Goal: Task Accomplishment & Management: Use online tool/utility

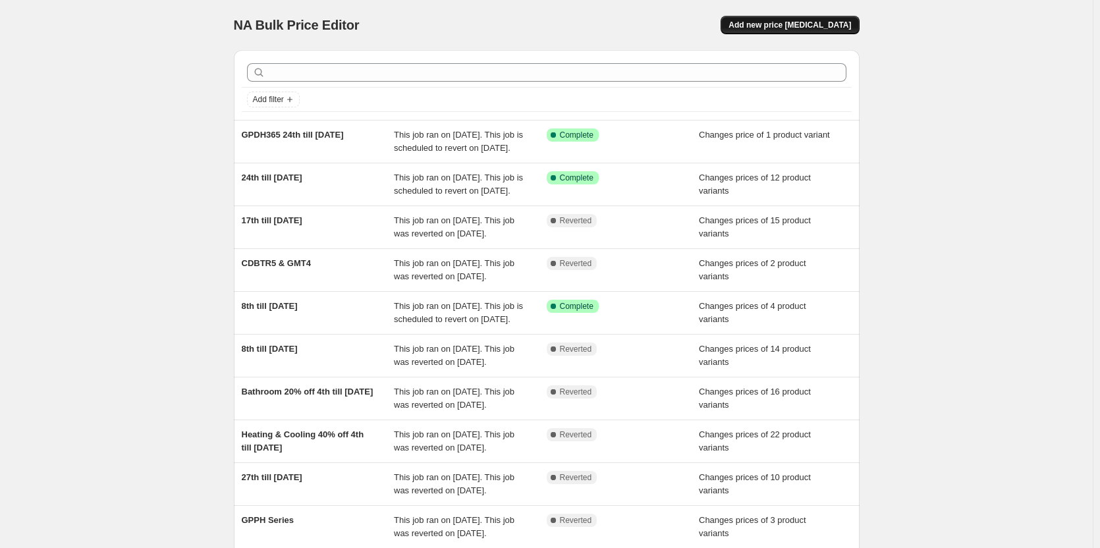
click at [799, 19] on button "Add new price [MEDICAL_DATA]" at bounding box center [790, 25] width 138 height 18
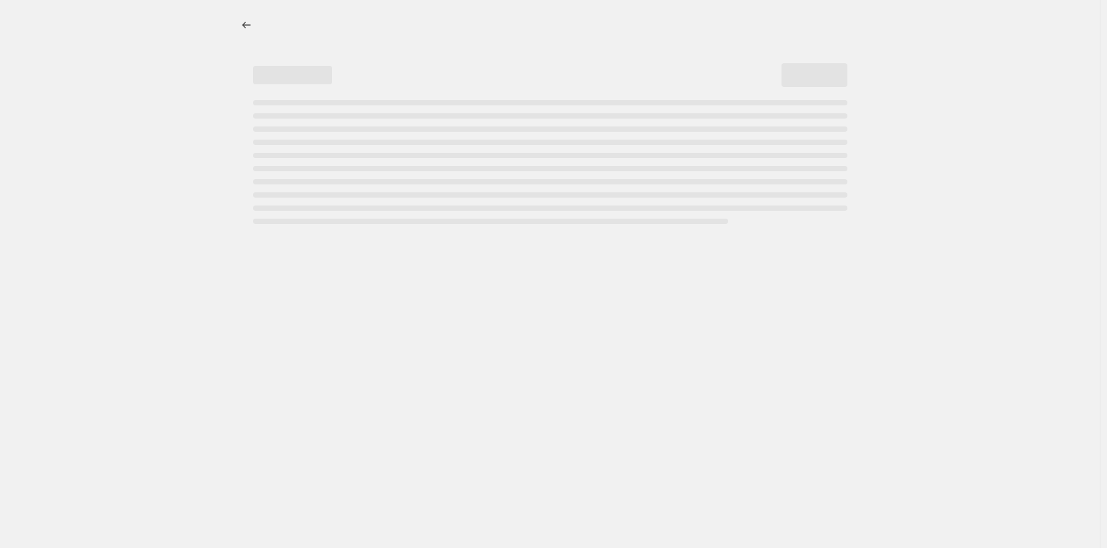
select select "percentage"
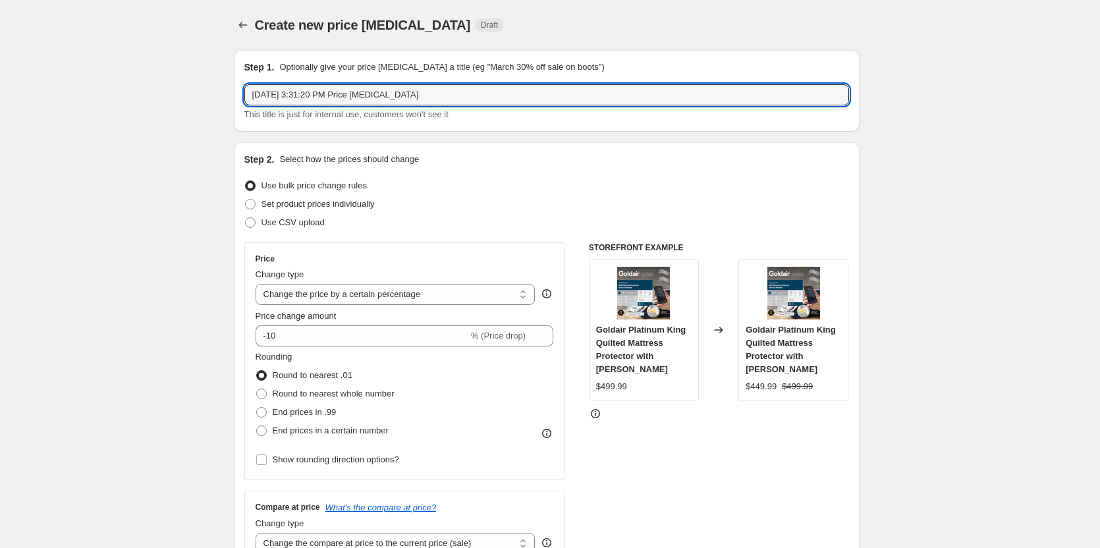
drag, startPoint x: 458, startPoint y: 95, endPoint x: 223, endPoint y: 97, distance: 235.2
drag, startPoint x: 468, startPoint y: 97, endPoint x: 376, endPoint y: 92, distance: 93.0
click at [376, 92] on input "[DATE] 3:31:20 PM Price [MEDICAL_DATA]" at bounding box center [546, 94] width 605 height 21
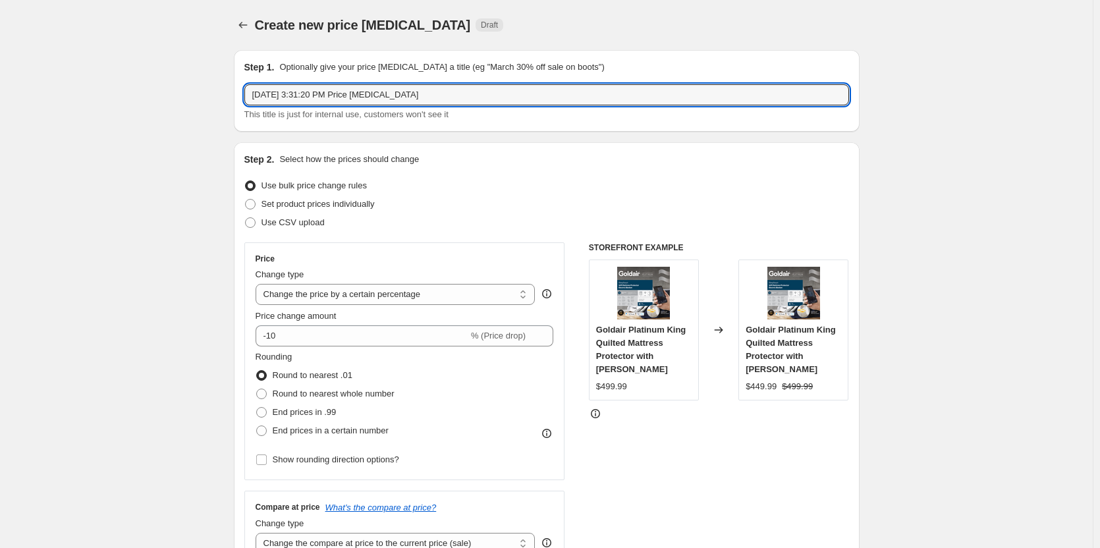
drag, startPoint x: 272, startPoint y: 88, endPoint x: 218, endPoint y: 85, distance: 54.1
click at [470, 94] on input "[DATE] 3:31:20 PM Price [MEDICAL_DATA]" at bounding box center [546, 94] width 605 height 21
drag, startPoint x: 473, startPoint y: 95, endPoint x: 237, endPoint y: 88, distance: 236.6
click at [237, 88] on div "Step 1. Optionally give your price [MEDICAL_DATA] a title (eg "March 30% off sa…" at bounding box center [547, 91] width 626 height 82
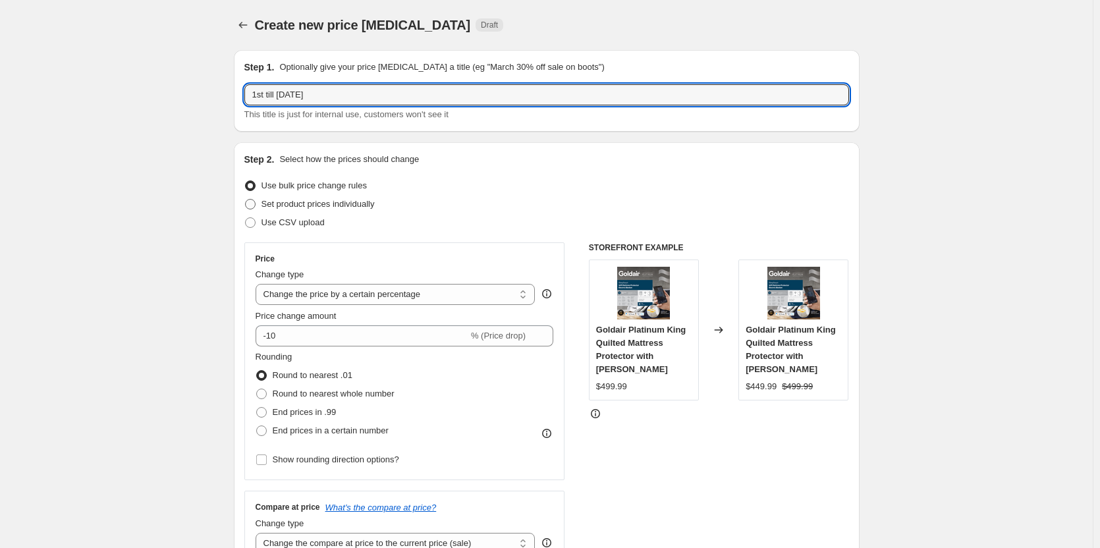
type input "1st till [DATE]"
click at [250, 204] on span at bounding box center [250, 204] width 11 height 11
click at [246, 200] on input "Set product prices individually" at bounding box center [245, 199] width 1 height 1
radio input "true"
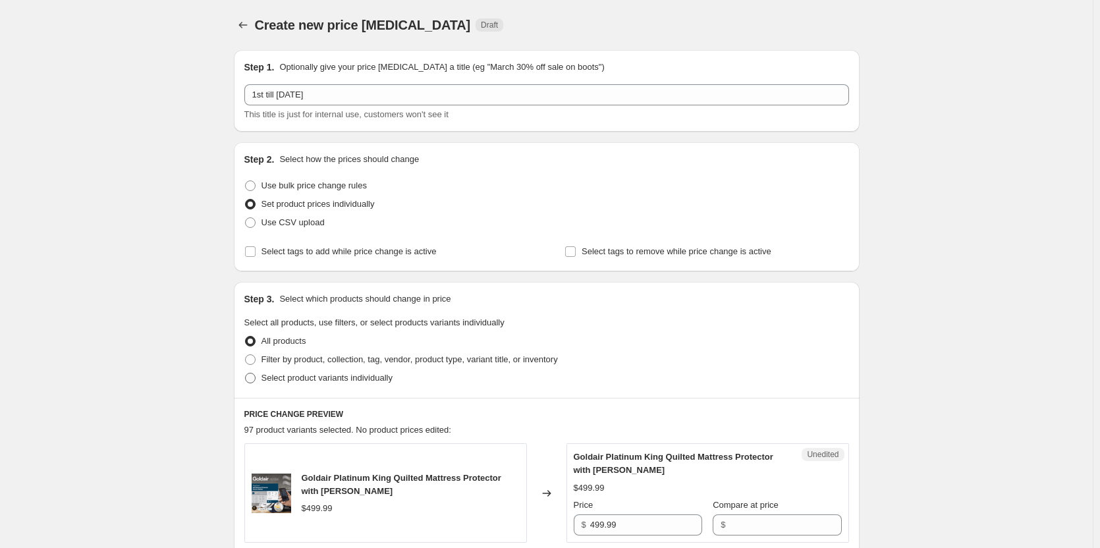
click at [254, 383] on span at bounding box center [250, 378] width 12 height 12
click at [246, 374] on input "Select product variants individually" at bounding box center [245, 373] width 1 height 1
radio input "true"
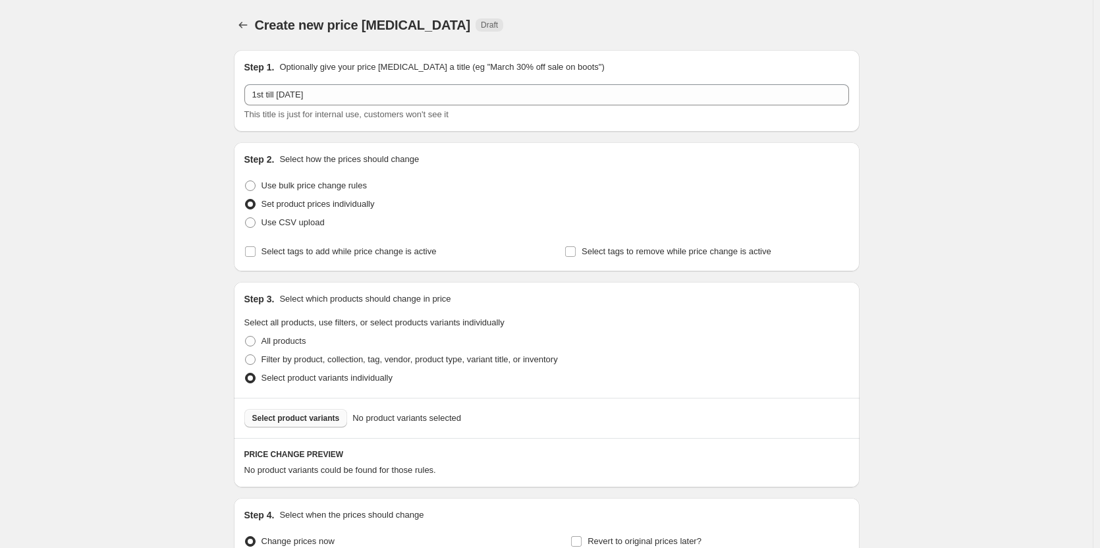
click at [313, 420] on span "Select product variants" at bounding box center [296, 418] width 88 height 11
click at [301, 422] on span "Select product variants" at bounding box center [296, 418] width 88 height 11
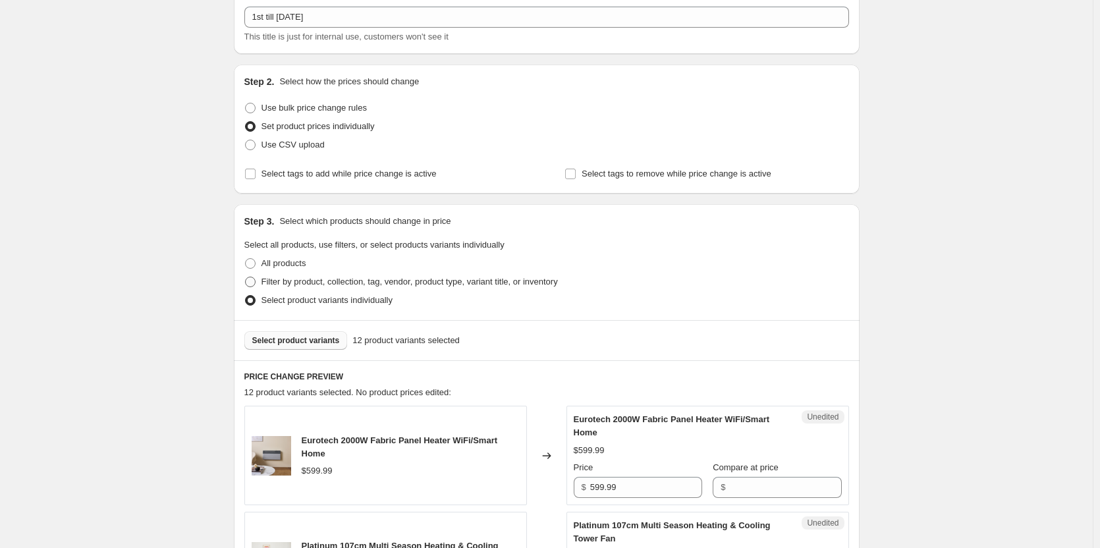
scroll to position [264, 0]
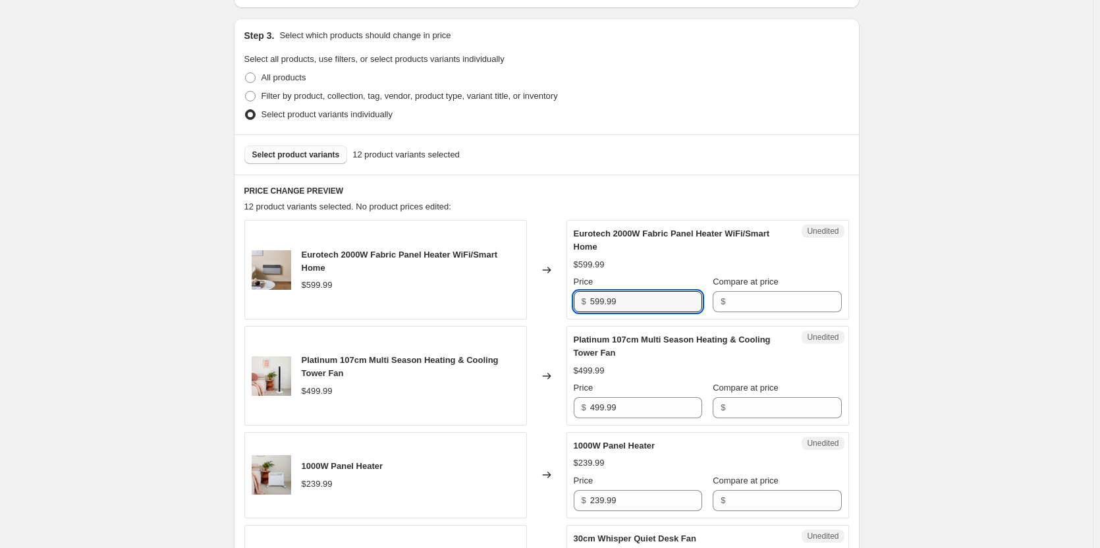
drag, startPoint x: 638, startPoint y: 302, endPoint x: 556, endPoint y: 291, distance: 82.5
click at [556, 291] on div "Eurotech 2000W Fabric Panel Heater WiFi/Smart Home $599.99 Changed to Unedited …" at bounding box center [546, 269] width 605 height 99
click at [741, 308] on input "Compare at price" at bounding box center [785, 301] width 112 height 21
paste input "599.99"
type input "599.99"
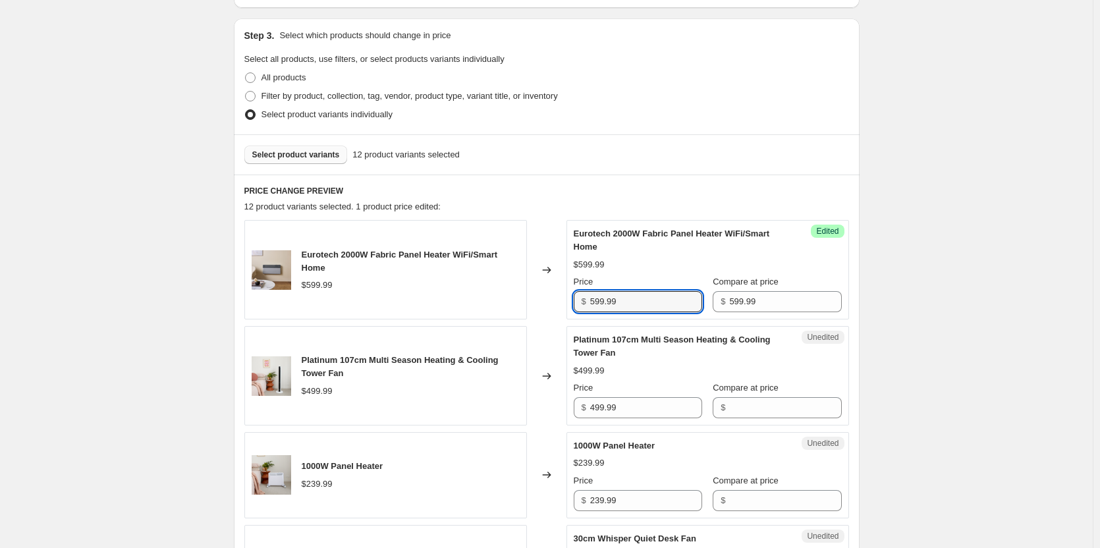
drag, startPoint x: 671, startPoint y: 310, endPoint x: 574, endPoint y: 300, distance: 98.0
click at [574, 300] on div "Success Edited Eurotech 2000W Fabric Panel Heater WiFi/Smart Home $599.99 Price…" at bounding box center [708, 269] width 283 height 99
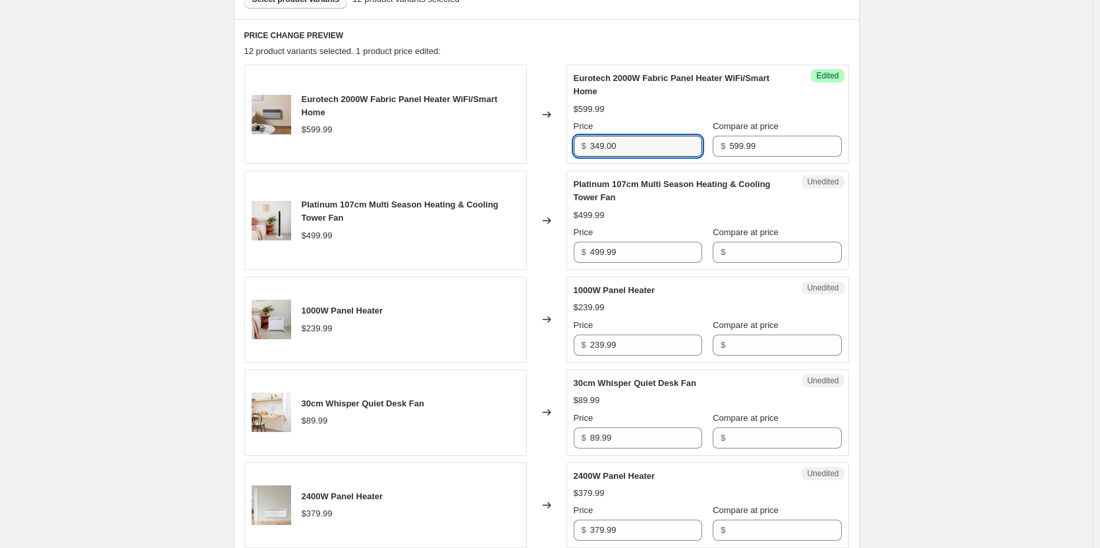
scroll to position [461, 0]
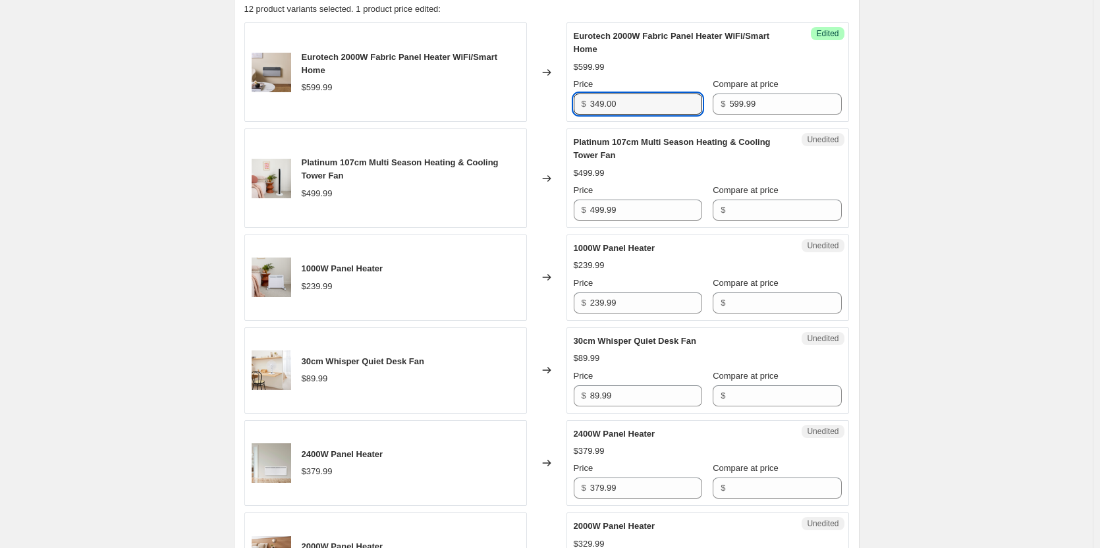
type input "349.00"
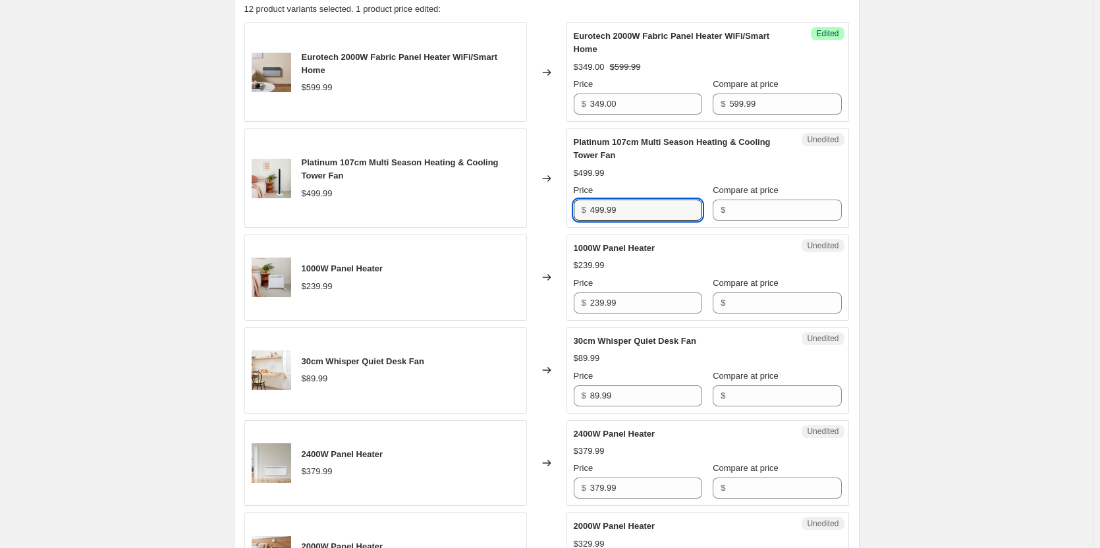
drag, startPoint x: 646, startPoint y: 210, endPoint x: 555, endPoint y: 204, distance: 91.8
click at [555, 204] on div "Platinum 107cm Multi Season Heating & Cooling Tower Fan $499.99 Changed to Uned…" at bounding box center [546, 177] width 605 height 99
click at [739, 209] on input "Compare at price" at bounding box center [785, 210] width 112 height 21
paste input "499.99"
type input "499.99"
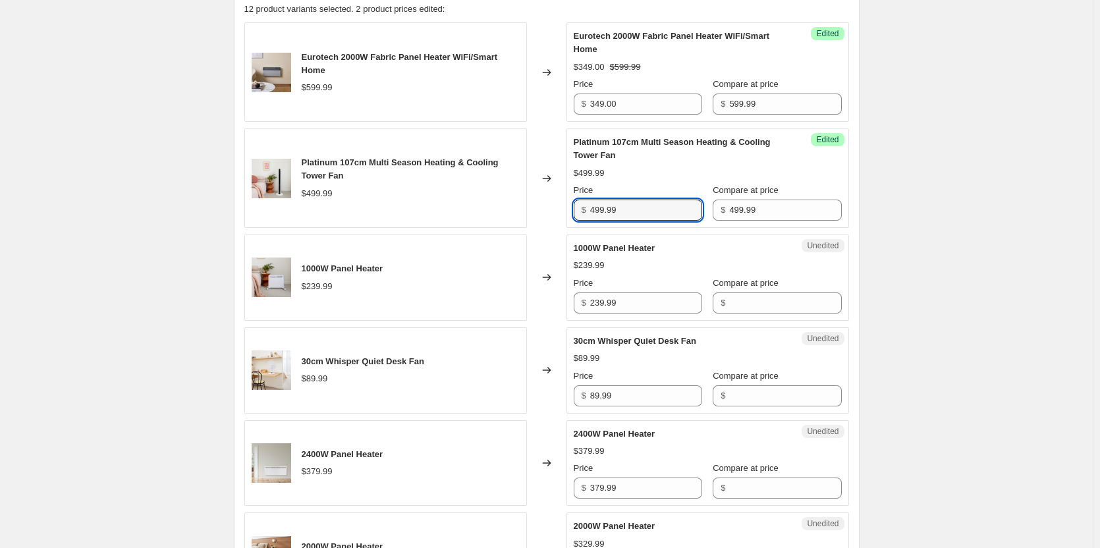
drag, startPoint x: 646, startPoint y: 211, endPoint x: 527, endPoint y: 203, distance: 119.5
click at [527, 203] on div "Platinum 107cm Multi Season Heating & Cooling Tower Fan $499.99 Changed to Succ…" at bounding box center [546, 177] width 605 height 99
type input "299.00"
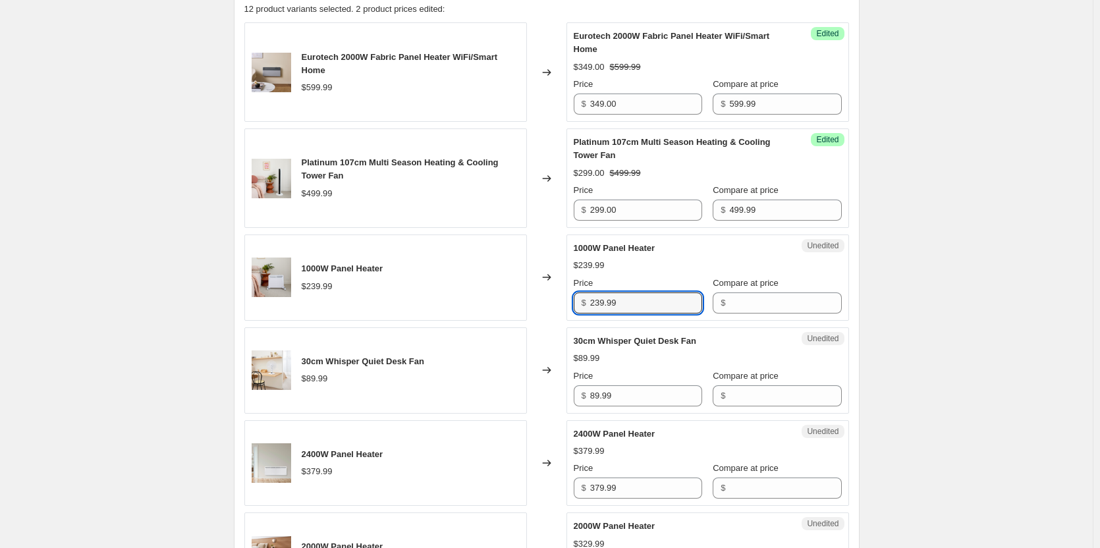
drag, startPoint x: 646, startPoint y: 304, endPoint x: 579, endPoint y: 291, distance: 68.6
click at [579, 291] on div "Price $ 239.99" at bounding box center [638, 295] width 128 height 37
click at [729, 302] on input "Compare at price" at bounding box center [785, 303] width 112 height 21
paste input "239.99"
type input "239.99"
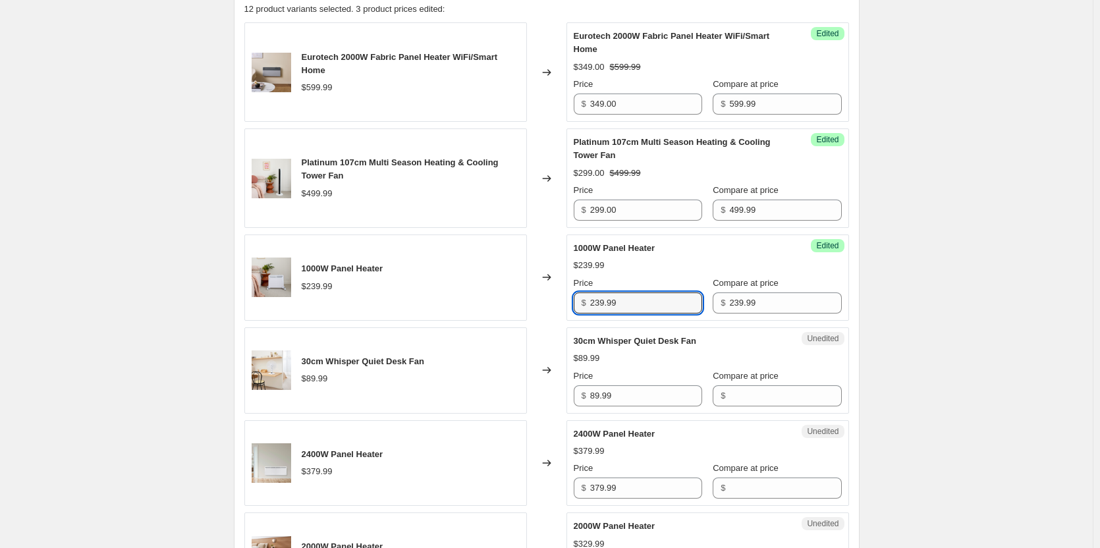
drag, startPoint x: 669, startPoint y: 302, endPoint x: 524, endPoint y: 297, distance: 145.7
click at [524, 297] on div "1000W Panel Heater $239.99 Changed to Success Edited 1000W Panel Heater $239.99…" at bounding box center [546, 278] width 605 height 86
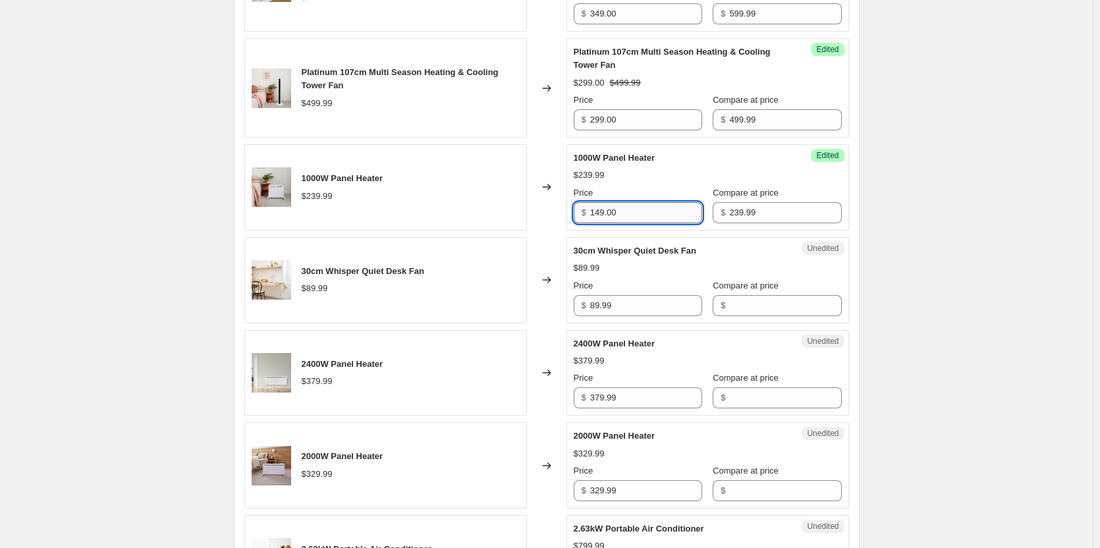
scroll to position [593, 0]
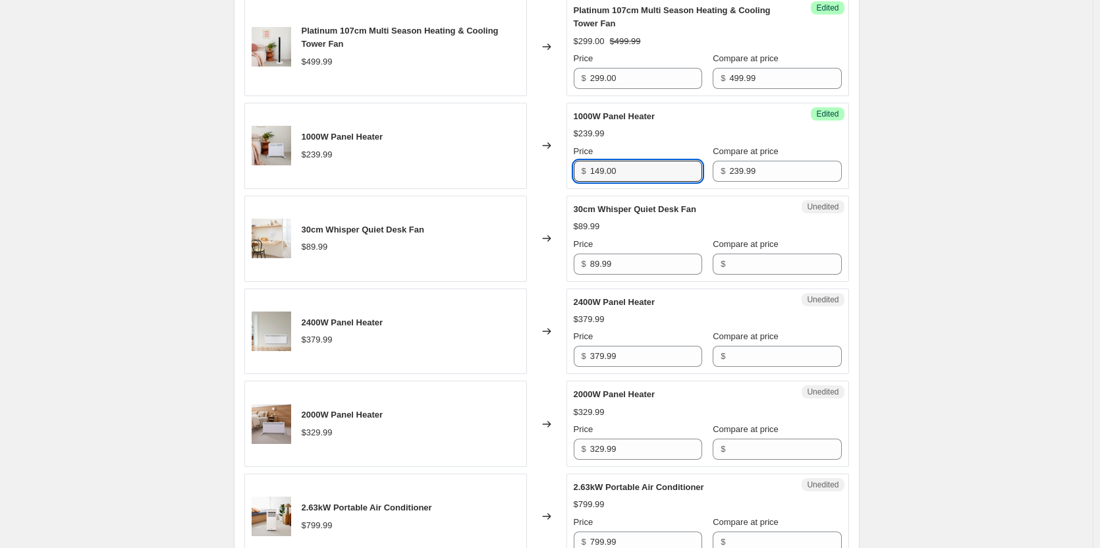
type input "149.00"
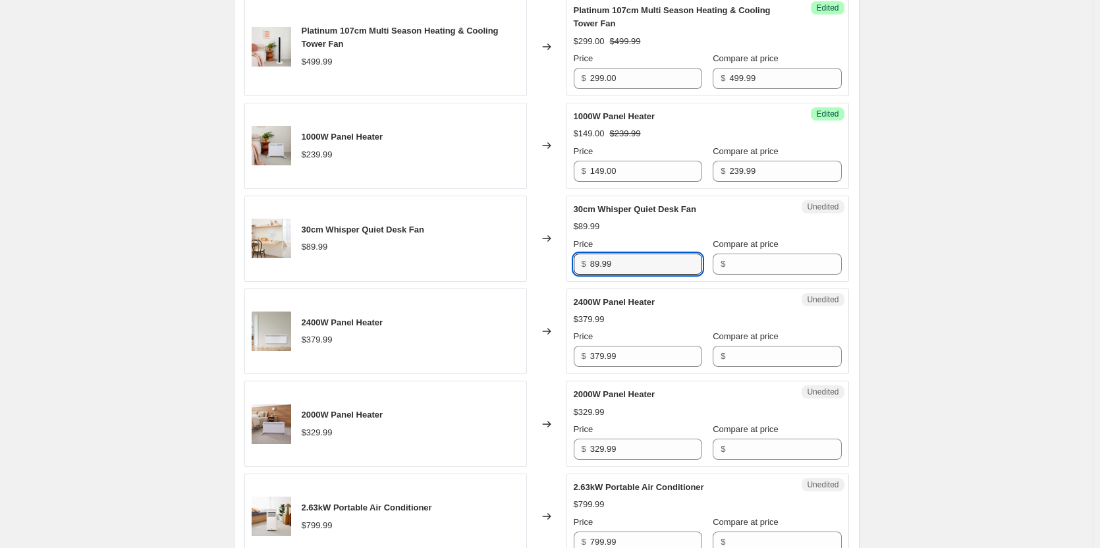
drag, startPoint x: 634, startPoint y: 264, endPoint x: 562, endPoint y: 264, distance: 71.8
click at [598, 264] on input "89.99" at bounding box center [646, 264] width 112 height 21
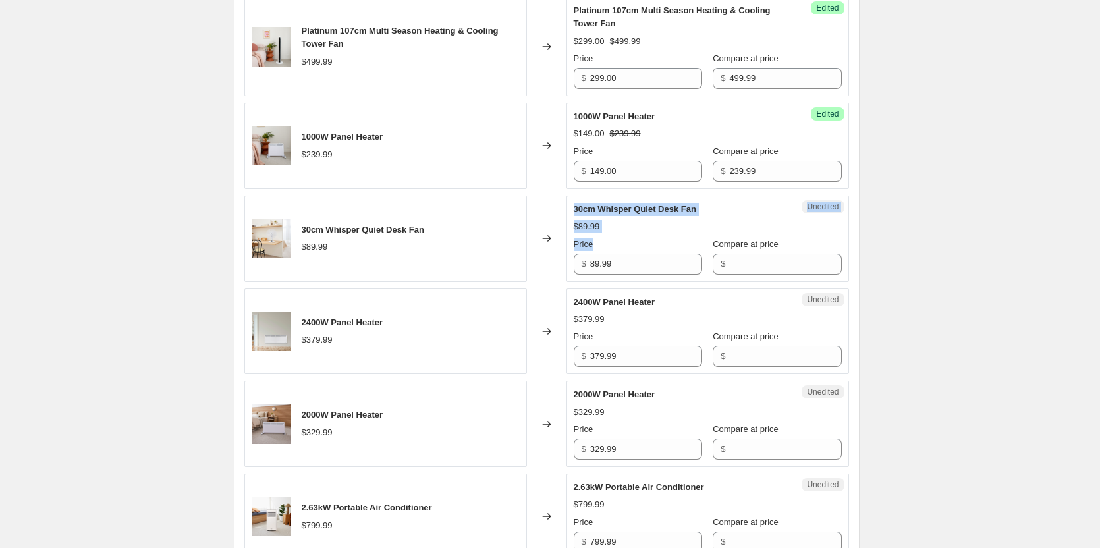
click at [561, 263] on div "30cm Whisper Quiet Desk Fan $89.99 Changed to Unedited 30cm Whisper Quiet Desk …" at bounding box center [546, 239] width 605 height 86
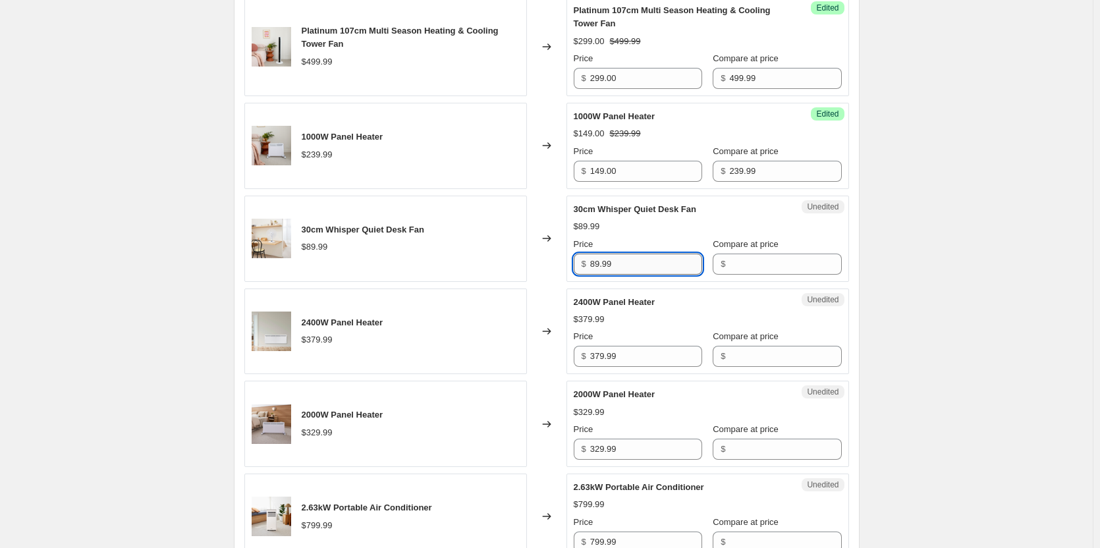
click at [649, 270] on input "89.99" at bounding box center [646, 264] width 112 height 21
drag, startPoint x: 655, startPoint y: 266, endPoint x: 580, endPoint y: 265, distance: 74.5
click at [580, 265] on div "$ 89.99" at bounding box center [638, 264] width 128 height 21
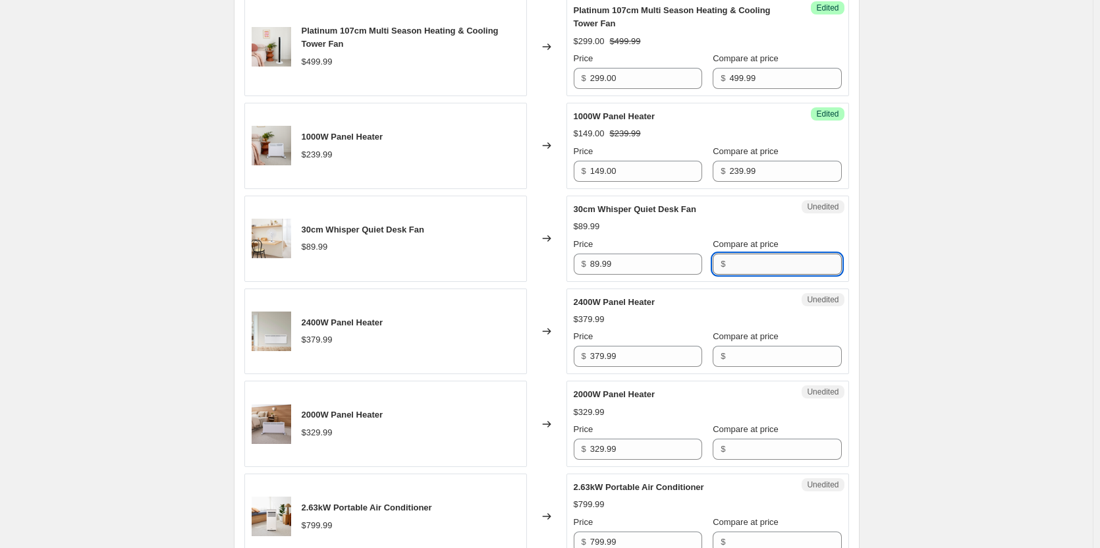
click at [747, 265] on input "Compare at price" at bounding box center [785, 264] width 112 height 21
paste input "89.99"
type input "89.99"
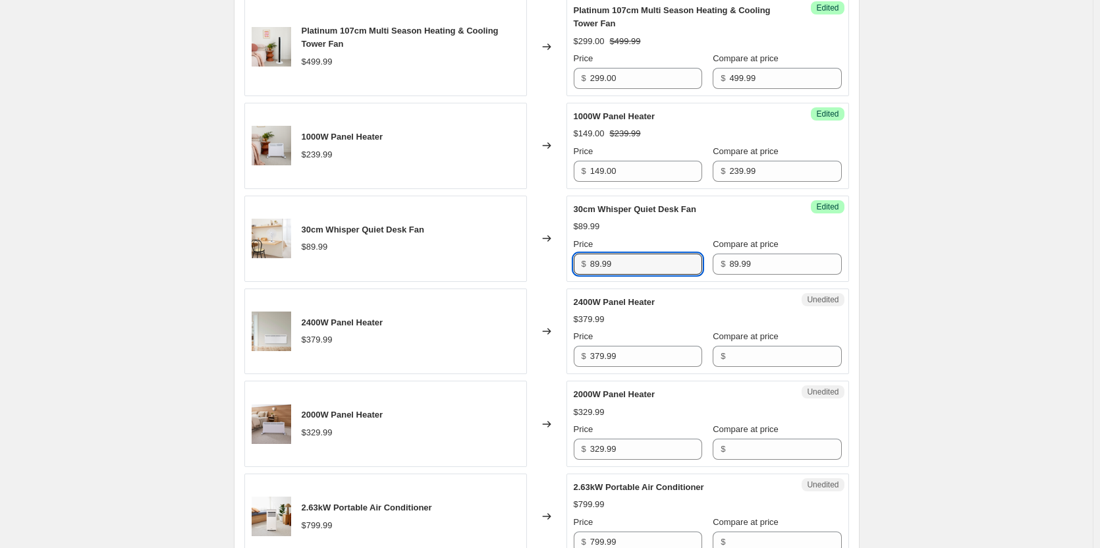
drag, startPoint x: 653, startPoint y: 267, endPoint x: 563, endPoint y: 264, distance: 89.6
click at [563, 264] on div "30cm Whisper Quiet Desk Fan $89.99 Changed to Success Edited 30cm Whisper Quiet…" at bounding box center [546, 239] width 605 height 86
type input "59.00"
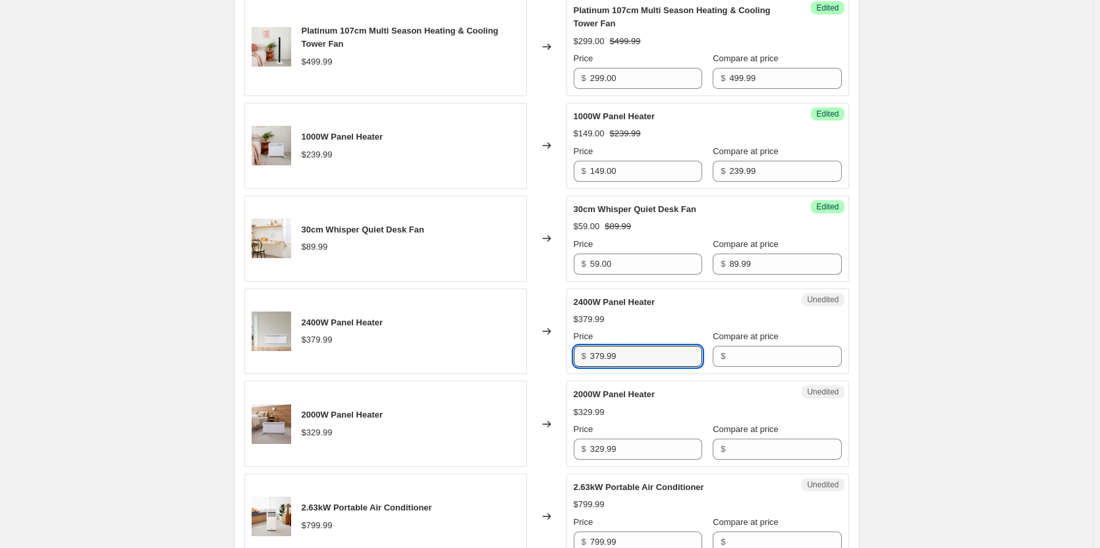
drag, startPoint x: 649, startPoint y: 356, endPoint x: 569, endPoint y: 356, distance: 80.4
click at [569, 356] on div "2400W Panel Heater $379.99 Changed to Unedited 2400W Panel Heater $379.99 Price…" at bounding box center [546, 332] width 605 height 86
click at [742, 351] on input "Compare at price" at bounding box center [785, 356] width 112 height 21
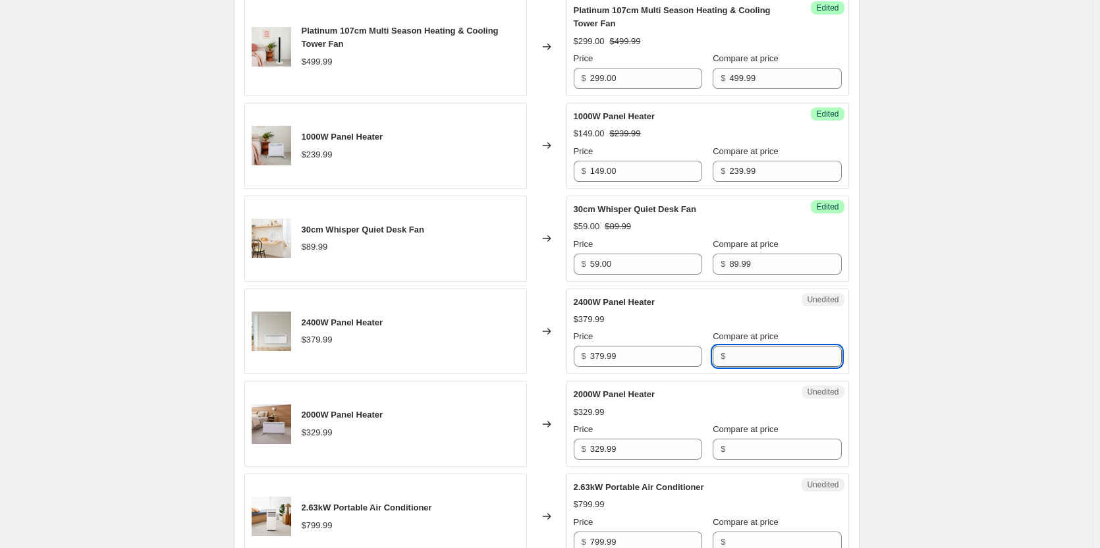
paste input "379.99"
type input "379.99"
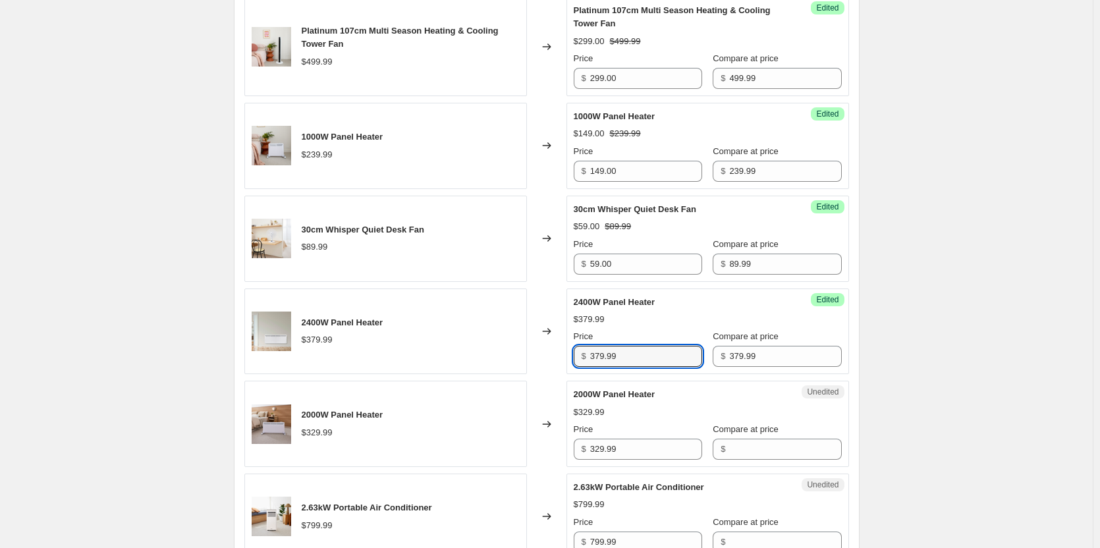
drag, startPoint x: 670, startPoint y: 363, endPoint x: 561, endPoint y: 358, distance: 108.8
click at [561, 358] on div "2400W Panel Heater $379.99 Changed to Success Edited 2400W Panel Heater $379.99…" at bounding box center [546, 332] width 605 height 86
type input "229.00"
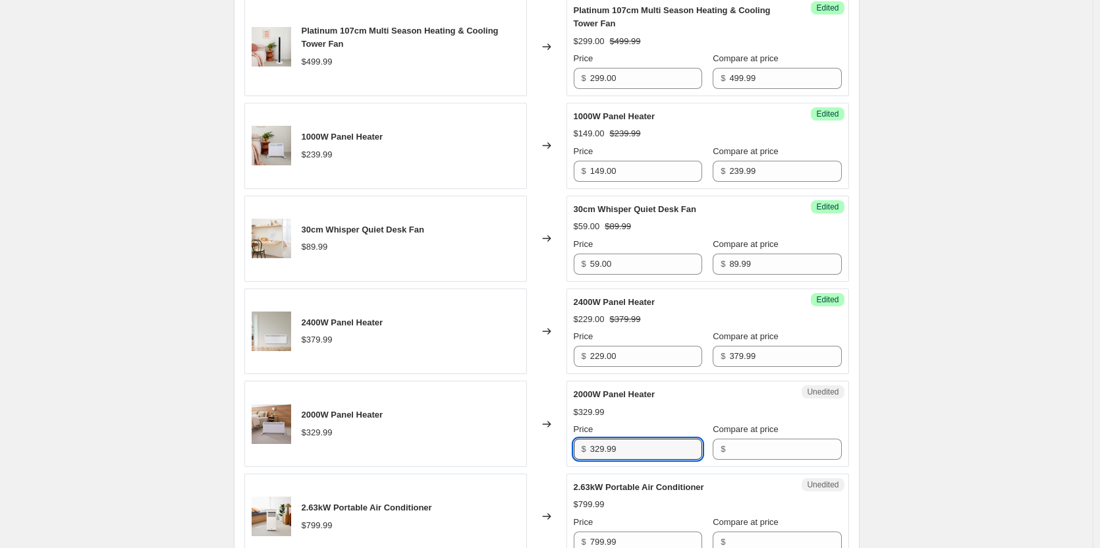
drag, startPoint x: 631, startPoint y: 444, endPoint x: 551, endPoint y: 446, distance: 79.7
click at [551, 446] on div "2000W Panel Heater $329.99 Changed to Unedited 2000W Panel Heater $329.99 Price…" at bounding box center [546, 424] width 605 height 86
click at [762, 439] on input "Compare at price" at bounding box center [785, 449] width 112 height 21
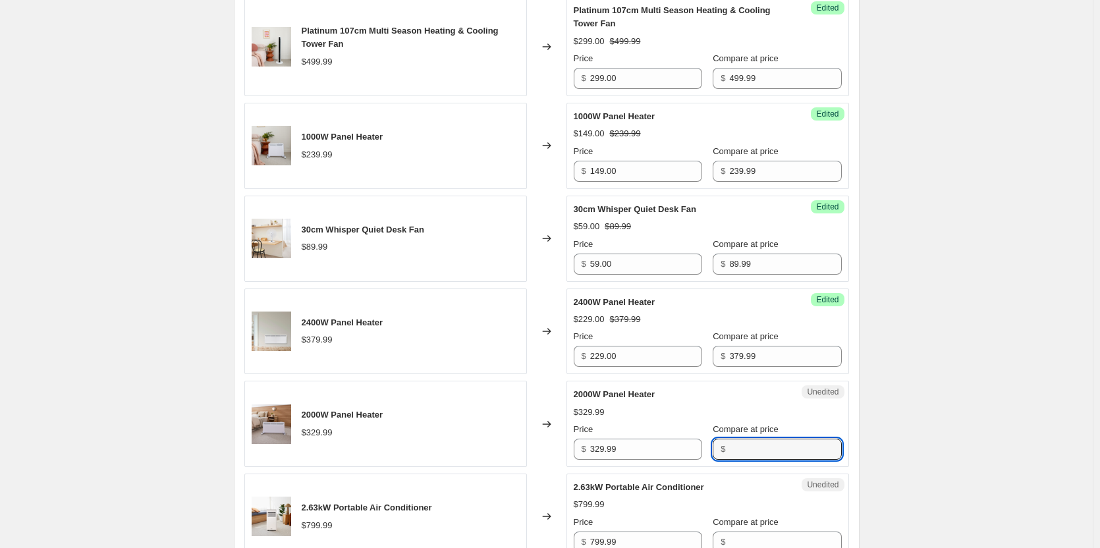
paste input "329.99"
type input "329.99"
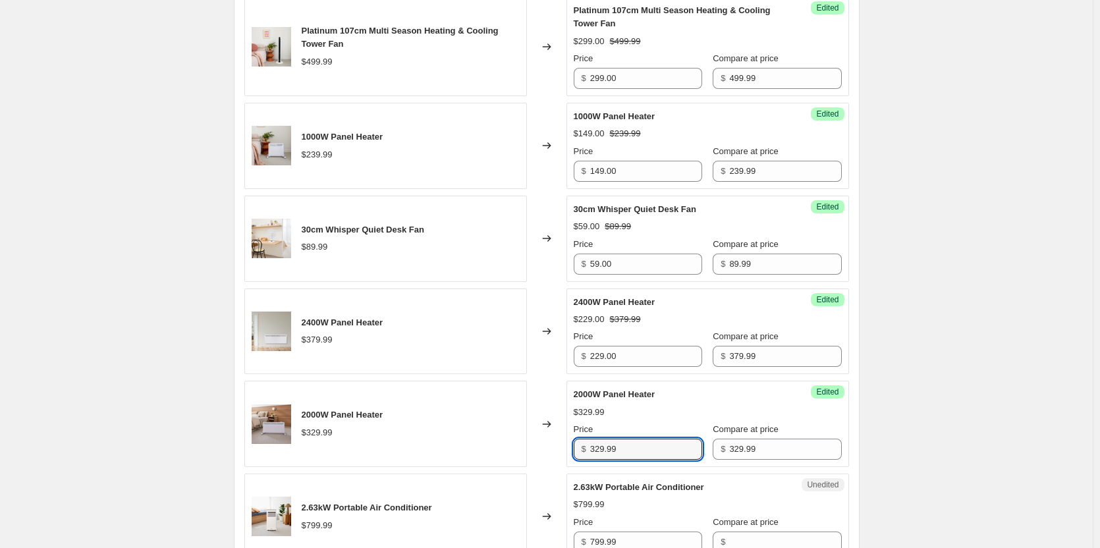
drag, startPoint x: 660, startPoint y: 439, endPoint x: 530, endPoint y: 443, distance: 129.8
click at [530, 443] on div "2000W Panel Heater $329.99 Changed to Success Edited 2000W Panel Heater $329.99…" at bounding box center [546, 424] width 605 height 86
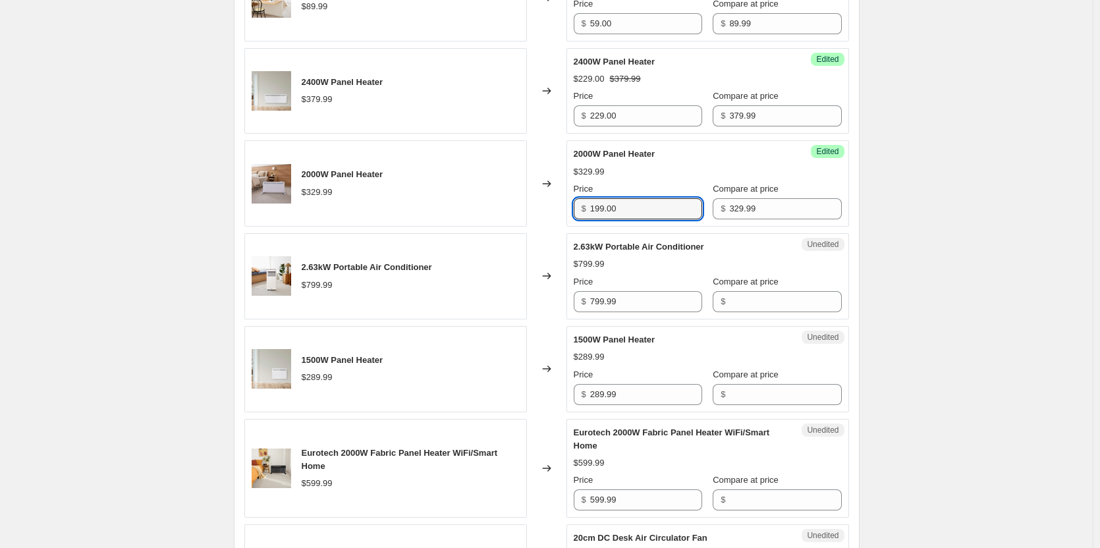
scroll to position [857, 0]
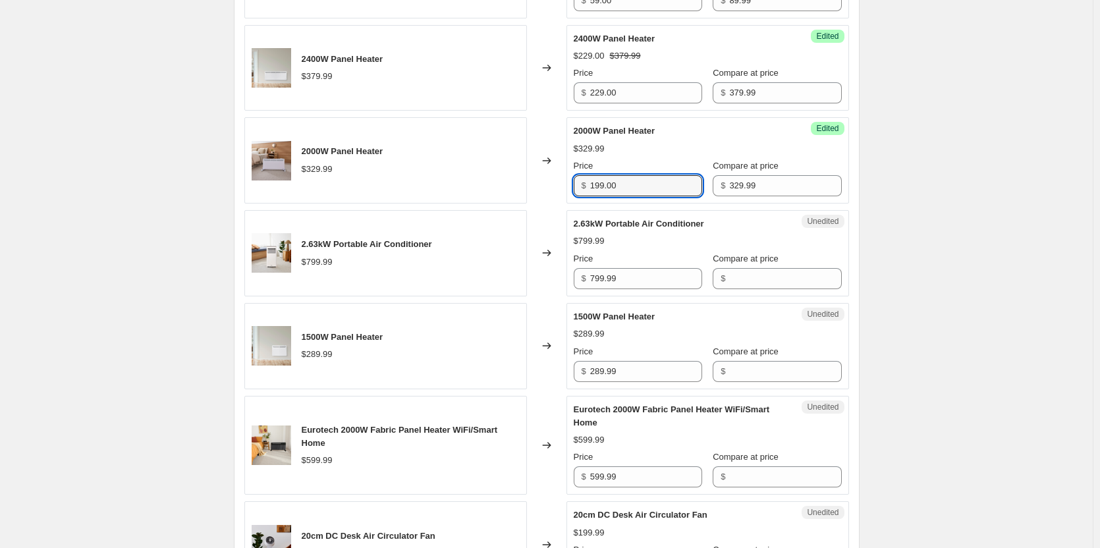
type input "199.00"
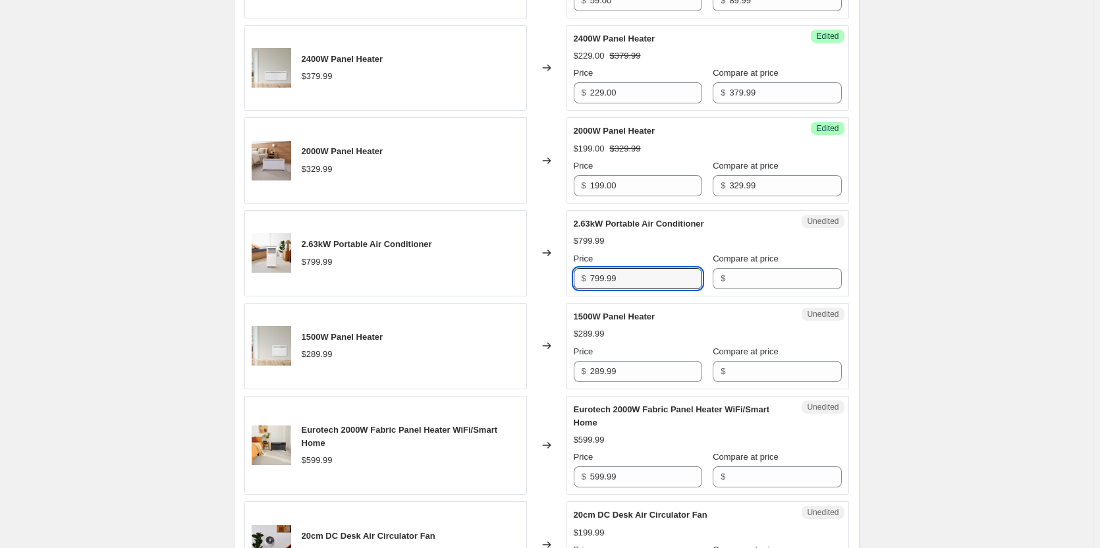
drag, startPoint x: 630, startPoint y: 279, endPoint x: 538, endPoint y: 281, distance: 92.3
click at [538, 281] on div "2.63kW Portable Air Conditioner $799.99 Changed to Unedited 2.63kW Portable Air…" at bounding box center [546, 253] width 605 height 86
click at [749, 280] on input "Compare at price" at bounding box center [785, 278] width 112 height 21
paste input "799.99"
type input "799.99"
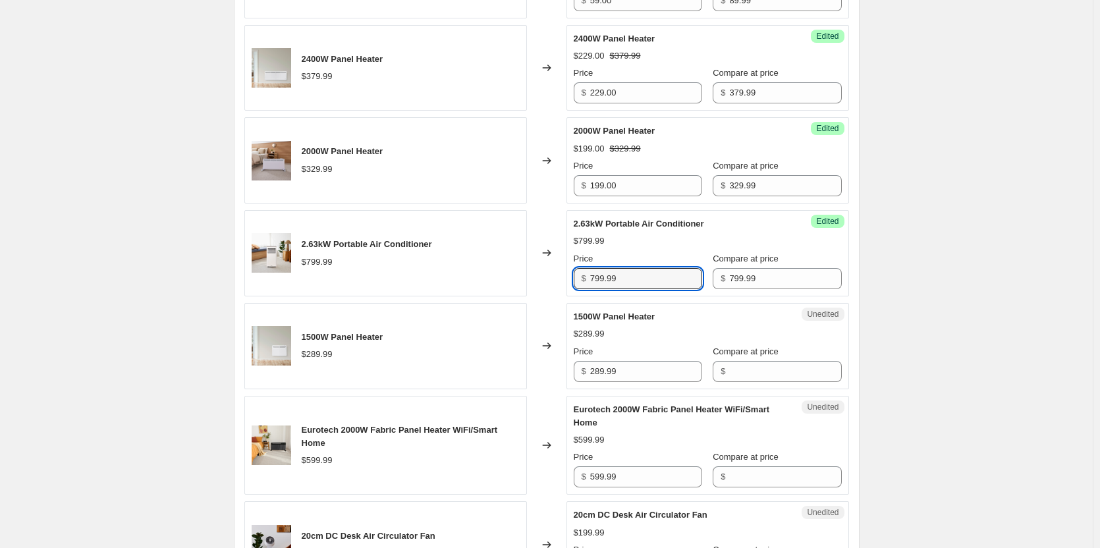
drag, startPoint x: 671, startPoint y: 281, endPoint x: 557, endPoint y: 279, distance: 114.0
click at [557, 279] on div "2.63kW Portable Air Conditioner $799.99 Changed to Success Edited 2.63kW Portab…" at bounding box center [546, 253] width 605 height 86
type input "549.00"
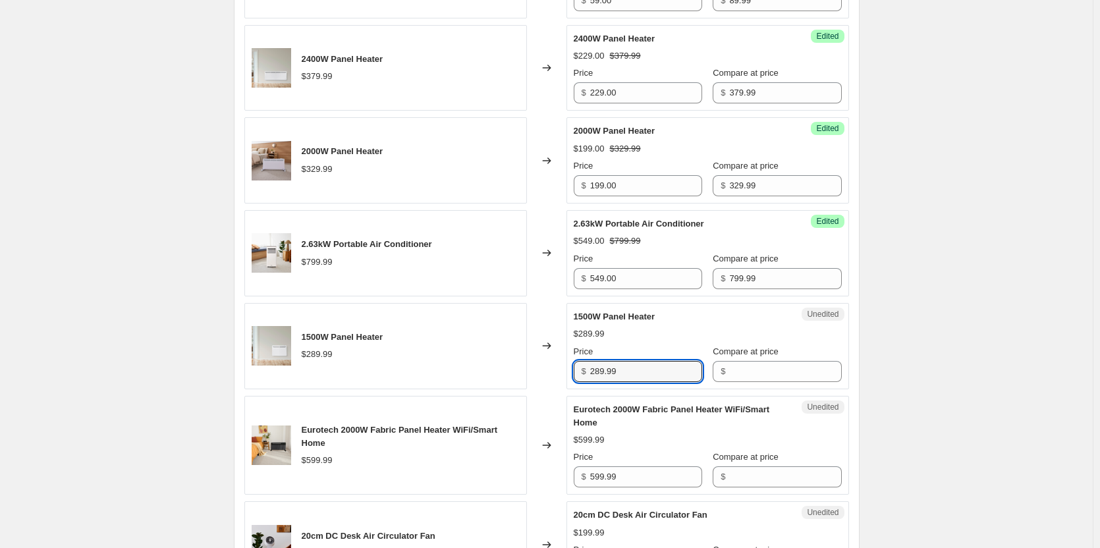
drag, startPoint x: 648, startPoint y: 369, endPoint x: 563, endPoint y: 363, distance: 84.5
click at [563, 363] on div "1500W Panel Heater $289.99 Changed to Unedited 1500W Panel Heater $289.99 Price…" at bounding box center [546, 346] width 605 height 86
click at [734, 371] on input "Compare at price" at bounding box center [785, 371] width 112 height 21
paste input "289.99"
type input "289.99"
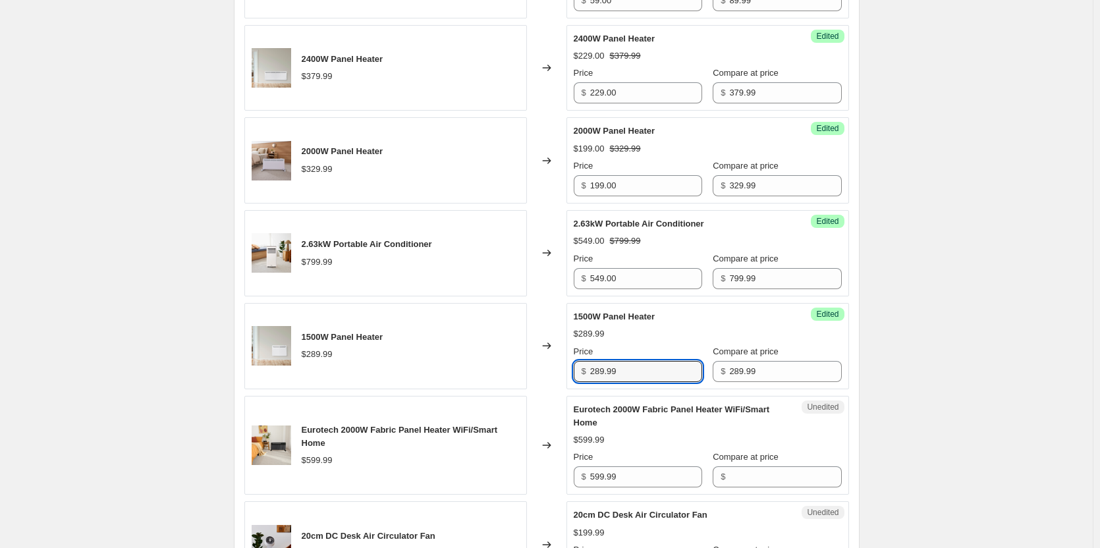
drag, startPoint x: 663, startPoint y: 372, endPoint x: 561, endPoint y: 367, distance: 101.6
click at [561, 367] on div "1500W Panel Heater $289.99 Changed to Success Edited 1500W Panel Heater $289.99…" at bounding box center [546, 346] width 605 height 86
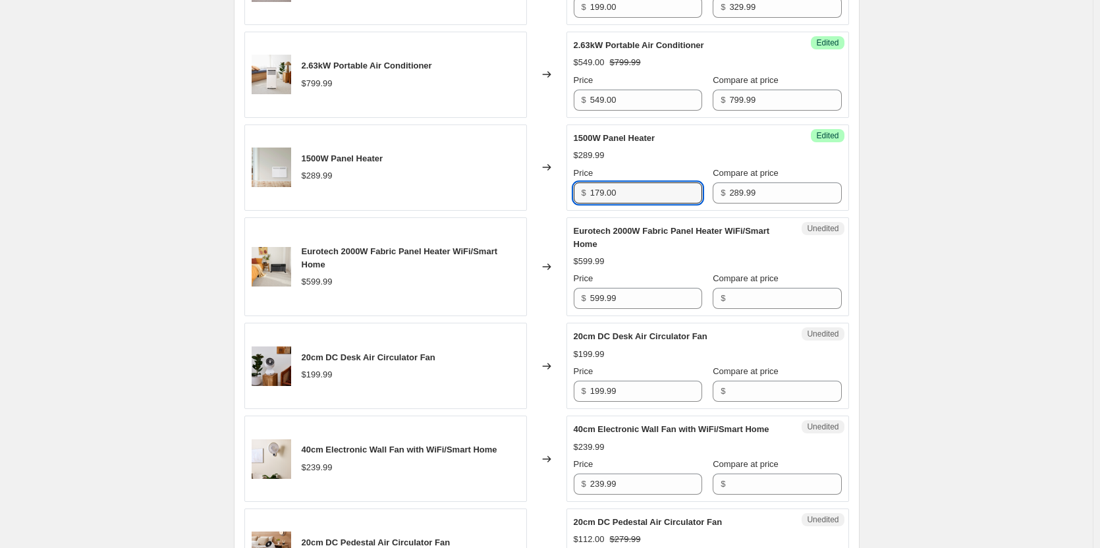
scroll to position [1054, 0]
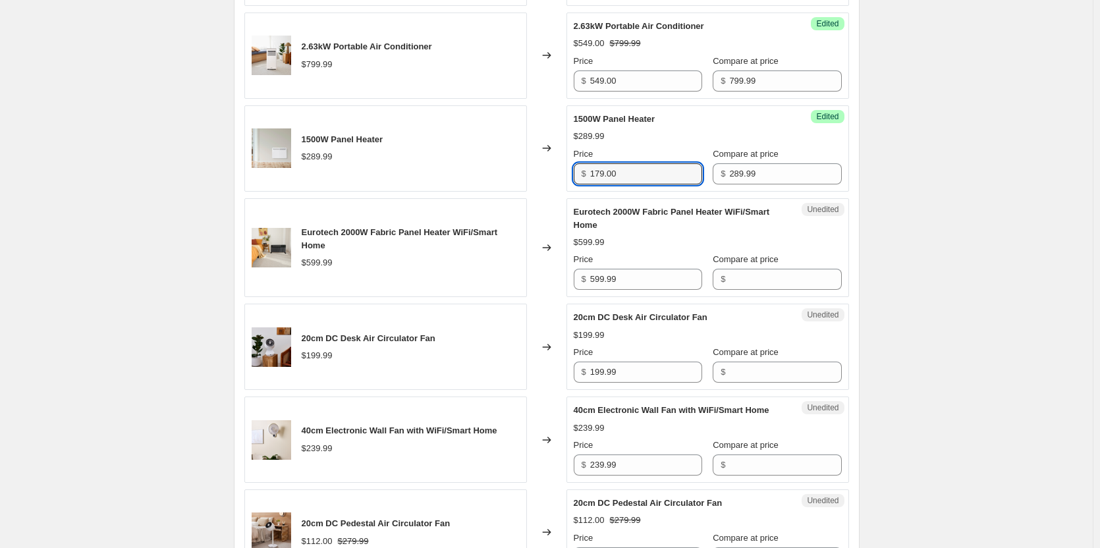
type input "179.00"
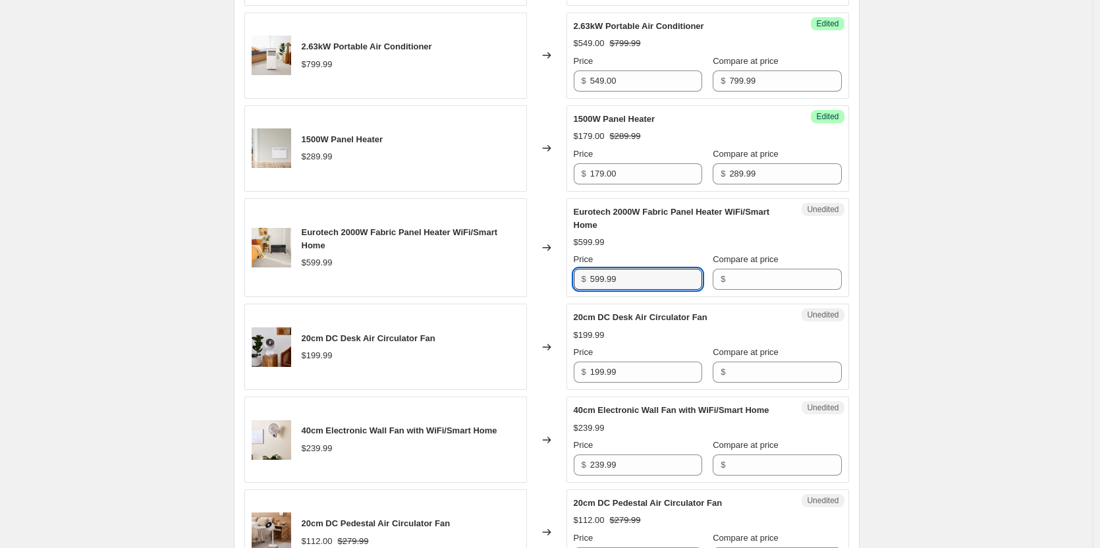
drag, startPoint x: 649, startPoint y: 280, endPoint x: 580, endPoint y: 281, distance: 69.2
click at [580, 281] on div "$ 599.99" at bounding box center [638, 279] width 128 height 21
click at [753, 275] on input "Compare at price" at bounding box center [785, 279] width 112 height 21
paste input "599.99"
type input "599.99"
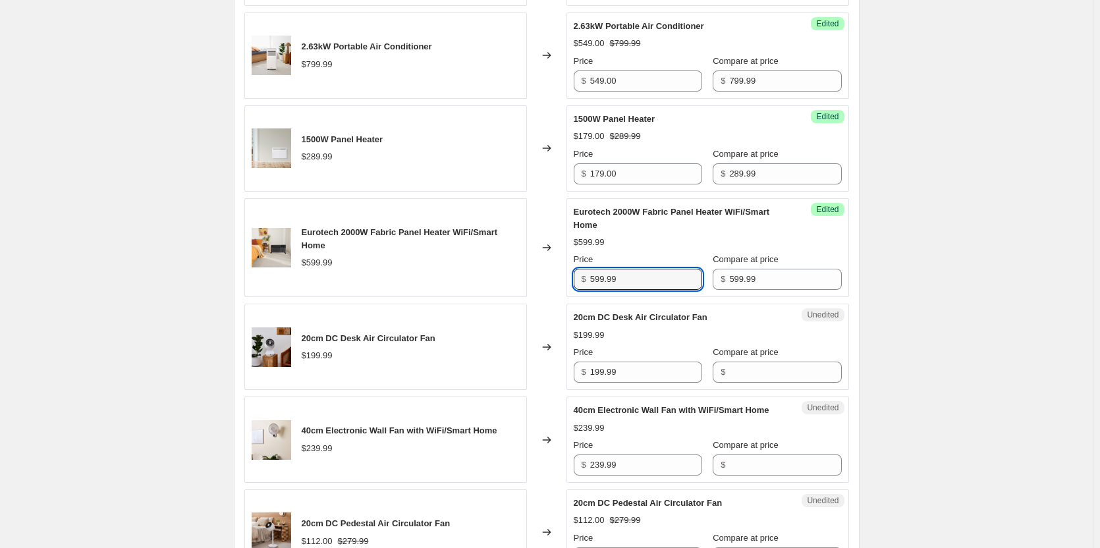
drag, startPoint x: 628, startPoint y: 286, endPoint x: 567, endPoint y: 285, distance: 60.6
click at [567, 285] on div "Eurotech 2000W Fabric Panel Heater WiFi/Smart Home $599.99 Changed to Success E…" at bounding box center [546, 247] width 605 height 99
type input "349.00"
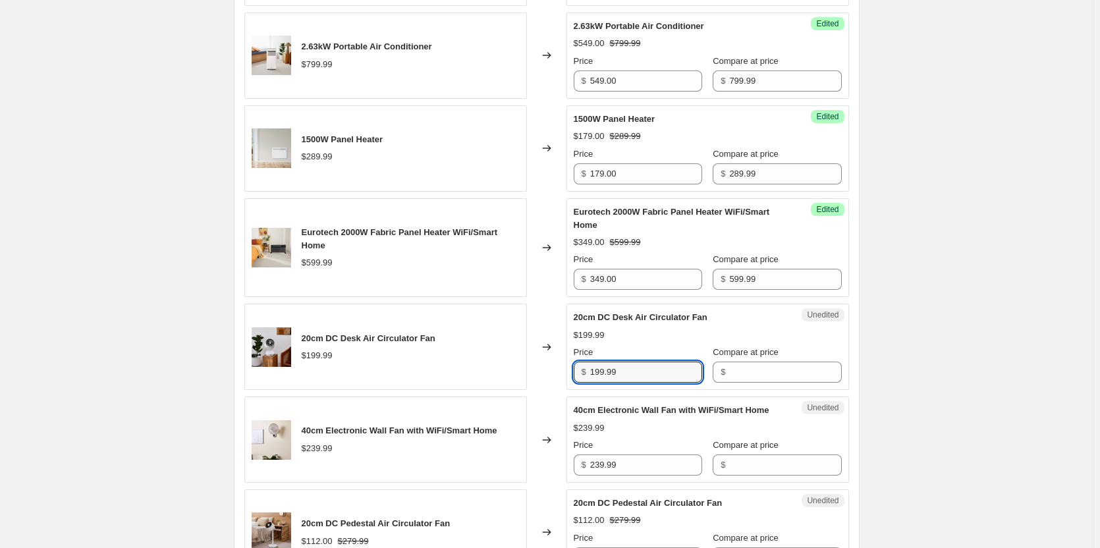
drag, startPoint x: 650, startPoint y: 369, endPoint x: 584, endPoint y: 372, distance: 65.3
click at [584, 372] on div "$ 199.99" at bounding box center [638, 372] width 128 height 21
click at [749, 366] on input "Compare at price" at bounding box center [785, 372] width 112 height 21
paste input "199.99"
type input "199.99"
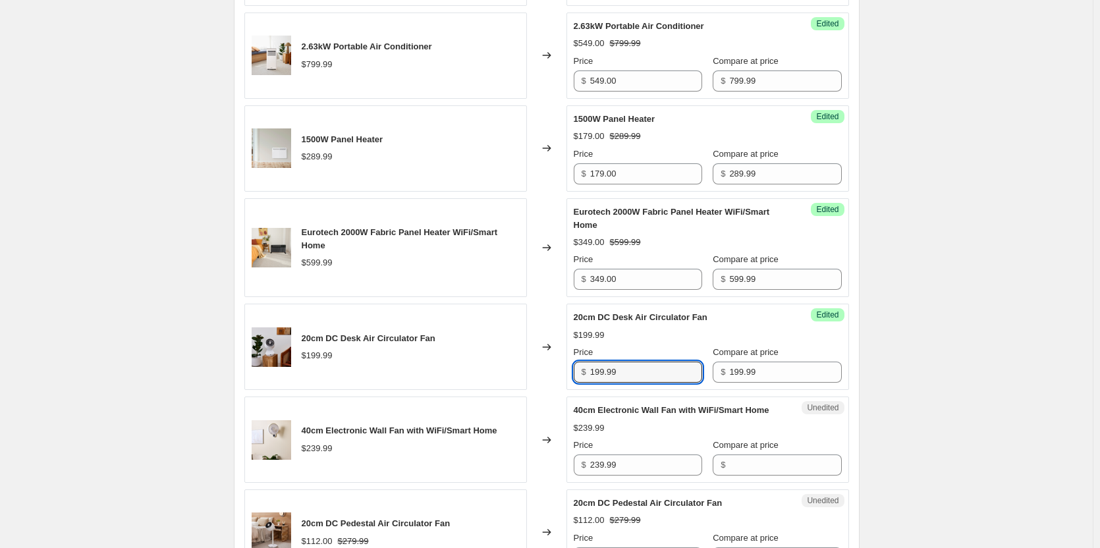
drag, startPoint x: 636, startPoint y: 363, endPoint x: 561, endPoint y: 364, distance: 75.1
click at [561, 364] on div "20cm DC Desk Air Circulator Fan $199.99 Changed to Success Edited 20cm DC Desk …" at bounding box center [546, 347] width 605 height 86
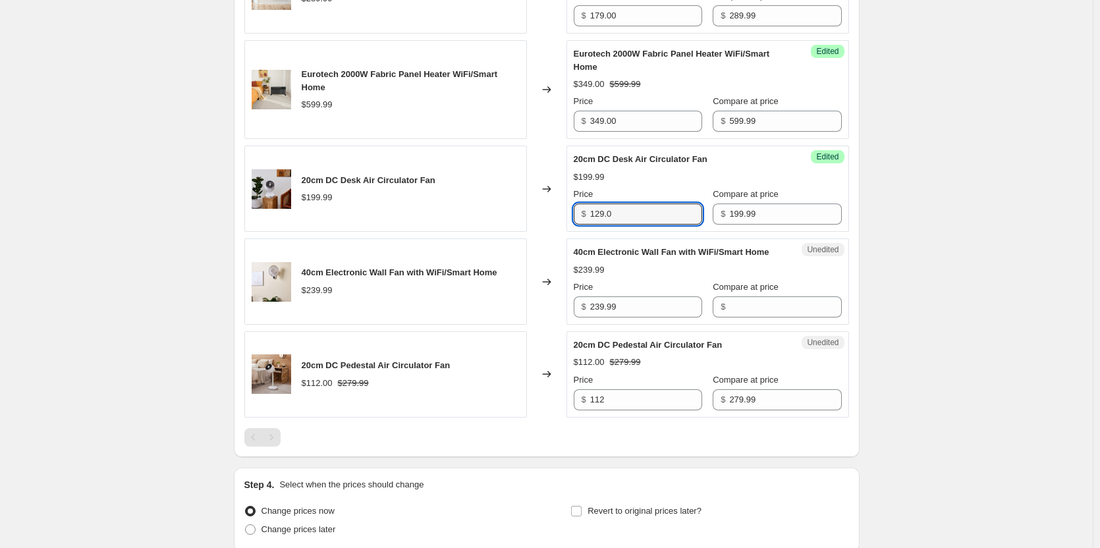
scroll to position [1252, 0]
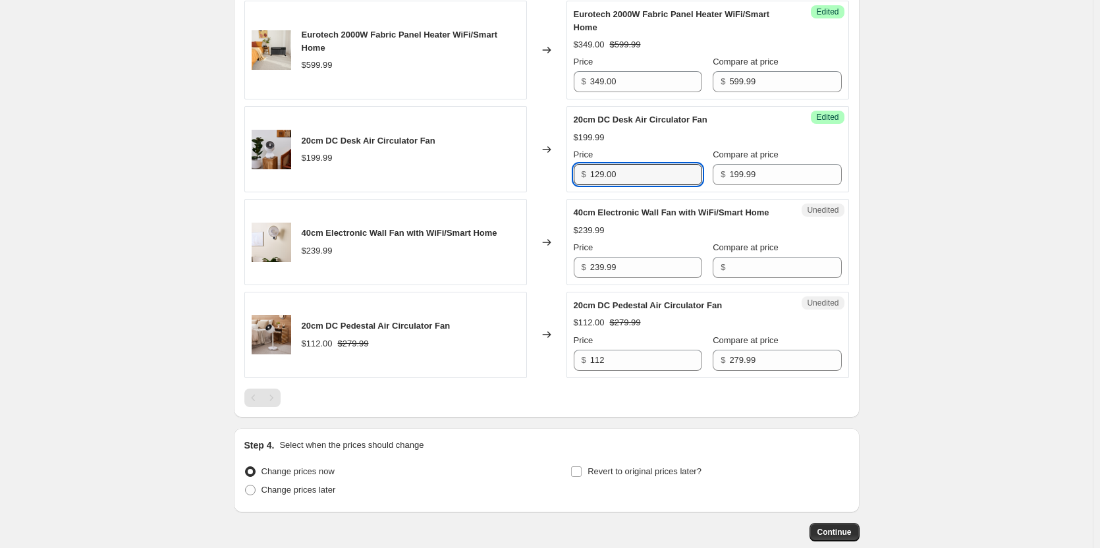
type input "129.00"
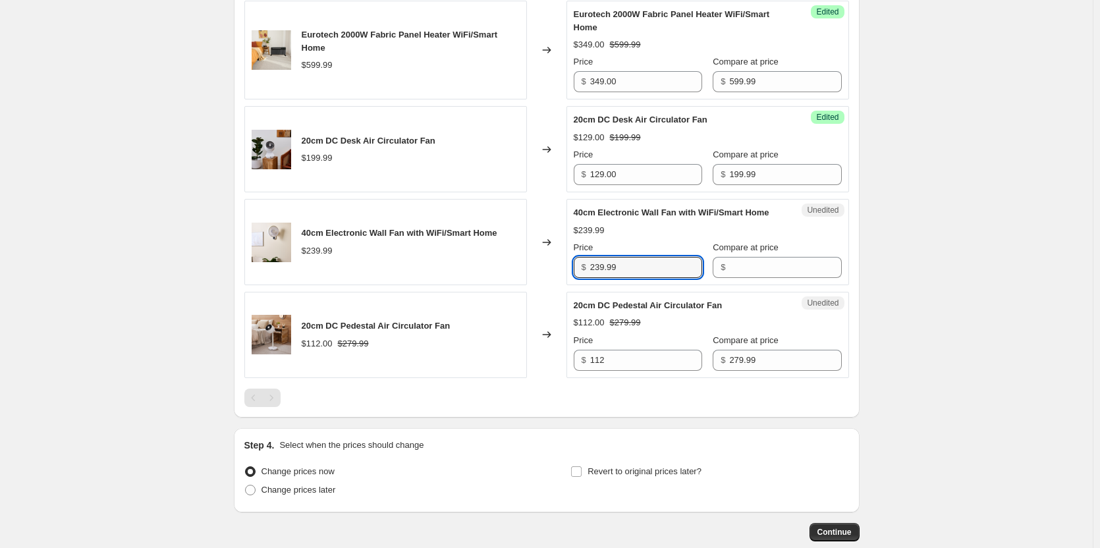
drag, startPoint x: 672, startPoint y: 287, endPoint x: 573, endPoint y: 287, distance: 98.8
click at [573, 285] on div "Unedited 40cm Electronic Wall Fan with WiFi/Smart Home $239.99 Price $ 239.99 C…" at bounding box center [708, 242] width 283 height 86
click at [759, 278] on input "Compare at price" at bounding box center [785, 267] width 112 height 21
paste input "239.99"
type input "239.99"
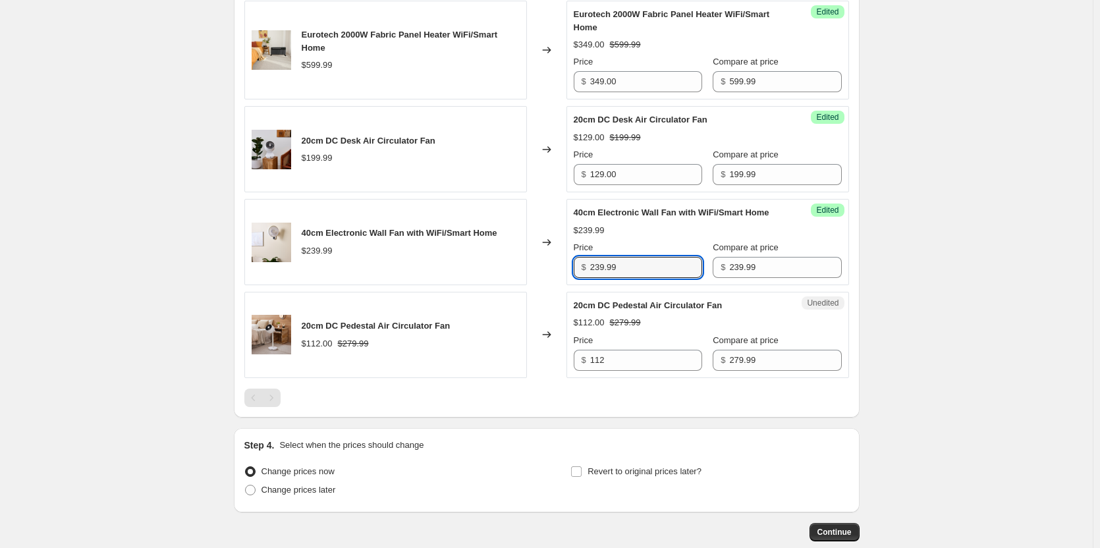
drag, startPoint x: 668, startPoint y: 287, endPoint x: 540, endPoint y: 281, distance: 128.6
click at [540, 281] on div "40cm Electronic Wall Fan with WiFi/Smart Home $239.99 Changed to Success Edited…" at bounding box center [546, 242] width 605 height 86
type input "159.00"
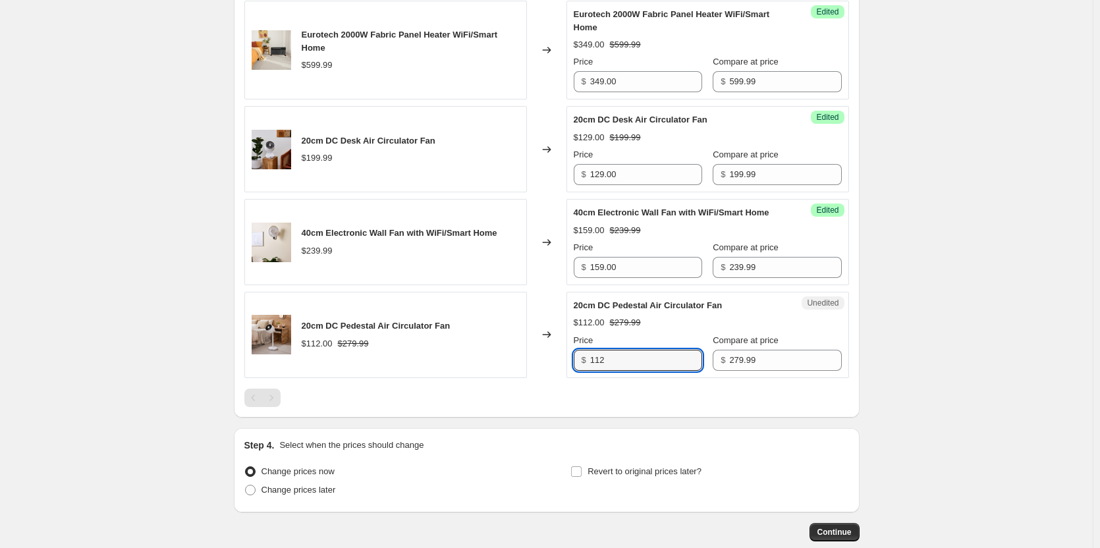
drag, startPoint x: 662, startPoint y: 371, endPoint x: 532, endPoint y: 367, distance: 130.5
click at [532, 367] on div "20cm DC Pedestal Air Circulator Fan $112.00 $279.99 Changed to Unedited 20cm DC…" at bounding box center [546, 335] width 605 height 86
type input "159.00"
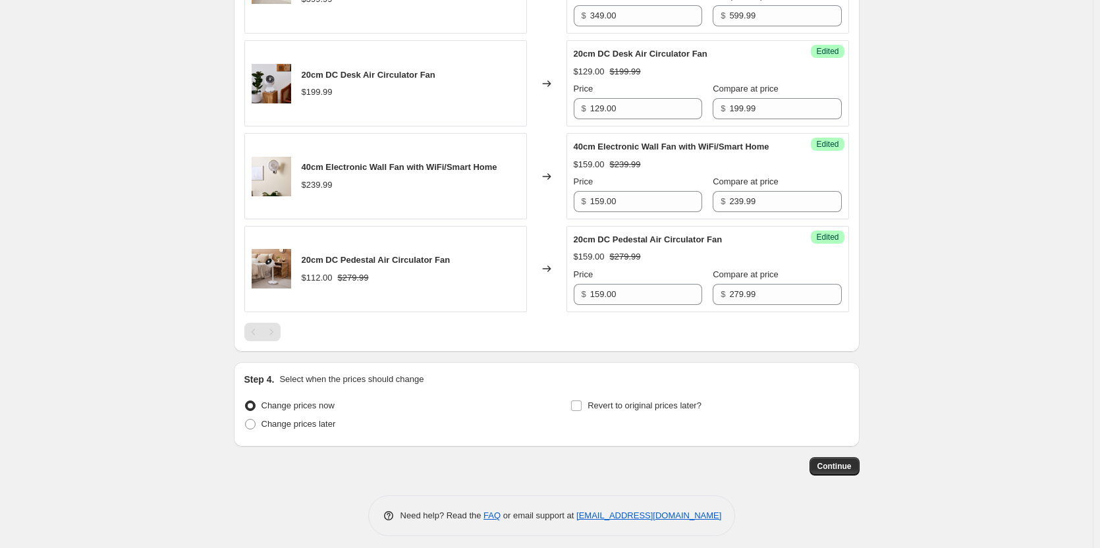
scroll to position [1339, 0]
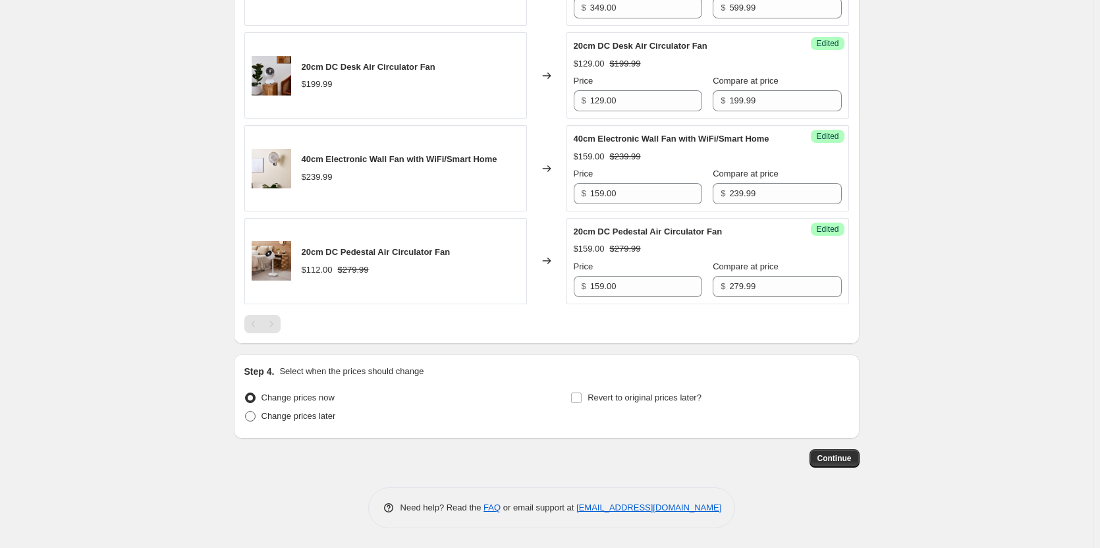
click at [255, 418] on span at bounding box center [250, 416] width 11 height 11
click at [246, 412] on input "Change prices later" at bounding box center [245, 411] width 1 height 1
radio input "true"
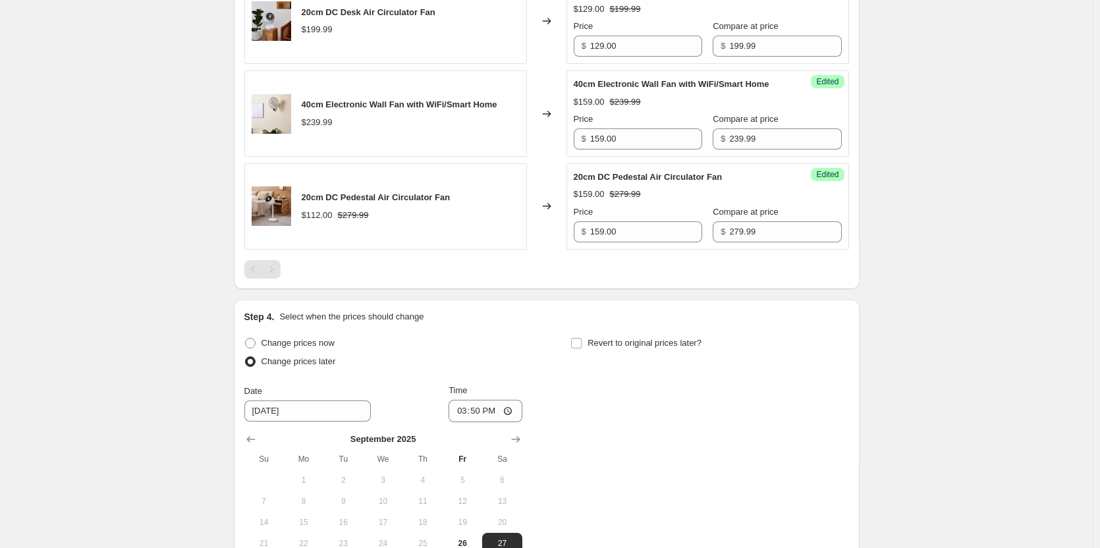
scroll to position [1537, 0]
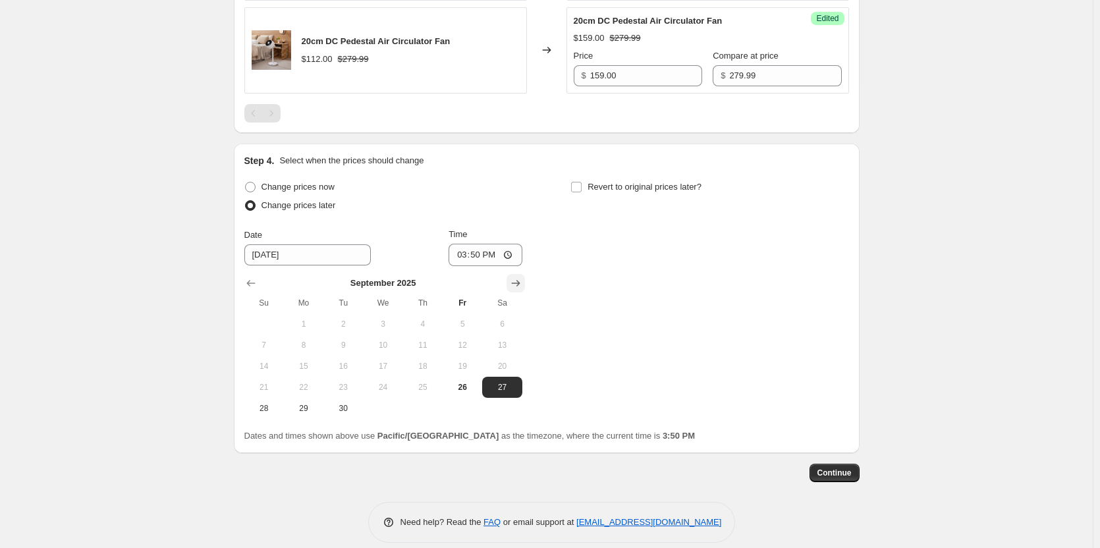
click at [518, 289] on icon "Show next month, October 2025" at bounding box center [515, 283] width 13 height 13
click at [393, 329] on span "1" at bounding box center [382, 324] width 29 height 11
type input "[DATE]"
click at [512, 266] on input "15:50" at bounding box center [486, 255] width 74 height 22
type input "00:05"
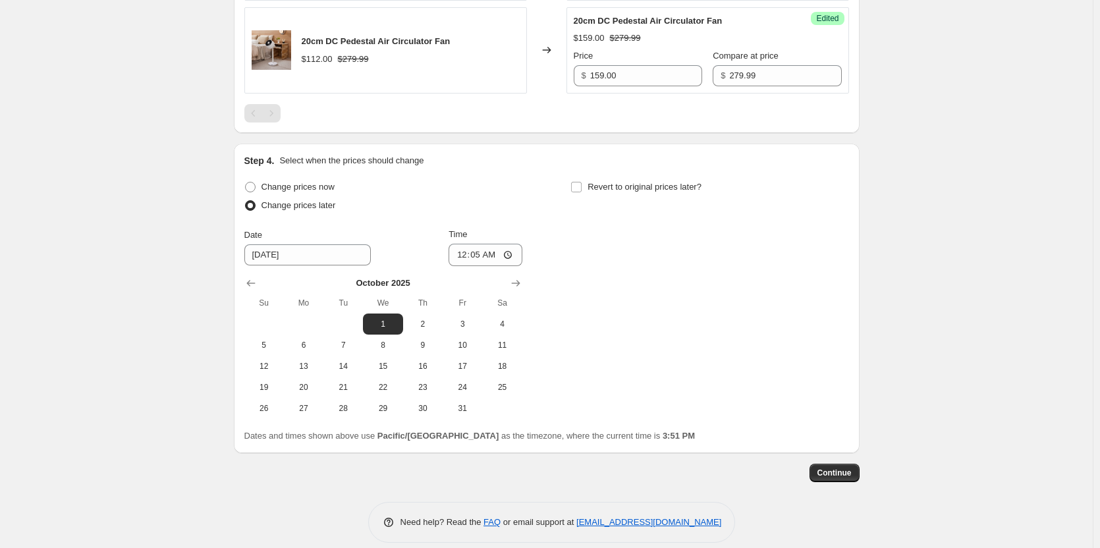
click at [638, 317] on div "Change prices now Change prices later Date [DATE] Time 00:[DATE] Mo Tu We Th Fr…" at bounding box center [546, 298] width 605 height 241
click at [579, 192] on input "Revert to original prices later?" at bounding box center [576, 187] width 11 height 11
checkbox input "true"
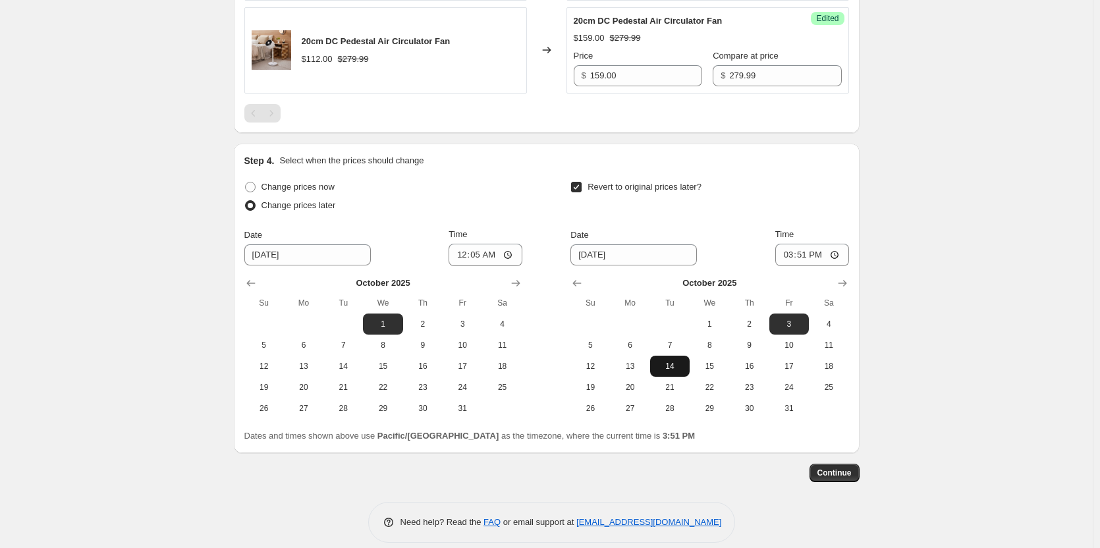
click at [681, 372] on span "14" at bounding box center [670, 366] width 29 height 11
type input "[DATE]"
click at [833, 266] on input "15:51" at bounding box center [813, 255] width 74 height 22
type input "23:59"
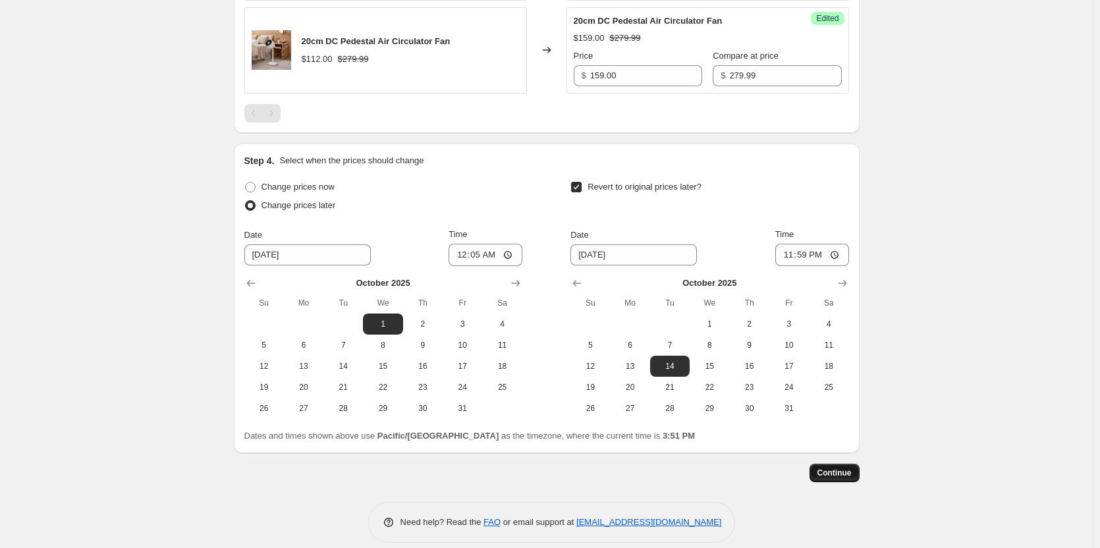
click at [822, 478] on span "Continue" at bounding box center [835, 473] width 34 height 11
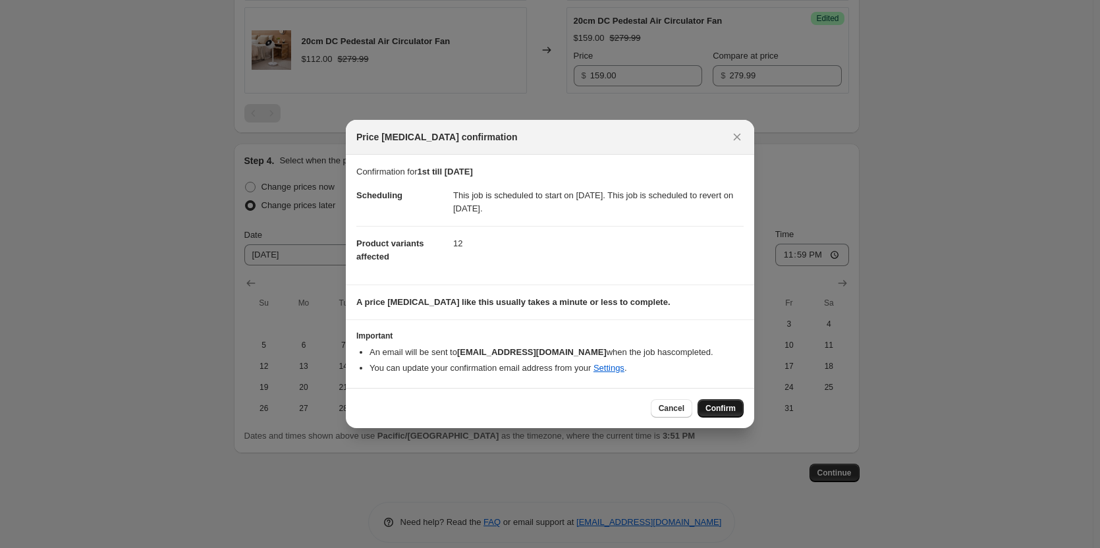
click at [708, 402] on button "Confirm" at bounding box center [721, 408] width 46 height 18
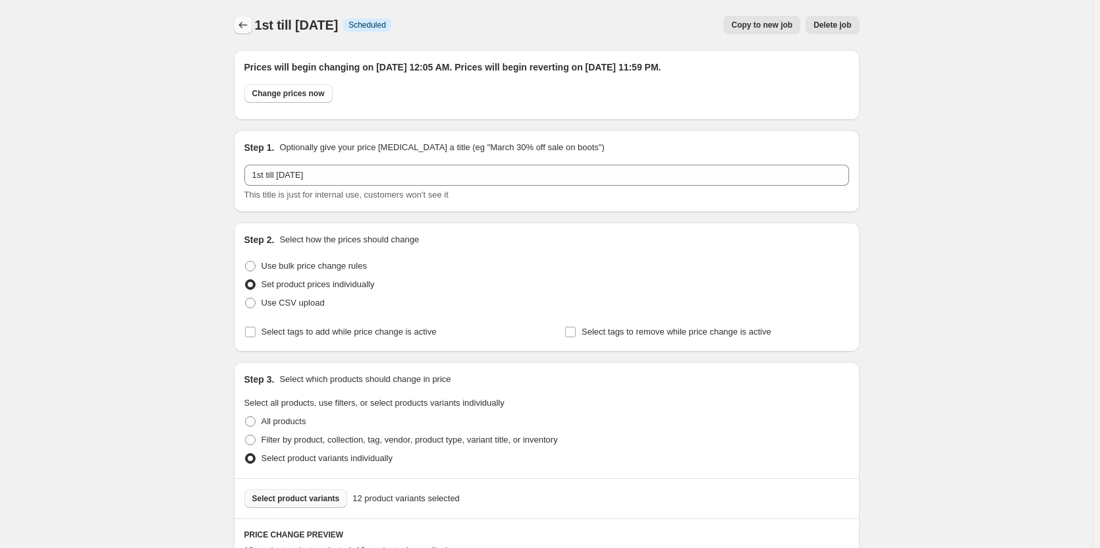
click at [248, 22] on icon "Price change jobs" at bounding box center [243, 24] width 13 height 13
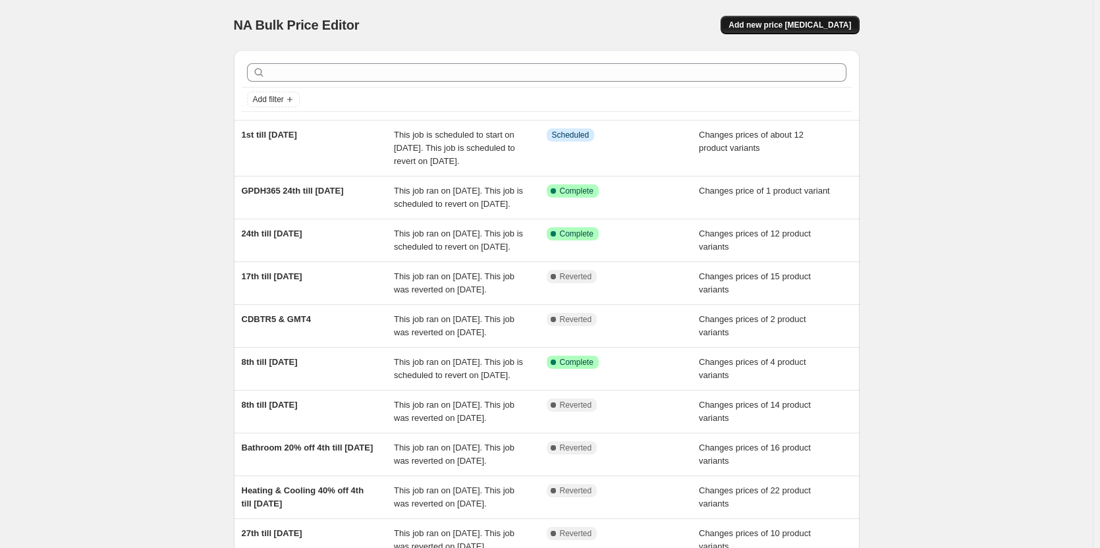
click at [767, 33] on button "Add new price [MEDICAL_DATA]" at bounding box center [790, 25] width 138 height 18
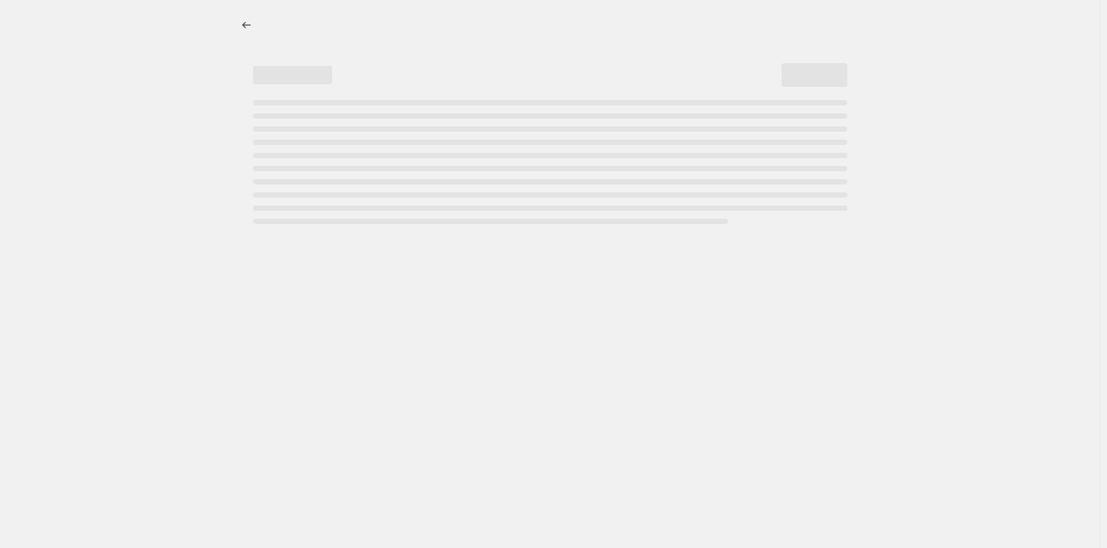
select select "percentage"
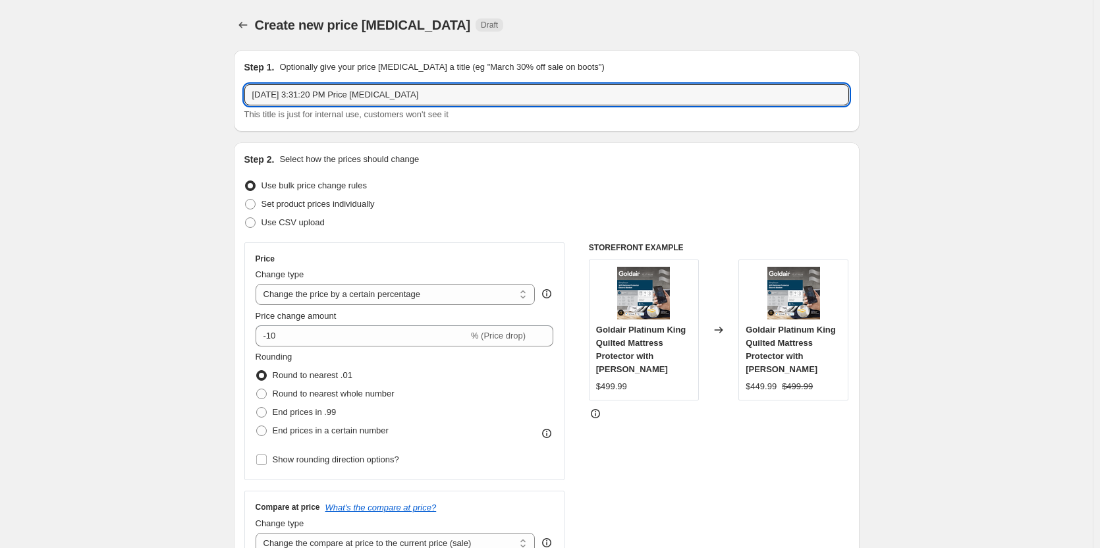
drag, startPoint x: 472, startPoint y: 97, endPoint x: 187, endPoint y: 98, distance: 285.3
type input "1st till [DATE]"
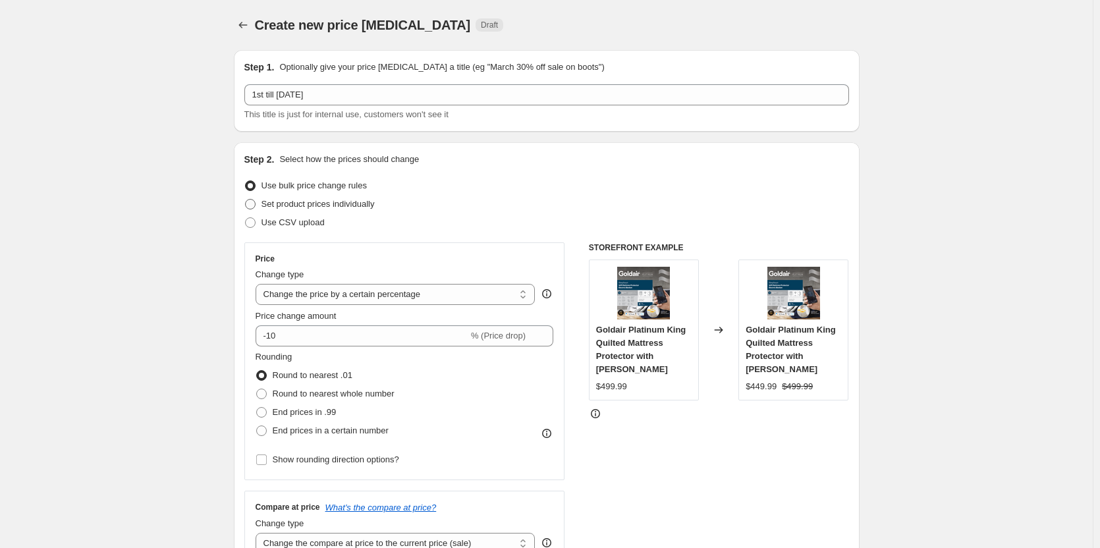
click at [250, 203] on span at bounding box center [250, 204] width 11 height 11
click at [246, 200] on input "Set product prices individually" at bounding box center [245, 199] width 1 height 1
radio input "true"
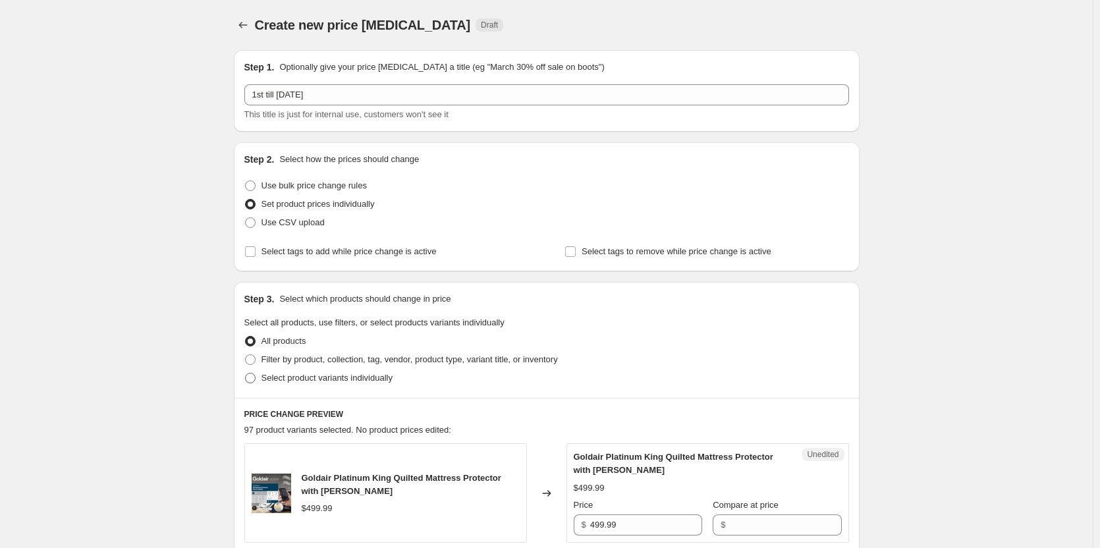
click at [254, 378] on span at bounding box center [250, 378] width 11 height 11
click at [246, 374] on input "Select product variants individually" at bounding box center [245, 373] width 1 height 1
radio input "true"
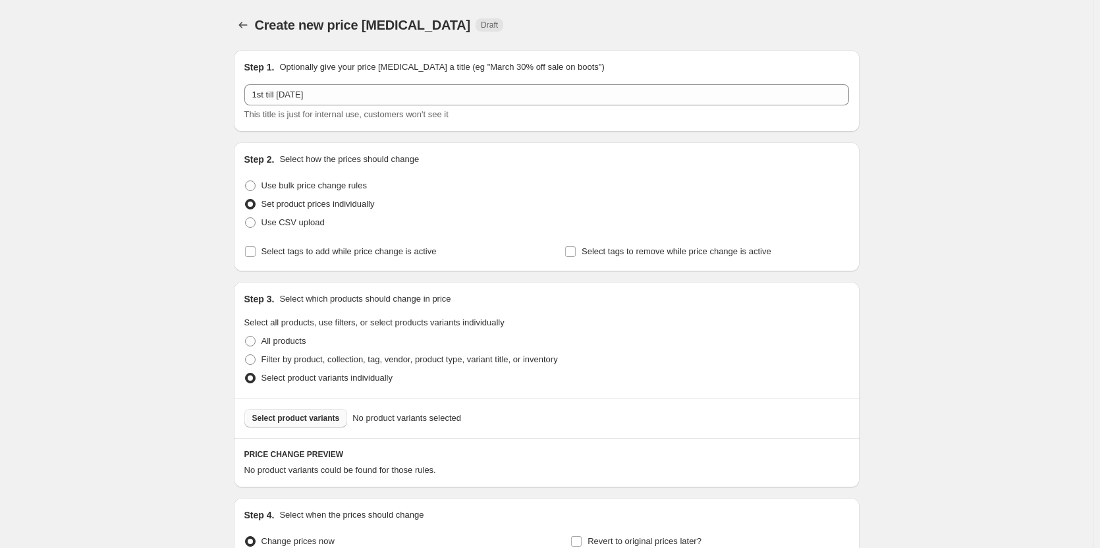
click at [287, 420] on span "Select product variants" at bounding box center [296, 418] width 88 height 11
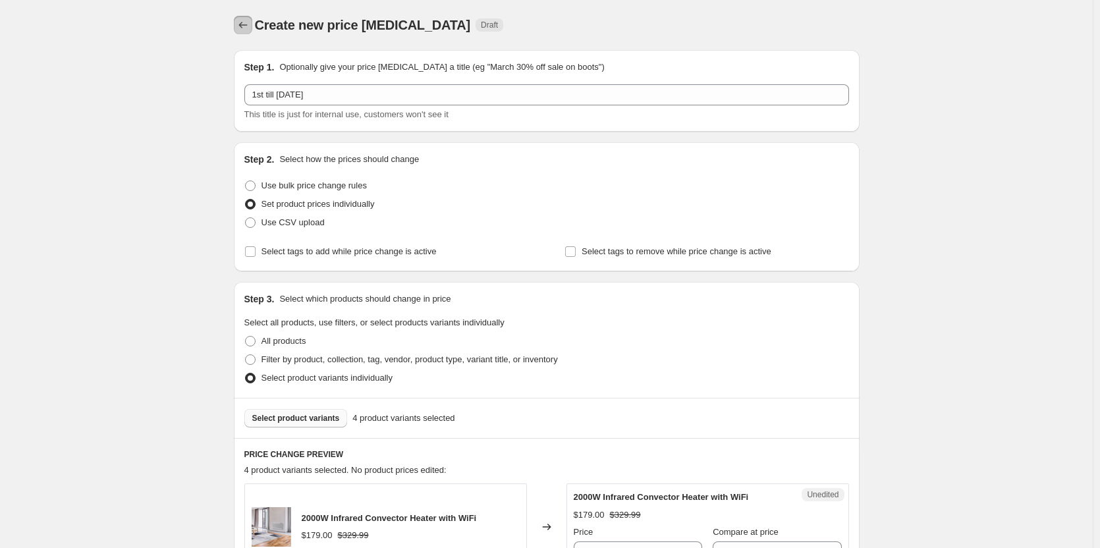
click at [238, 26] on button "Price change jobs" at bounding box center [243, 25] width 18 height 18
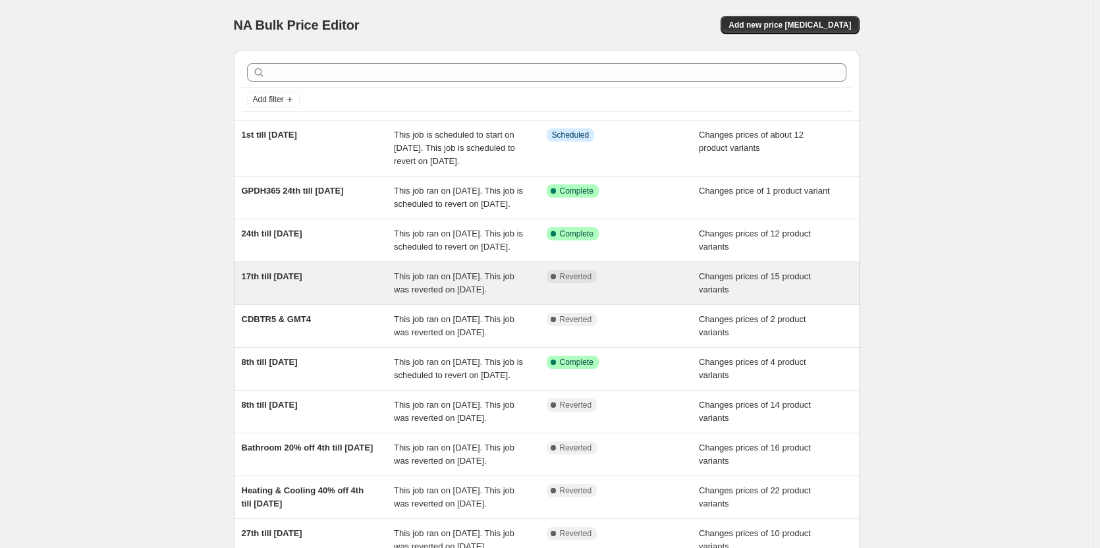
click at [371, 296] on div "17th till [DATE]" at bounding box center [318, 283] width 153 height 26
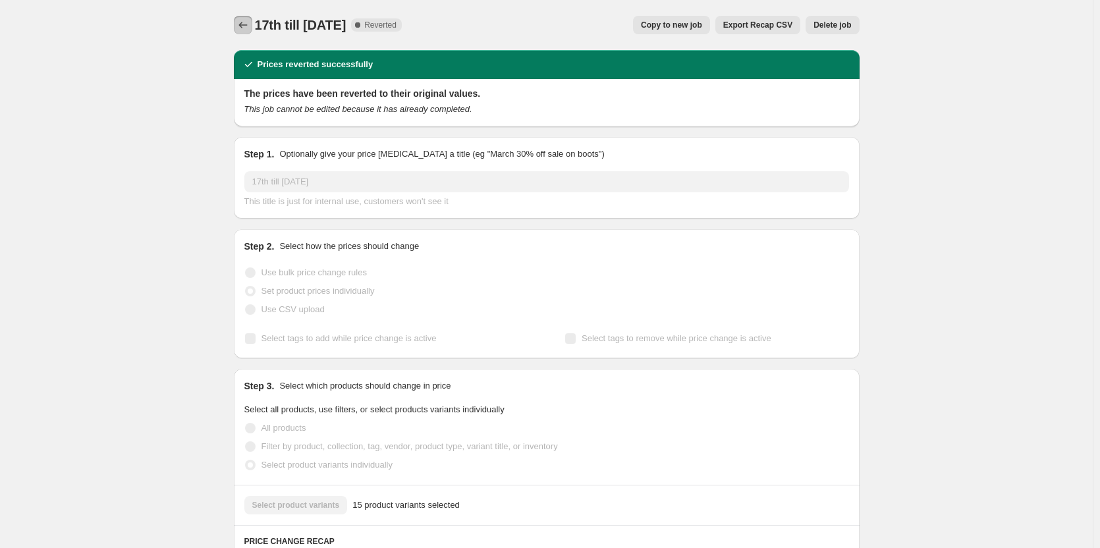
click at [248, 21] on icon "Price change jobs" at bounding box center [243, 24] width 13 height 13
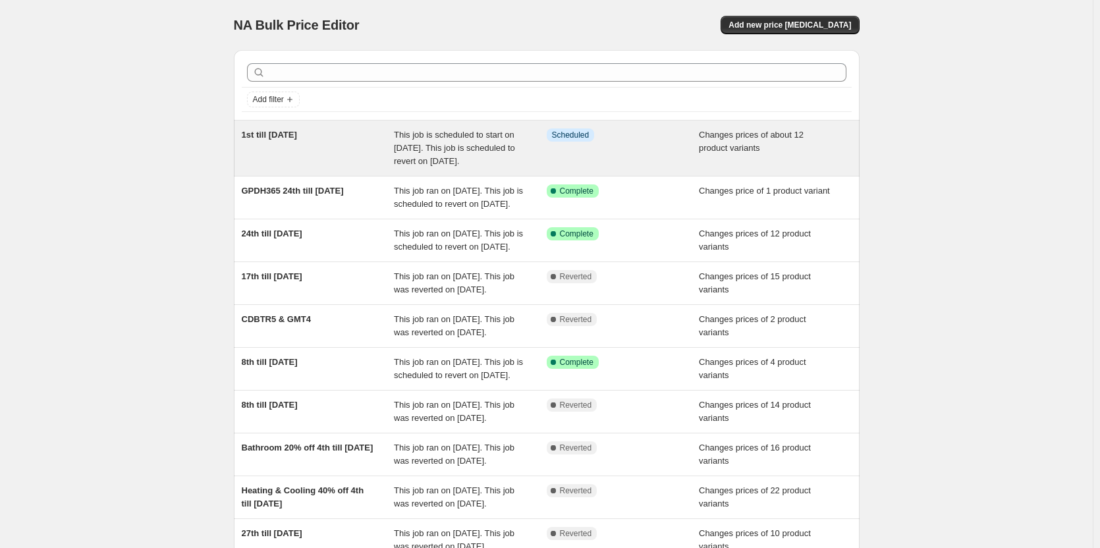
click at [297, 136] on span "1st till [DATE]" at bounding box center [269, 135] width 55 height 10
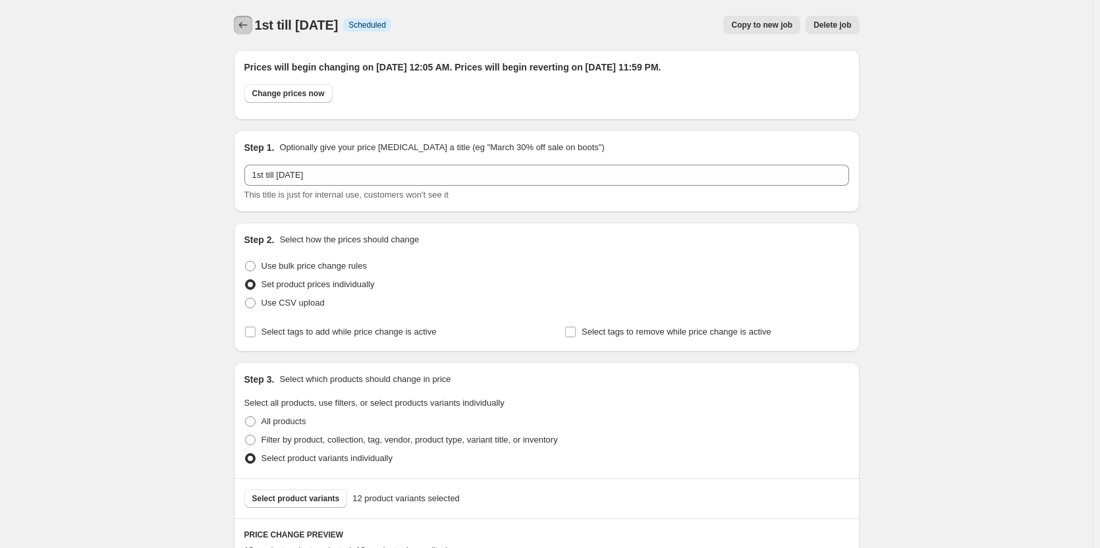
click at [240, 22] on icon "Price change jobs" at bounding box center [243, 24] width 13 height 13
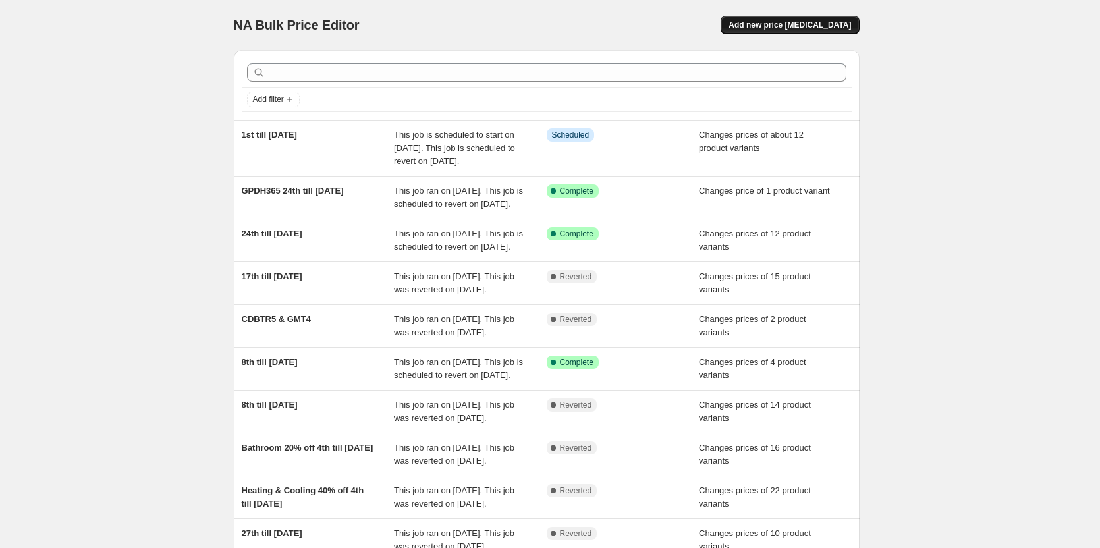
click at [776, 32] on button "Add new price [MEDICAL_DATA]" at bounding box center [790, 25] width 138 height 18
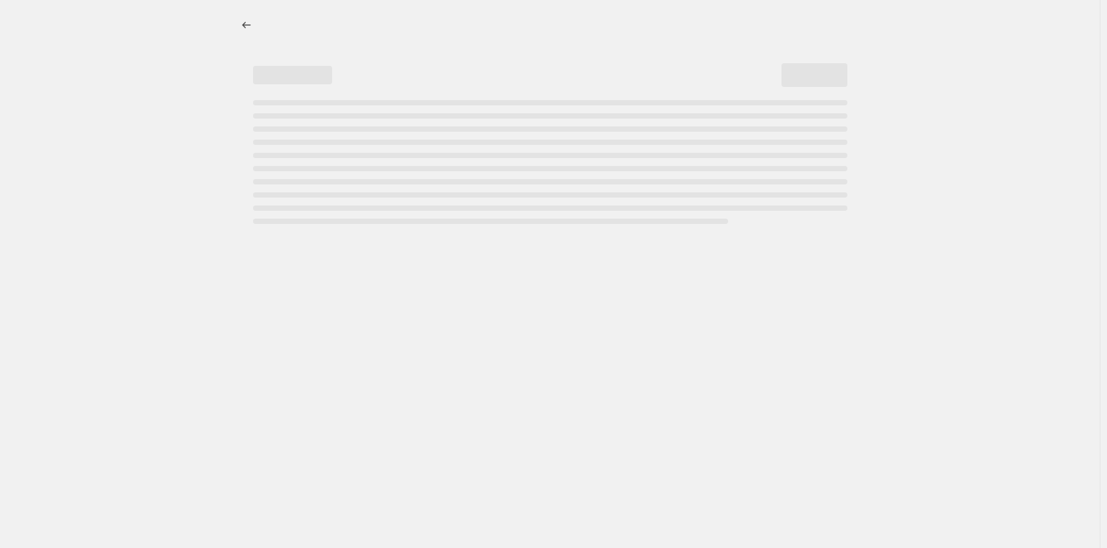
select select "percentage"
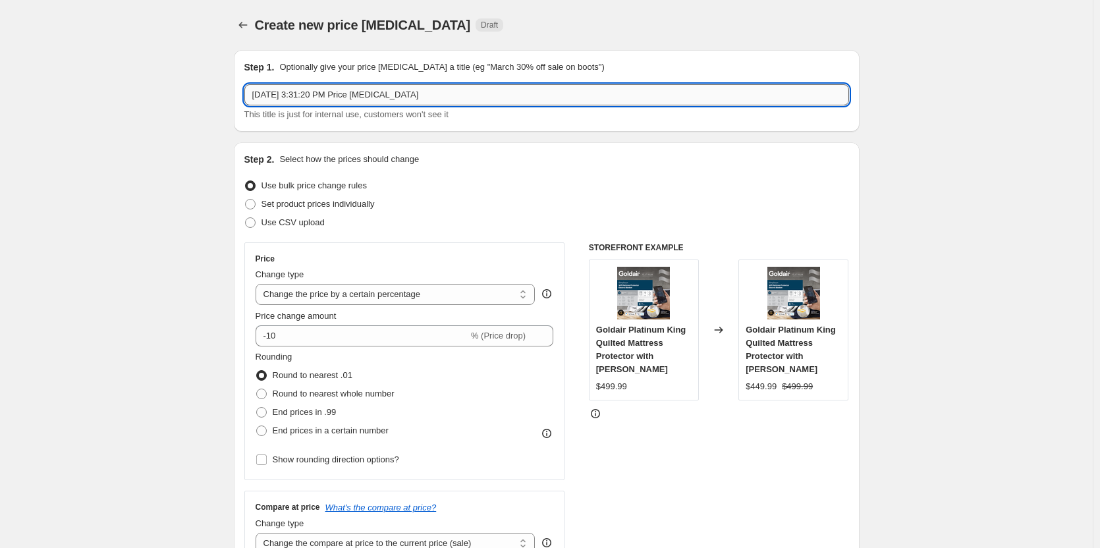
drag, startPoint x: 438, startPoint y: 92, endPoint x: 372, endPoint y: 90, distance: 65.9
click at [393, 90] on input "[DATE] 3:31:20 PM Price [MEDICAL_DATA]" at bounding box center [546, 94] width 605 height 21
drag, startPoint x: 347, startPoint y: 90, endPoint x: 213, endPoint y: 75, distance: 134.0
click at [426, 101] on input "[DATE] 3:31:20 PM Price [MEDICAL_DATA]" at bounding box center [546, 94] width 605 height 21
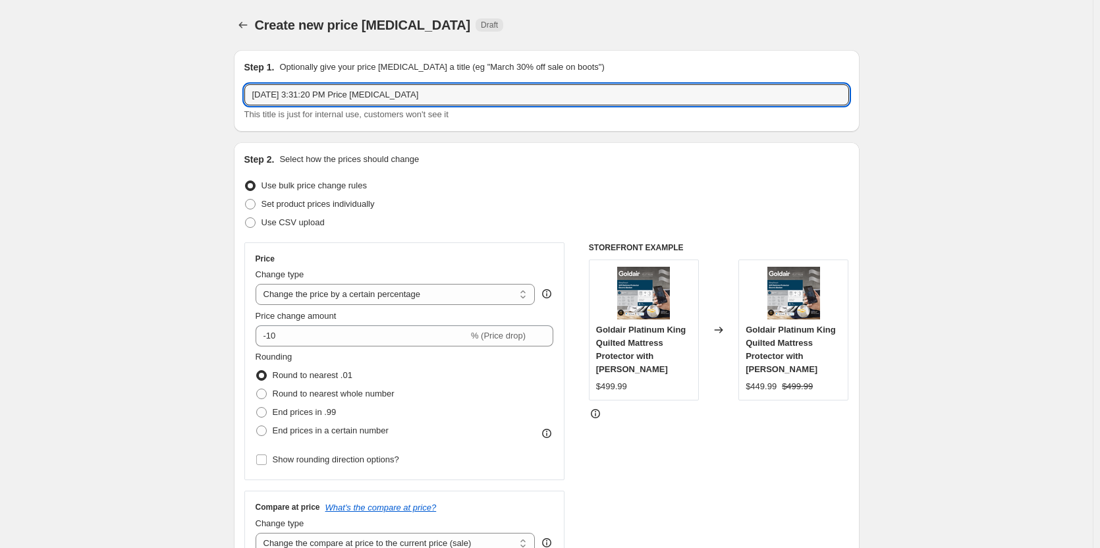
drag, startPoint x: 451, startPoint y: 95, endPoint x: 239, endPoint y: 80, distance: 212.7
click at [239, 80] on div "Step 1. Optionally give your price [MEDICAL_DATA] a title (eg "March 30% off sa…" at bounding box center [547, 91] width 626 height 82
type input "1st till [DATE]"
click at [256, 207] on span at bounding box center [250, 204] width 11 height 11
click at [246, 200] on input "Set product prices individually" at bounding box center [245, 199] width 1 height 1
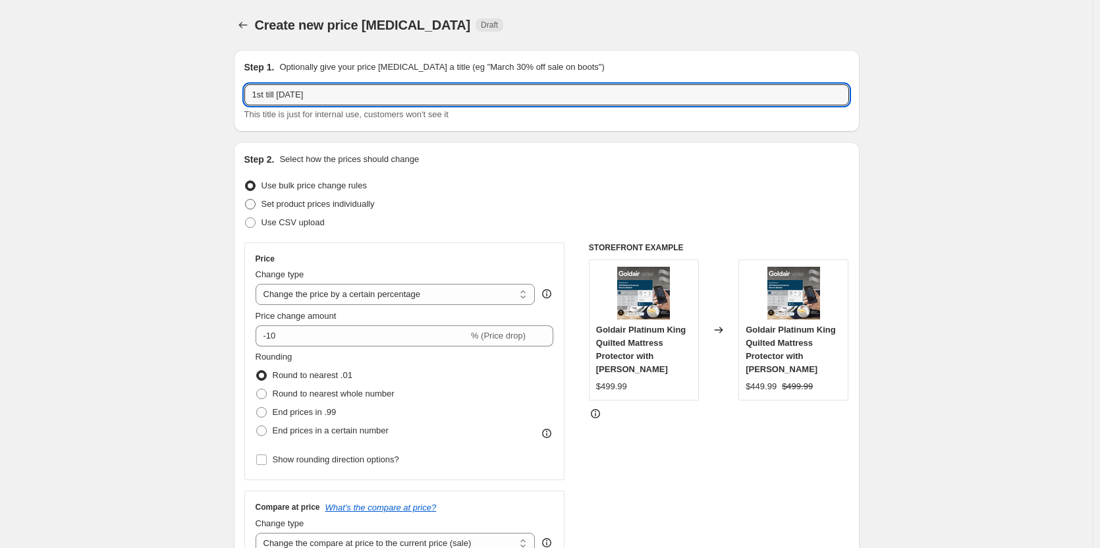
radio input "true"
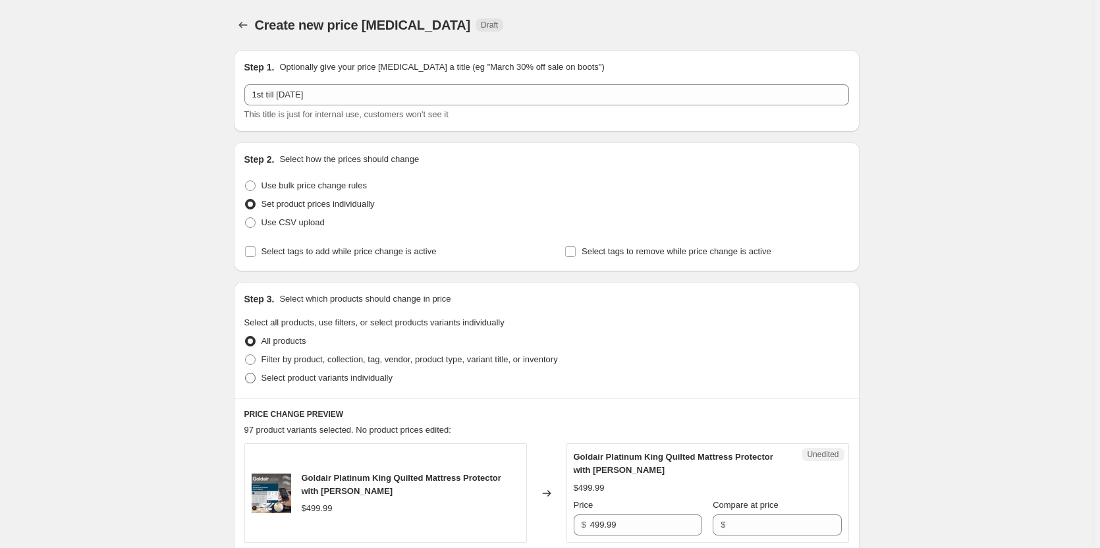
click at [254, 383] on span at bounding box center [250, 378] width 11 height 11
click at [246, 374] on input "Select product variants individually" at bounding box center [245, 373] width 1 height 1
radio input "true"
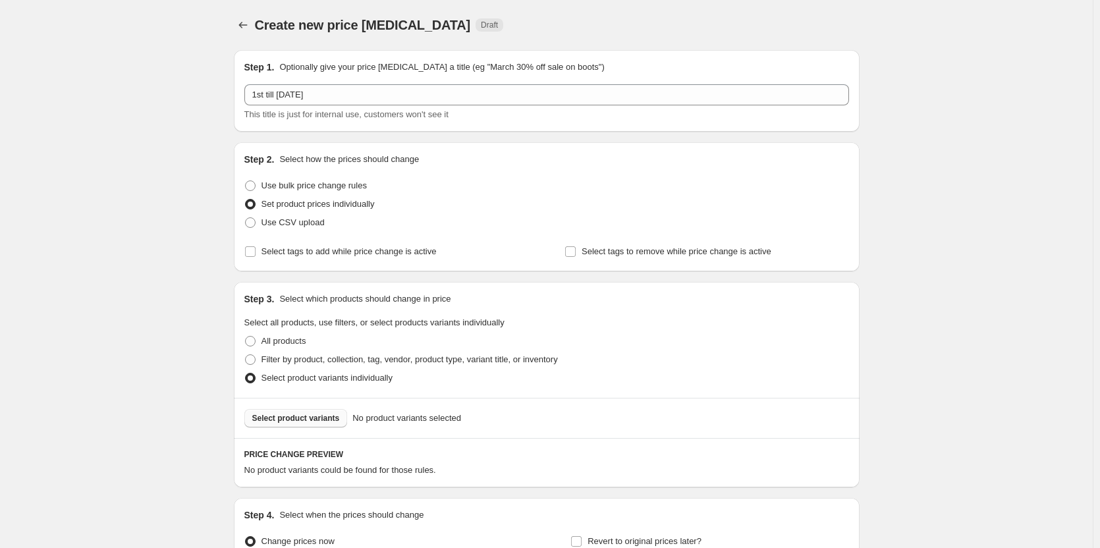
click at [308, 418] on span "Select product variants" at bounding box center [296, 418] width 88 height 11
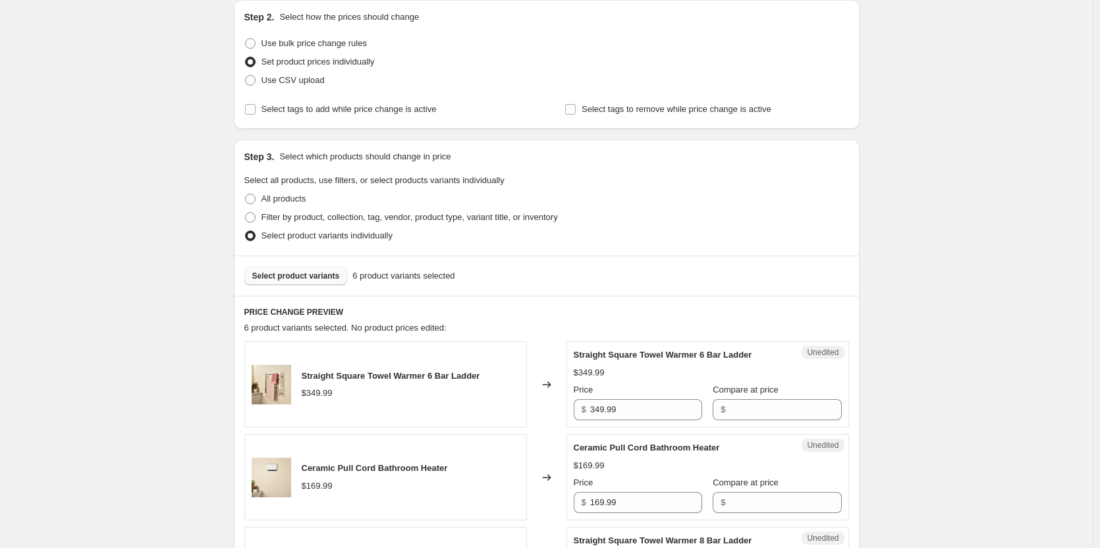
scroll to position [395, 0]
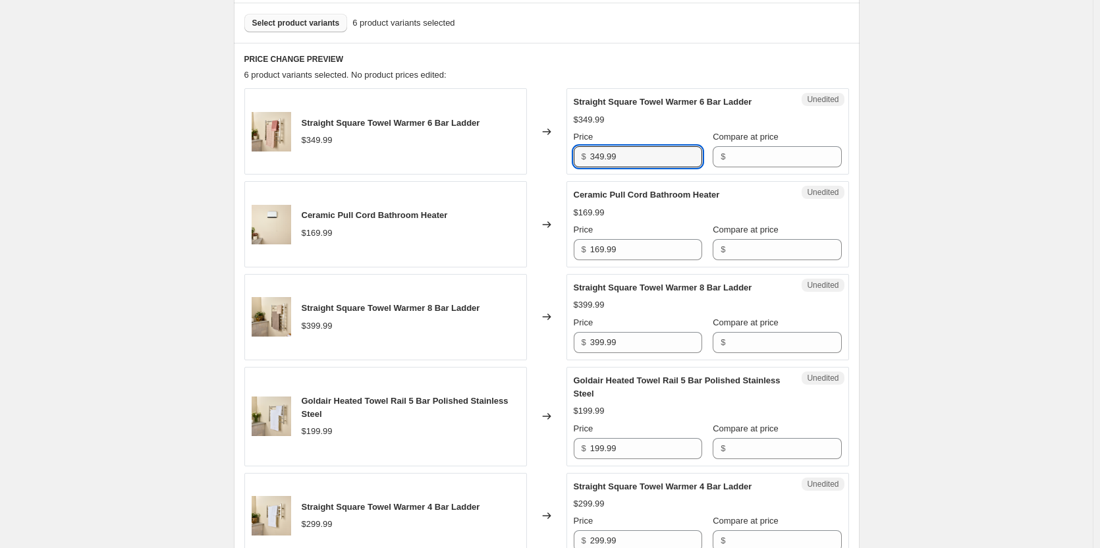
drag, startPoint x: 660, startPoint y: 161, endPoint x: 591, endPoint y: 157, distance: 68.7
click at [640, 159] on input "349.99" at bounding box center [646, 156] width 112 height 21
drag, startPoint x: 591, startPoint y: 157, endPoint x: 571, endPoint y: 154, distance: 20.7
click at [571, 154] on div "Unedited Straight Square Towel Warmer 6 Bar Ladder $349.99 Price $ 349.99 Compa…" at bounding box center [708, 131] width 283 height 86
drag, startPoint x: 623, startPoint y: 154, endPoint x: 577, endPoint y: 154, distance: 46.1
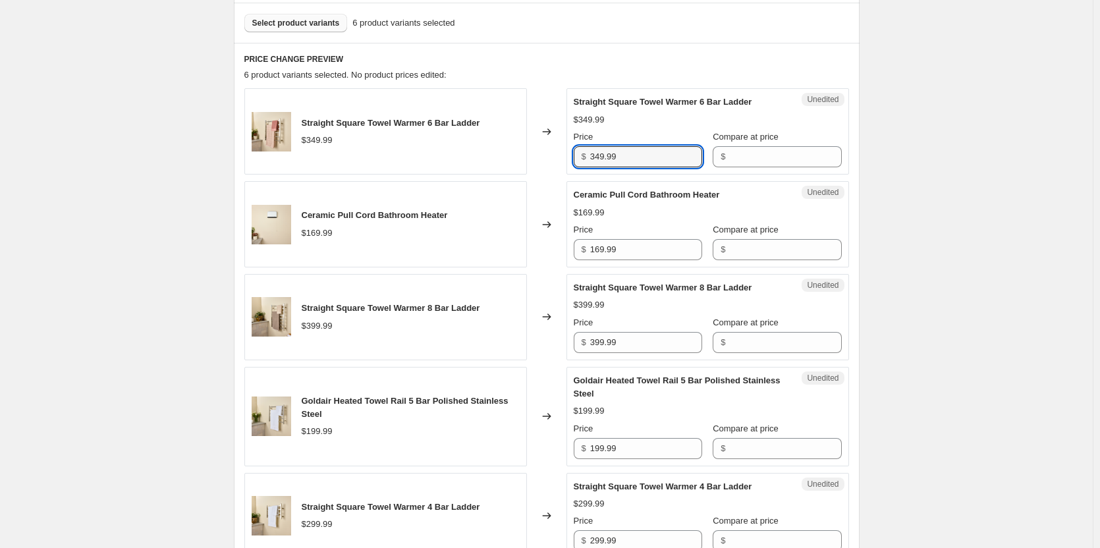
click at [577, 154] on div "$ 349.99" at bounding box center [638, 156] width 128 height 21
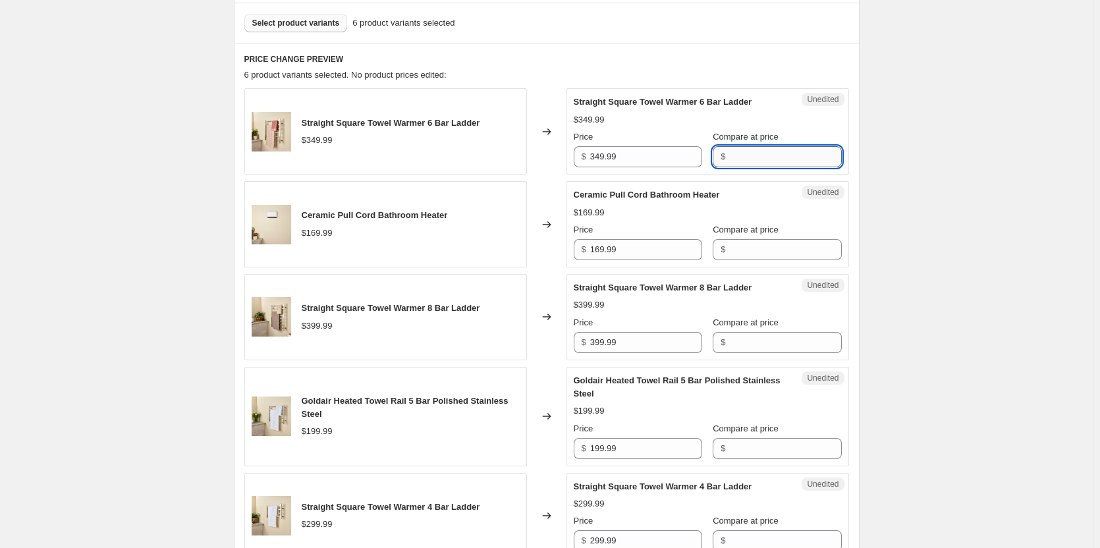
click at [743, 157] on input "Compare at price" at bounding box center [785, 156] width 112 height 21
paste input "349.99"
type input "349.99"
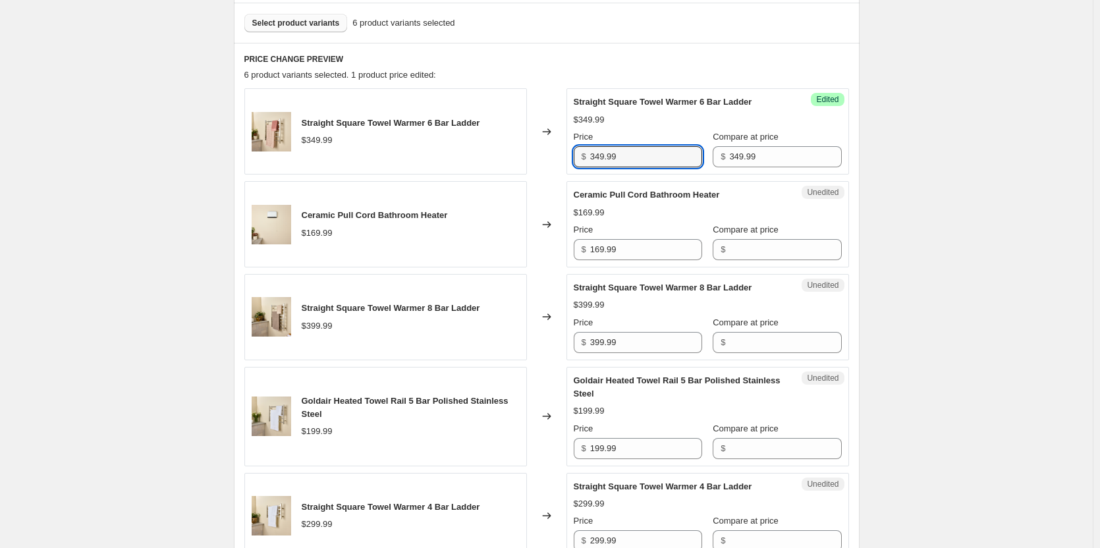
drag, startPoint x: 665, startPoint y: 155, endPoint x: 554, endPoint y: 154, distance: 110.7
click at [554, 154] on div "Straight Square Towel Warmer 6 Bar Ladder $349.99 Changed to Success Edited Str…" at bounding box center [546, 131] width 605 height 86
type input "259.00"
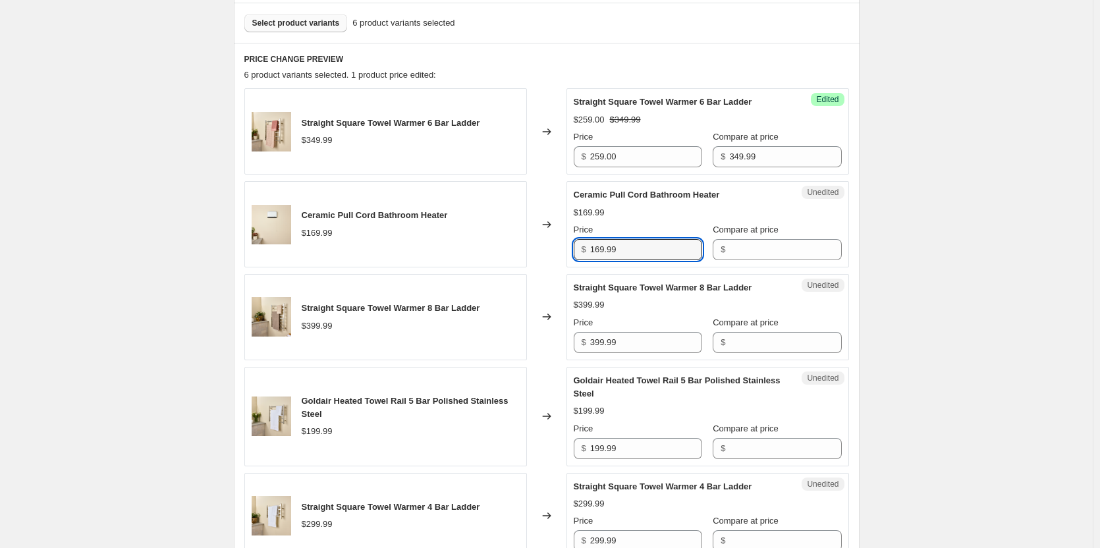
drag, startPoint x: 666, startPoint y: 255, endPoint x: 540, endPoint y: 249, distance: 126.0
click at [540, 249] on div "Ceramic Pull Cord Bathroom Heater $169.99 Changed to Unedited Ceramic Pull Cord…" at bounding box center [546, 224] width 605 height 86
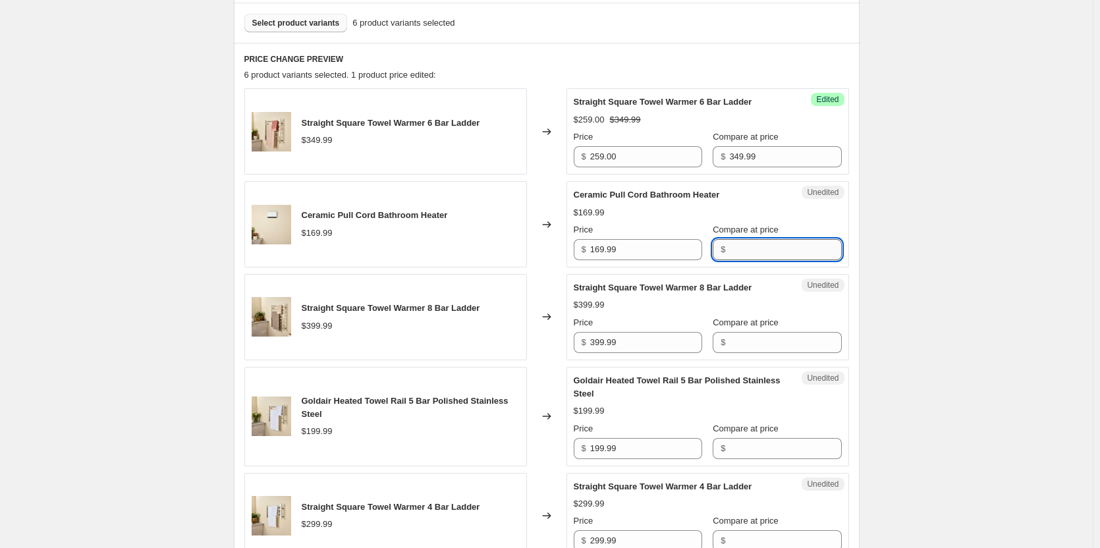
click at [733, 250] on input "Compare at price" at bounding box center [785, 249] width 112 height 21
paste input "169.99"
type input "169.99"
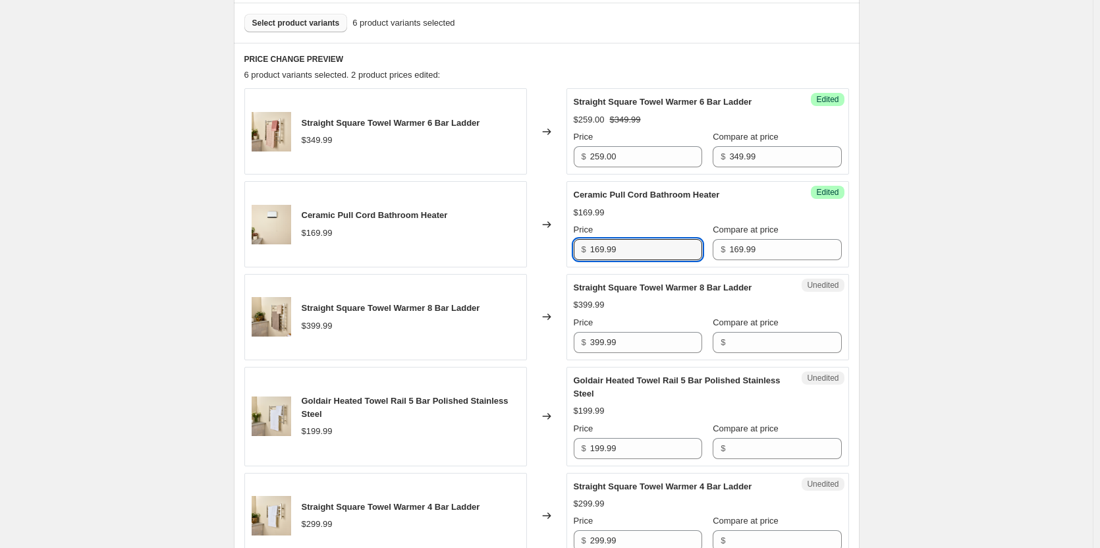
drag, startPoint x: 631, startPoint y: 246, endPoint x: 542, endPoint y: 248, distance: 89.6
click at [542, 248] on div "Ceramic Pull Cord Bathroom Heater $169.99 Changed to Success Edited Ceramic Pul…" at bounding box center [546, 224] width 605 height 86
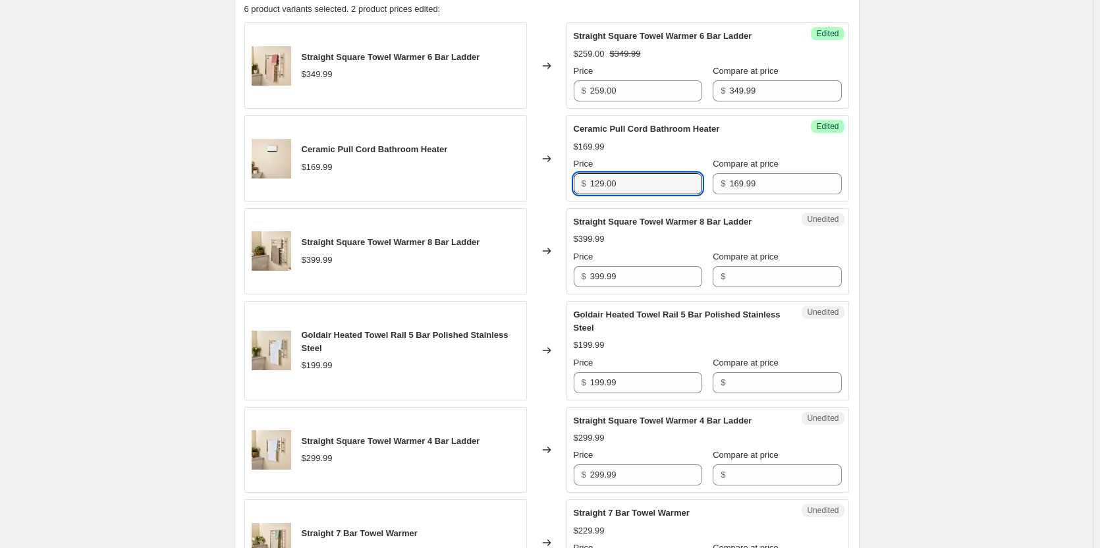
scroll to position [527, 0]
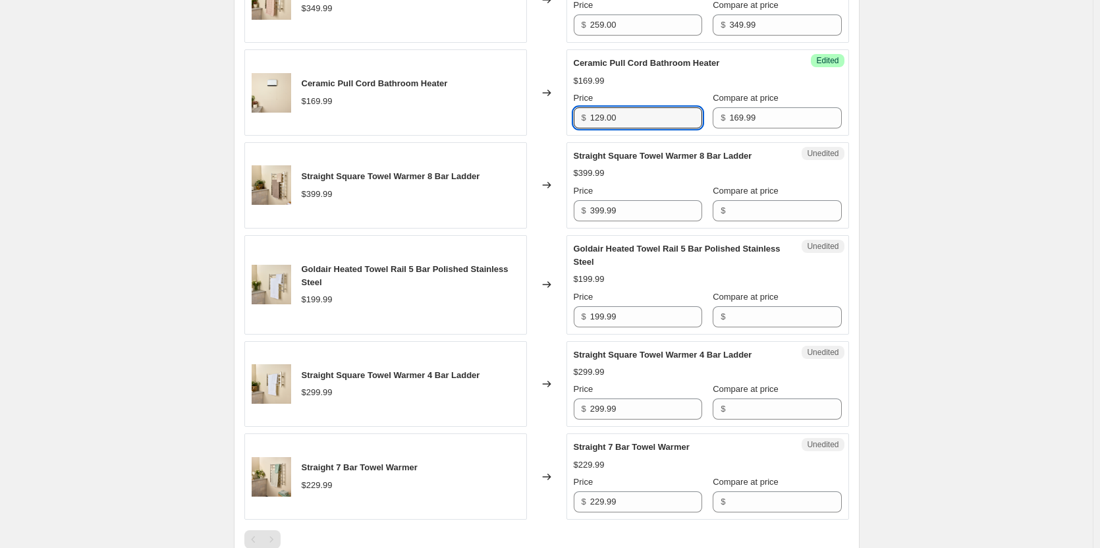
type input "129.00"
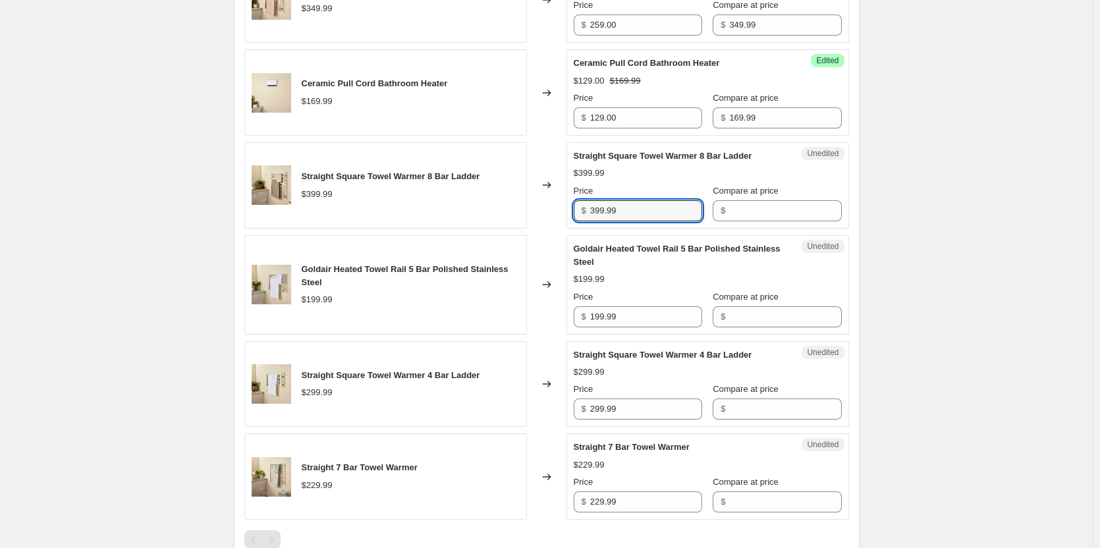
drag, startPoint x: 667, startPoint y: 217, endPoint x: 528, endPoint y: 215, distance: 138.4
click at [528, 215] on div "Straight Square Towel Warmer 8 Bar Ladder $399.99 Changed to Unedited Straight …" at bounding box center [546, 185] width 605 height 86
click at [731, 210] on input "Compare at price" at bounding box center [785, 210] width 112 height 21
paste input "399.99"
type input "399.99"
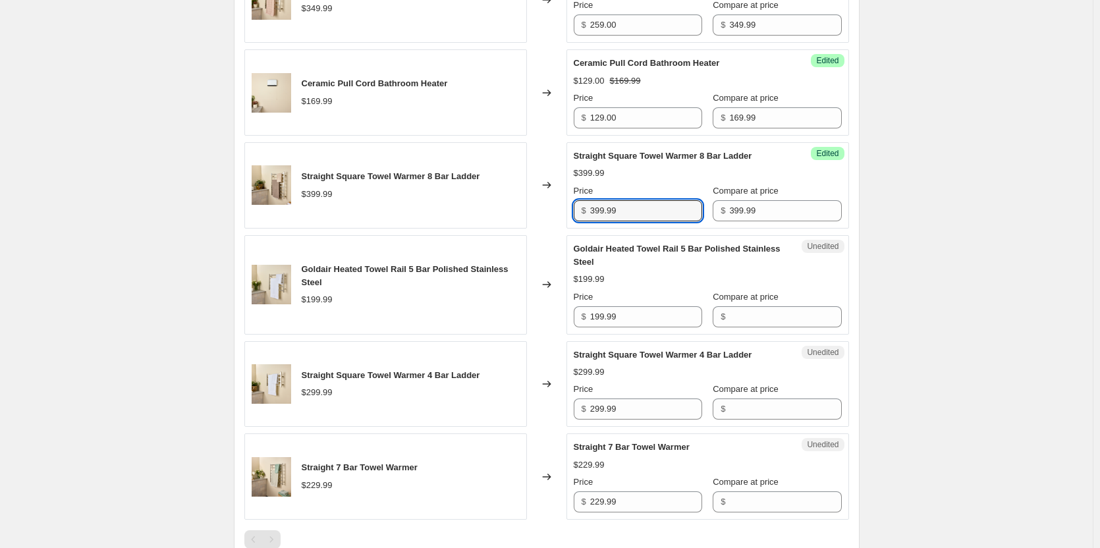
drag, startPoint x: 667, startPoint y: 210, endPoint x: 522, endPoint y: 208, distance: 145.0
click at [522, 208] on div "Straight Square Towel Warmer 8 Bar Ladder $399.99 Changed to Success Edited Str…" at bounding box center [546, 185] width 605 height 86
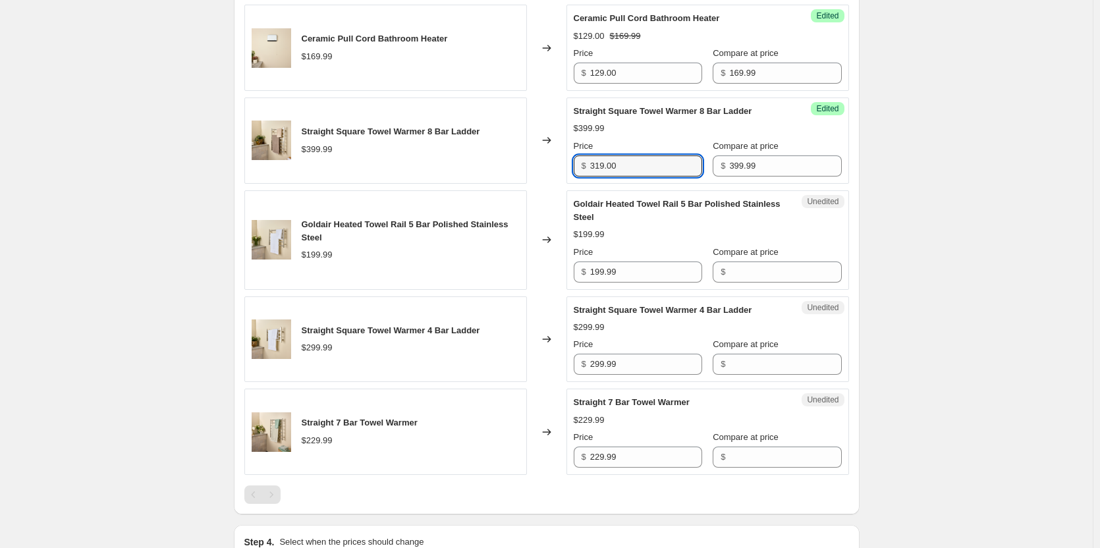
scroll to position [593, 0]
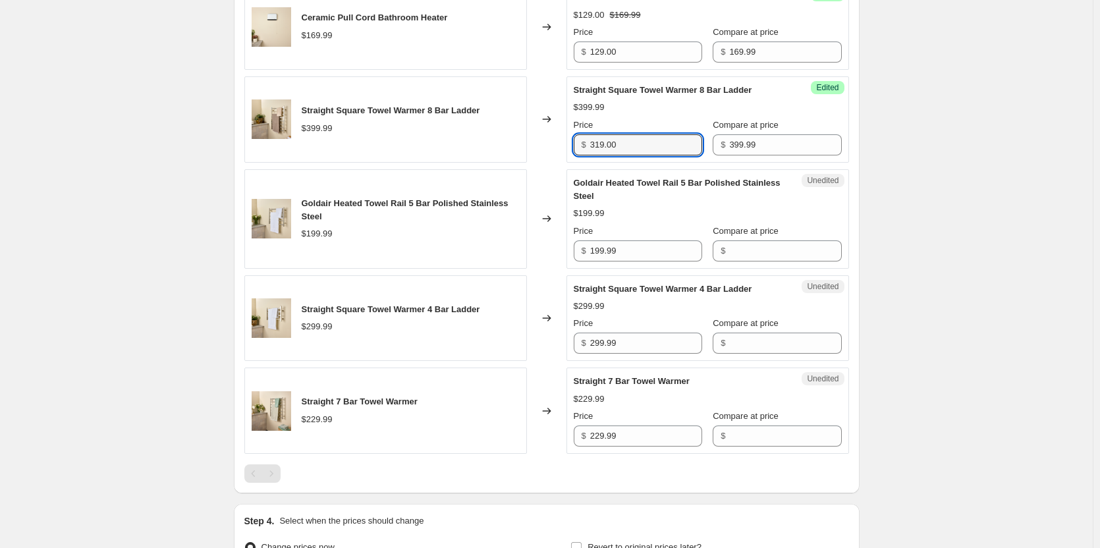
type input "319.00"
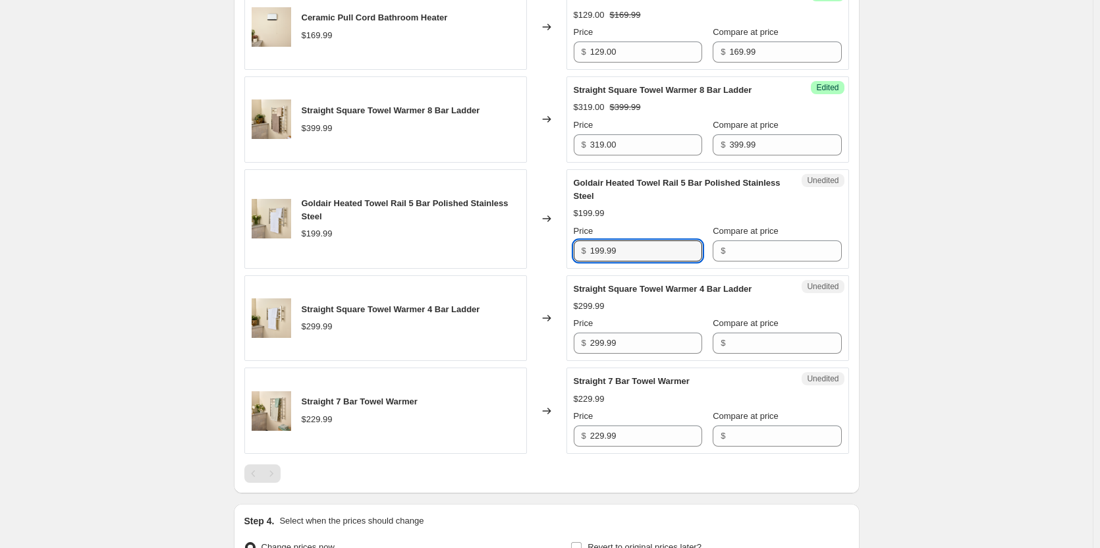
drag, startPoint x: 670, startPoint y: 254, endPoint x: 571, endPoint y: 252, distance: 98.9
click at [571, 252] on div "Unedited Goldair Heated Towel Rail 5 Bar Polished Stainless Steel $199.99 Price…" at bounding box center [708, 218] width 283 height 99
click at [721, 250] on span "$" at bounding box center [723, 251] width 5 height 10
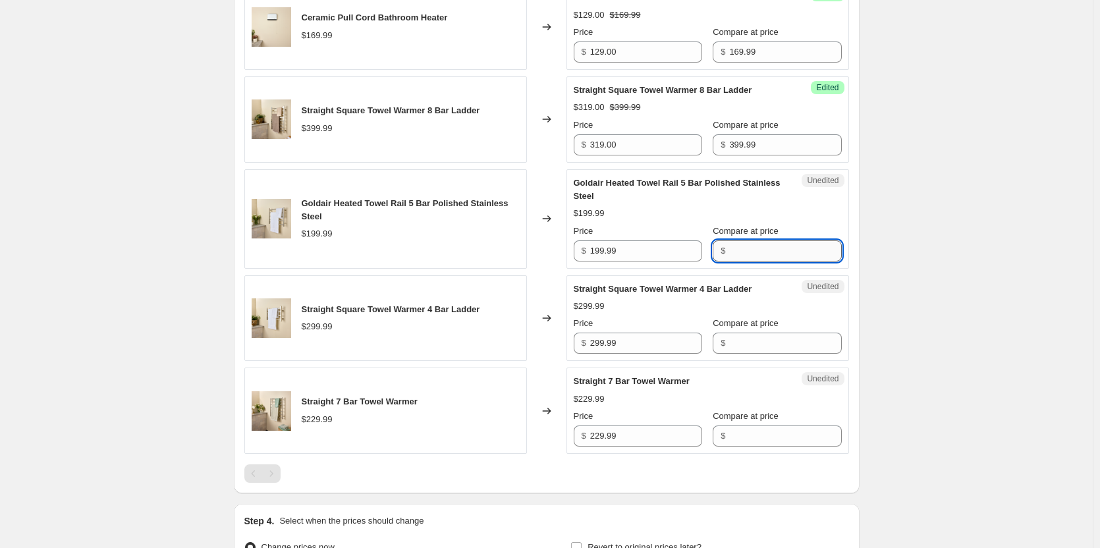
click at [741, 250] on input "Compare at price" at bounding box center [785, 250] width 112 height 21
paste input "199.99"
type input "199.99"
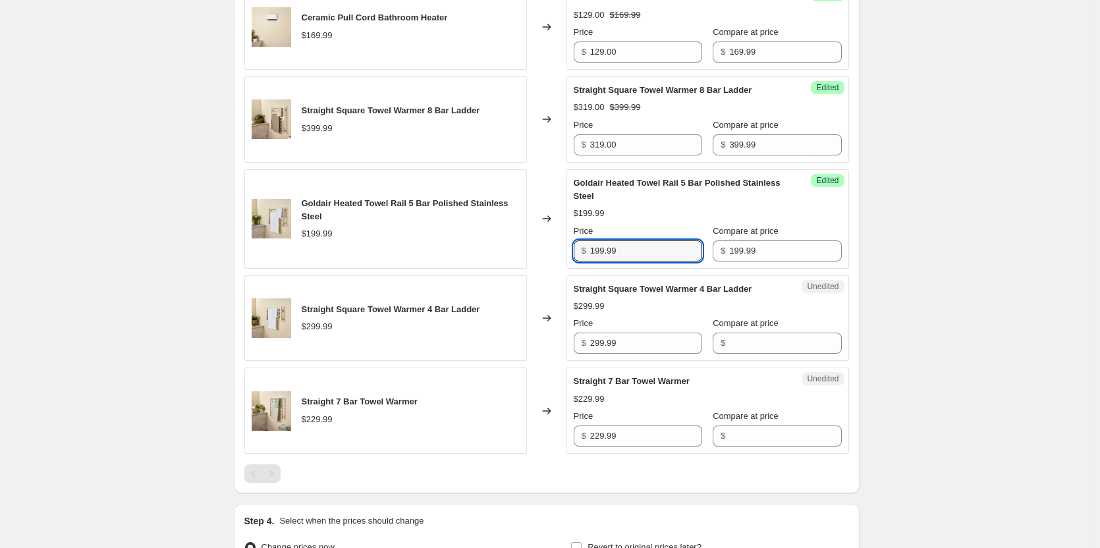
drag, startPoint x: 674, startPoint y: 254, endPoint x: 570, endPoint y: 253, distance: 104.1
click at [570, 253] on div "Success Edited Goldair Heated Towel Rail 5 Bar Polished Stainless Steel $199.99…" at bounding box center [708, 218] width 283 height 99
type input "149.00"
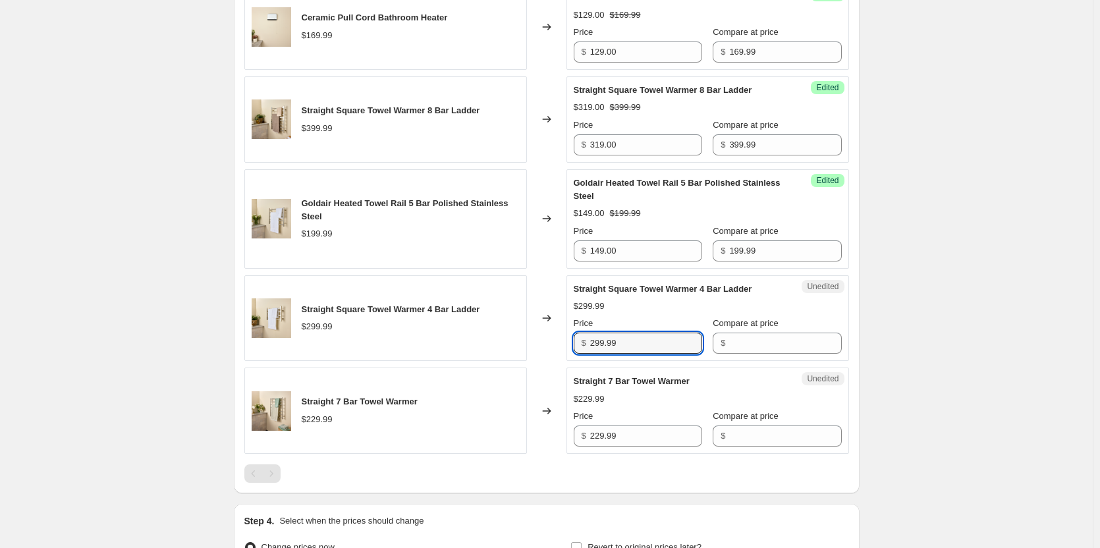
drag, startPoint x: 629, startPoint y: 343, endPoint x: 550, endPoint y: 341, distance: 78.4
click at [550, 341] on div "Straight Square Towel Warmer 4 Bar Ladder $299.99 Changed to Unedited Straight …" at bounding box center [546, 318] width 605 height 86
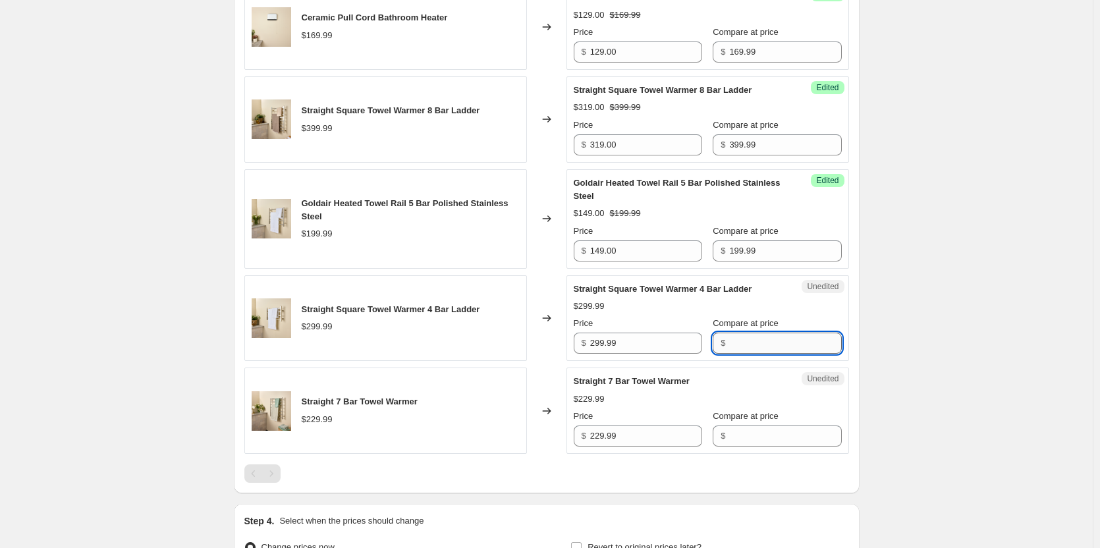
click at [744, 341] on input "Compare at price" at bounding box center [785, 343] width 112 height 21
paste input "299.99"
type input "299.99"
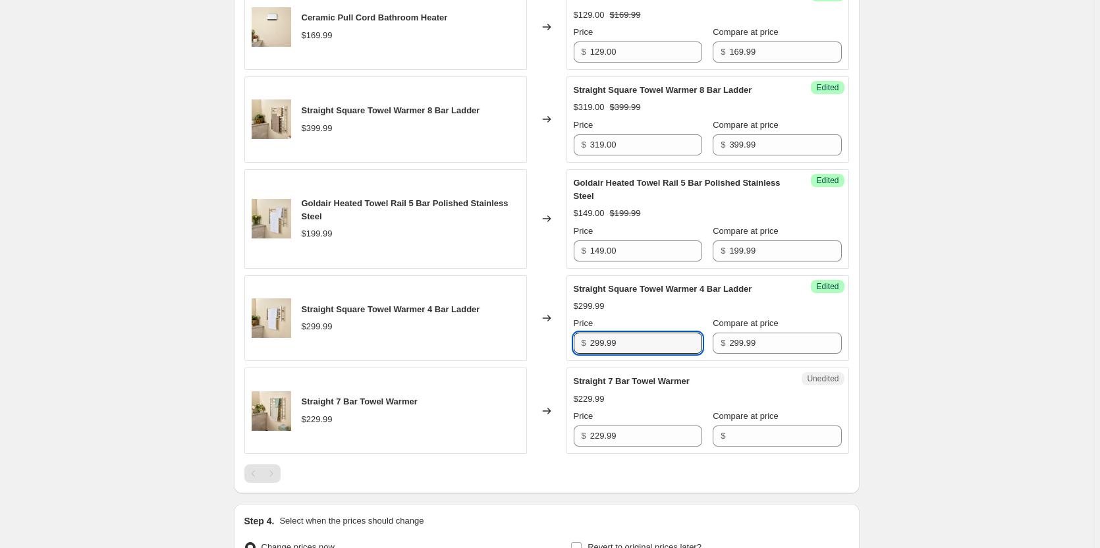
drag, startPoint x: 654, startPoint y: 347, endPoint x: 553, endPoint y: 346, distance: 100.8
click at [553, 346] on div "Straight Square Towel Warmer 4 Bar Ladder $299.99 Changed to Success Edited Str…" at bounding box center [546, 318] width 605 height 86
type input "229.00"
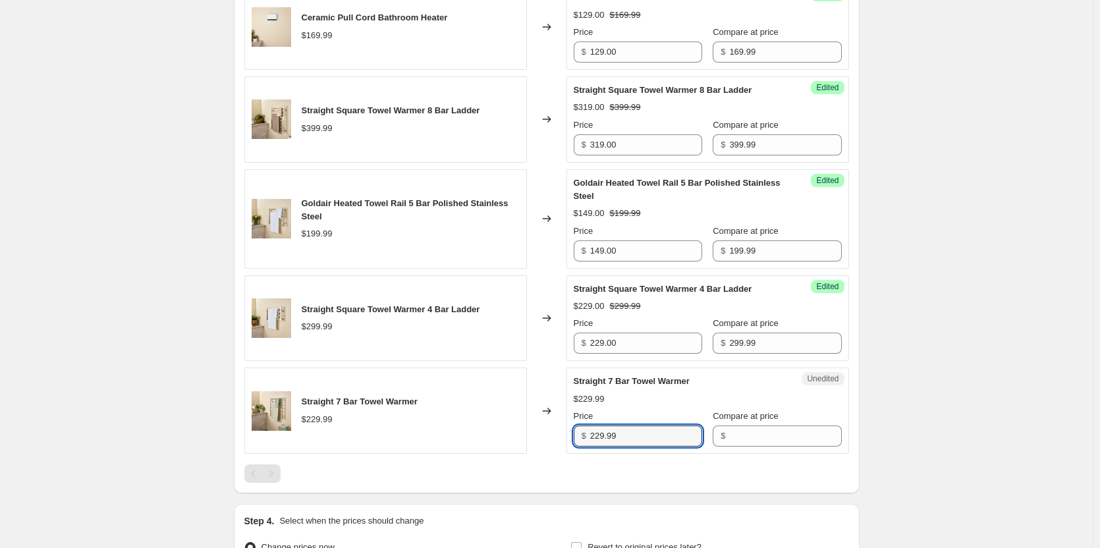
drag, startPoint x: 646, startPoint y: 438, endPoint x: 557, endPoint y: 436, distance: 89.6
click at [557, 436] on div "Straight 7 Bar Towel Warmer $229.99 Changed to Unedited Straight 7 Bar Towel Wa…" at bounding box center [546, 411] width 605 height 86
click at [557, 436] on div "Changed to" at bounding box center [547, 411] width 40 height 86
drag, startPoint x: 636, startPoint y: 436, endPoint x: 541, endPoint y: 436, distance: 95.5
click at [541, 436] on div "Straight 7 Bar Towel Warmer $229.99 Changed to Unedited Straight 7 Bar Towel Wa…" at bounding box center [546, 411] width 605 height 86
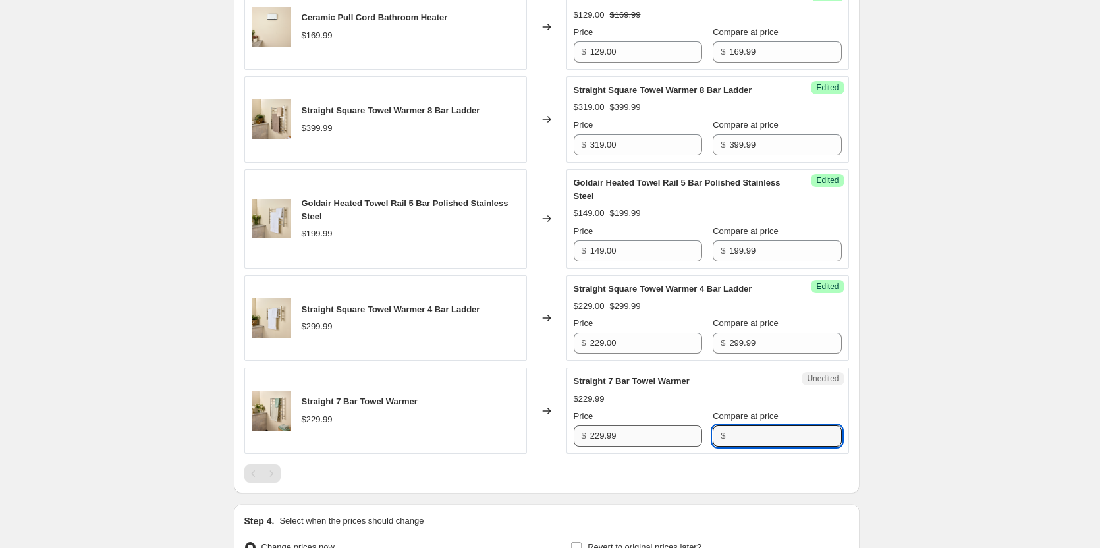
drag, startPoint x: 755, startPoint y: 436, endPoint x: 627, endPoint y: 435, distance: 127.8
click at [627, 435] on div "Price $ 229.99 Compare at price $" at bounding box center [708, 428] width 268 height 37
paste input "229.99"
type input "229.99"
click at [731, 468] on div at bounding box center [546, 474] width 605 height 18
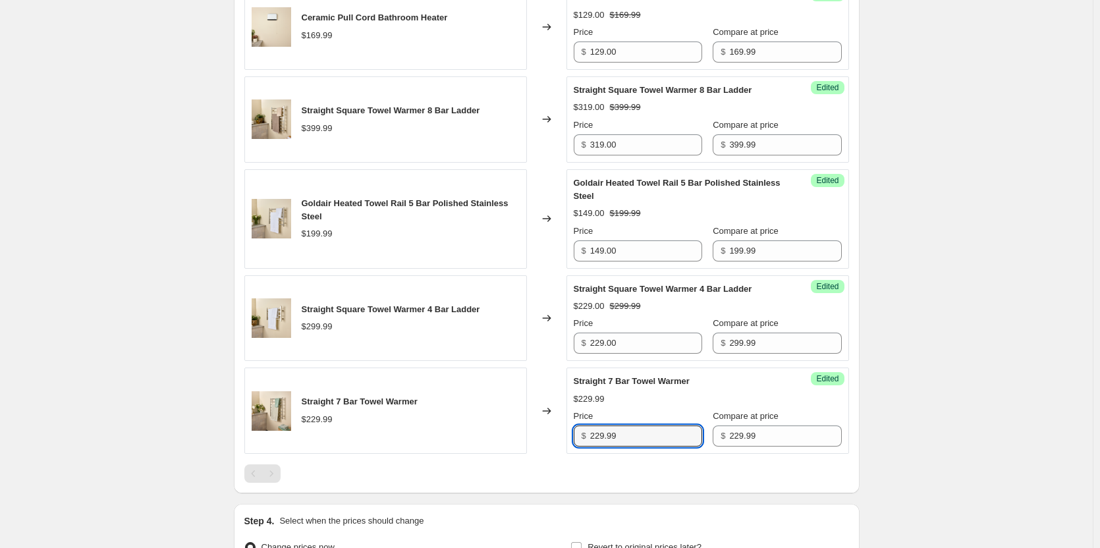
drag, startPoint x: 577, startPoint y: 432, endPoint x: 553, endPoint y: 432, distance: 24.4
click at [553, 432] on div "Straight 7 Bar Towel Warmer $229.99 Changed to Success Edited Straight 7 Bar To…" at bounding box center [546, 411] width 605 height 86
type input "175.00"
click at [623, 455] on div "Straight Square Towel Warmer 6 Bar Ladder $349.99 Changed to Success Edited Str…" at bounding box center [546, 187] width 605 height 592
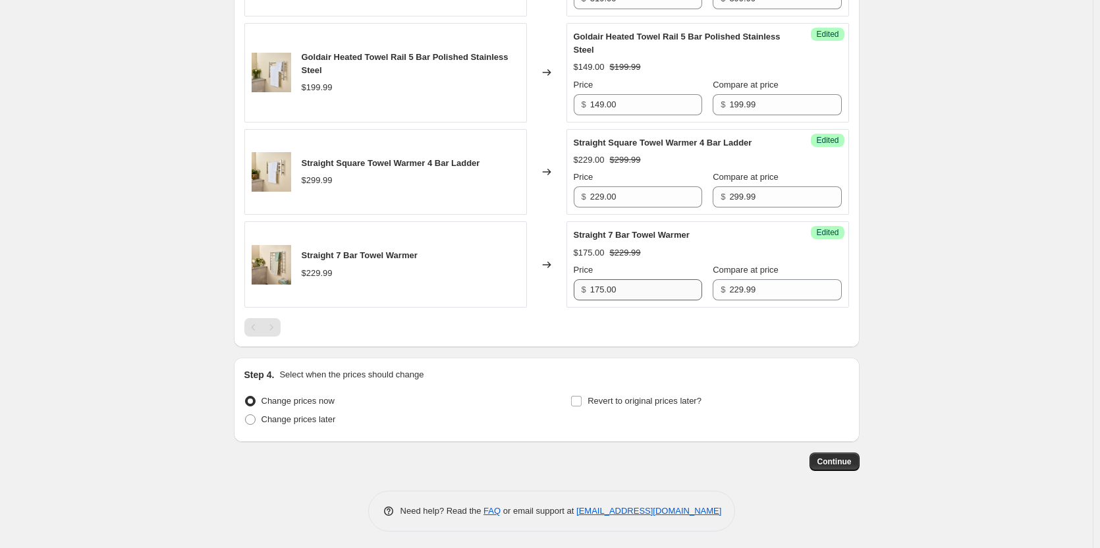
scroll to position [743, 0]
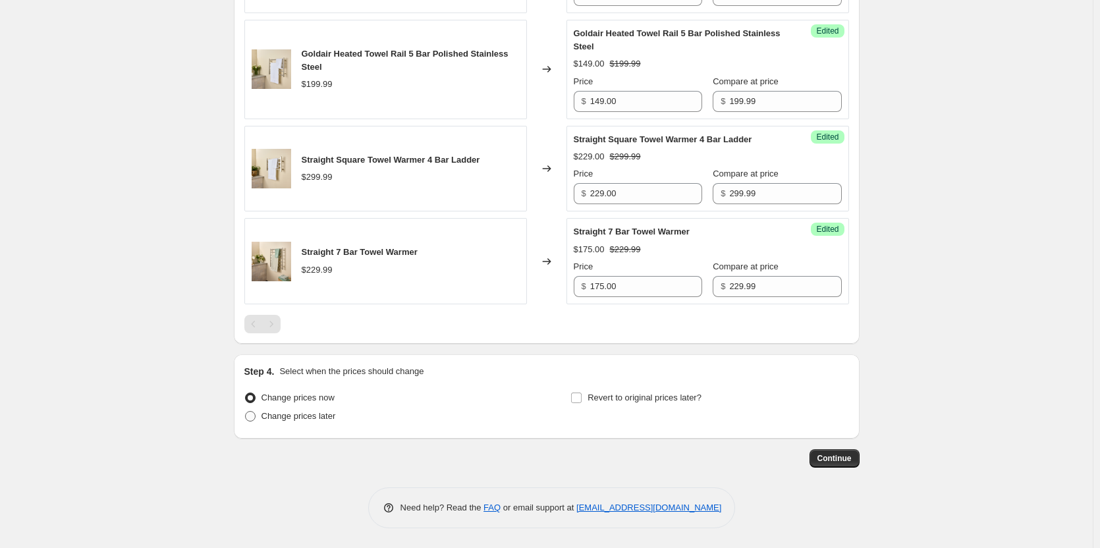
click at [254, 419] on span at bounding box center [250, 416] width 11 height 11
click at [246, 412] on input "Change prices later" at bounding box center [245, 411] width 1 height 1
radio input "true"
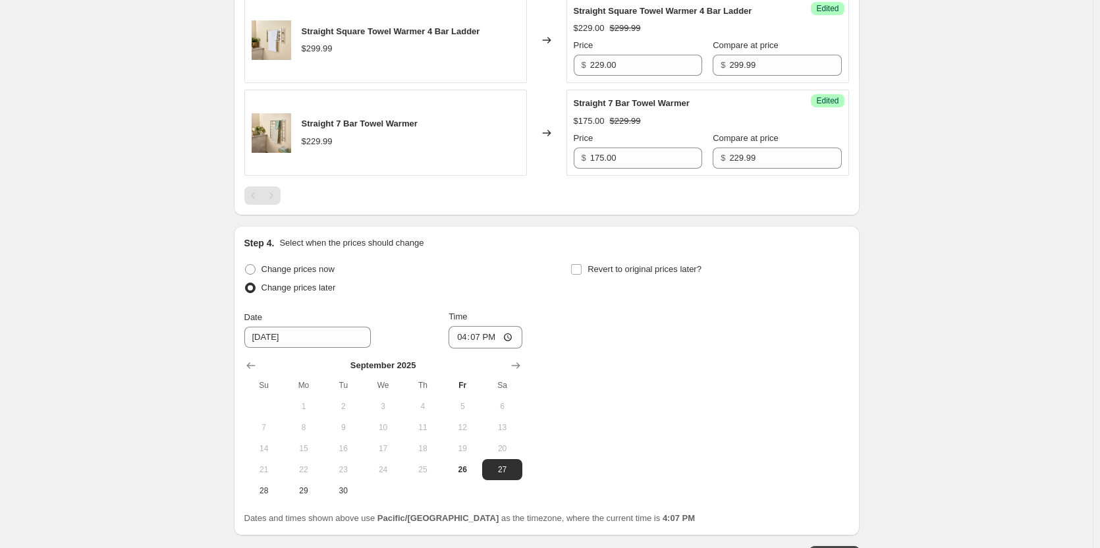
scroll to position [874, 0]
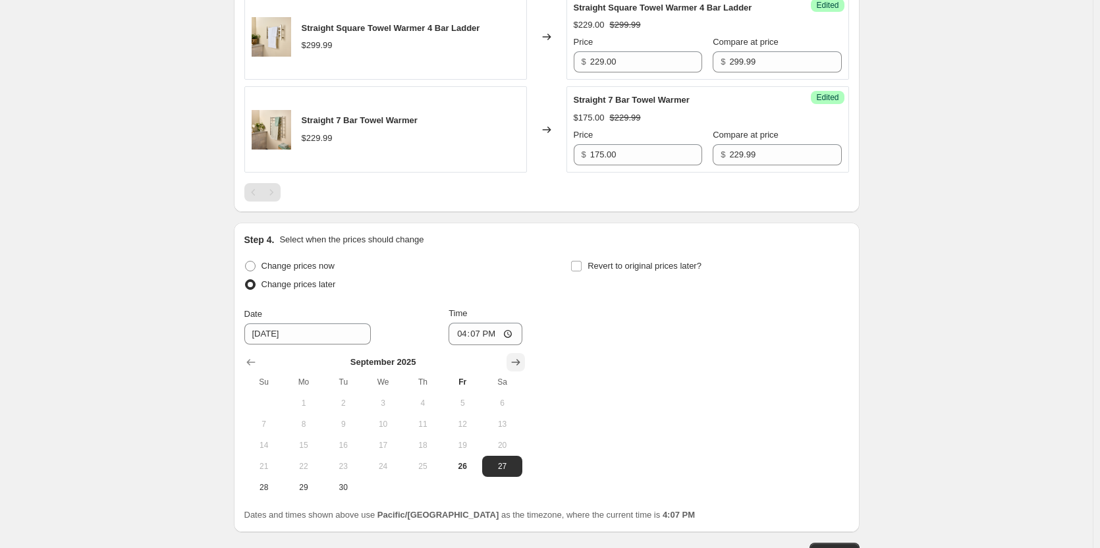
click at [515, 367] on icon "Show next month, October 2025" at bounding box center [515, 362] width 13 height 13
click at [393, 404] on span "1" at bounding box center [382, 403] width 29 height 11
type input "[DATE]"
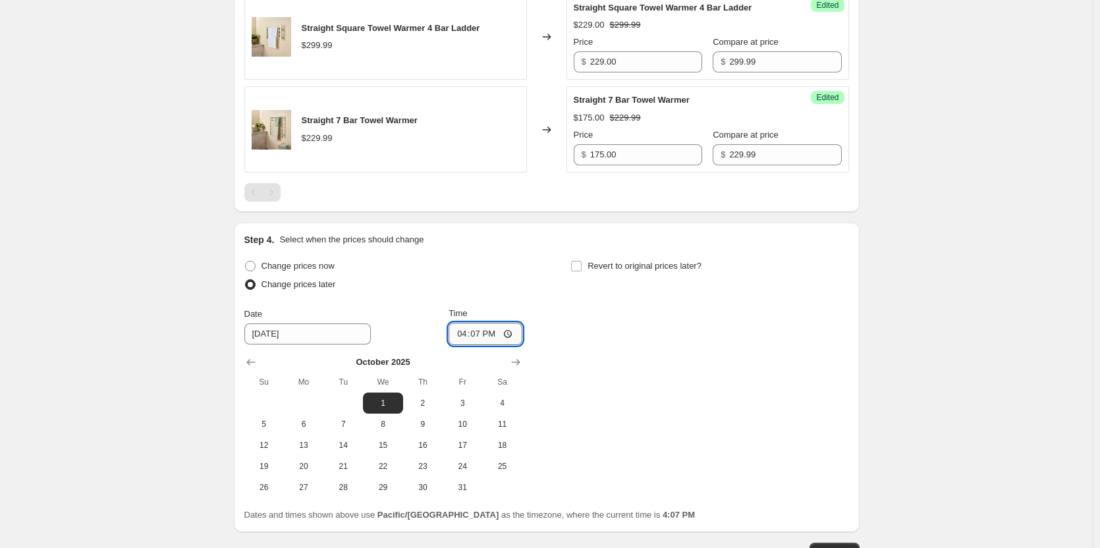
click at [515, 335] on input "16:07" at bounding box center [486, 334] width 74 height 22
type input "00:05"
click at [606, 390] on div "Change prices now Change prices later Date [DATE] Time 00:[DATE] Mo Tu We Th Fr…" at bounding box center [546, 377] width 605 height 241
click at [582, 268] on input "Revert to original prices later?" at bounding box center [576, 266] width 11 height 11
checkbox input "true"
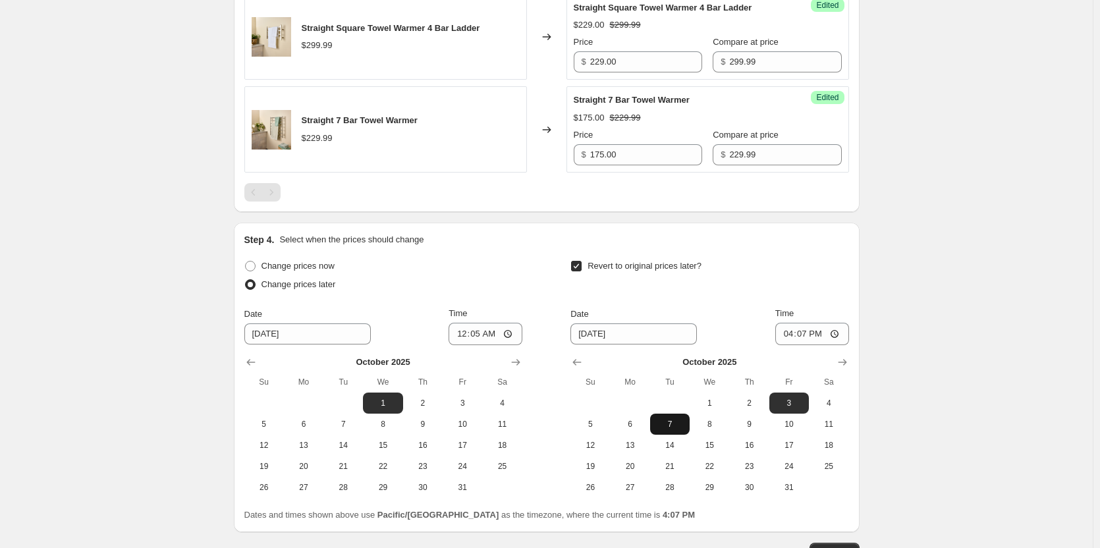
click at [667, 424] on span "7" at bounding box center [670, 424] width 29 height 11
type input "[DATE]"
click at [840, 334] on input "16:07" at bounding box center [813, 334] width 74 height 22
type input "23:59"
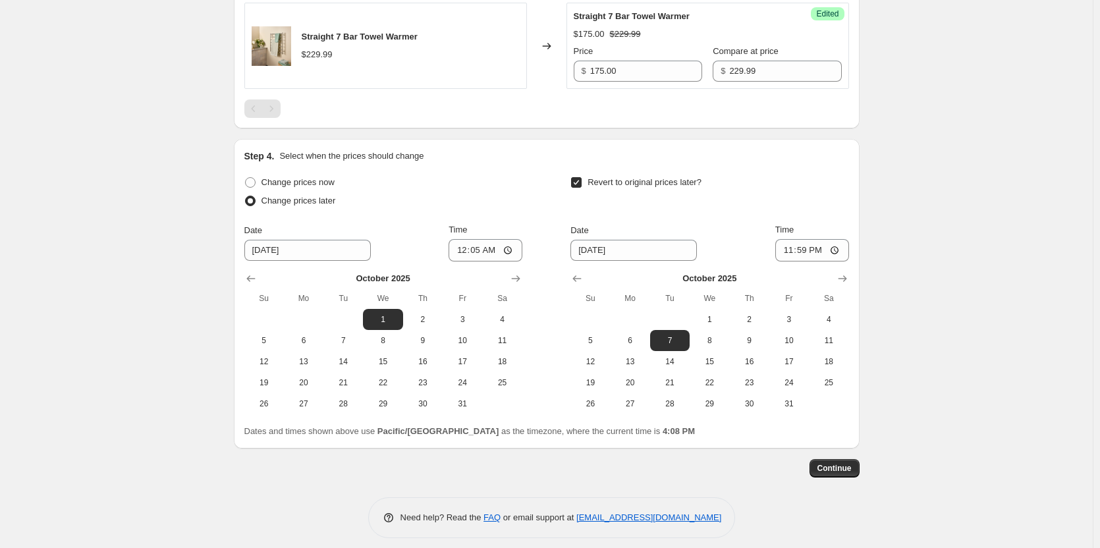
scroll to position [968, 0]
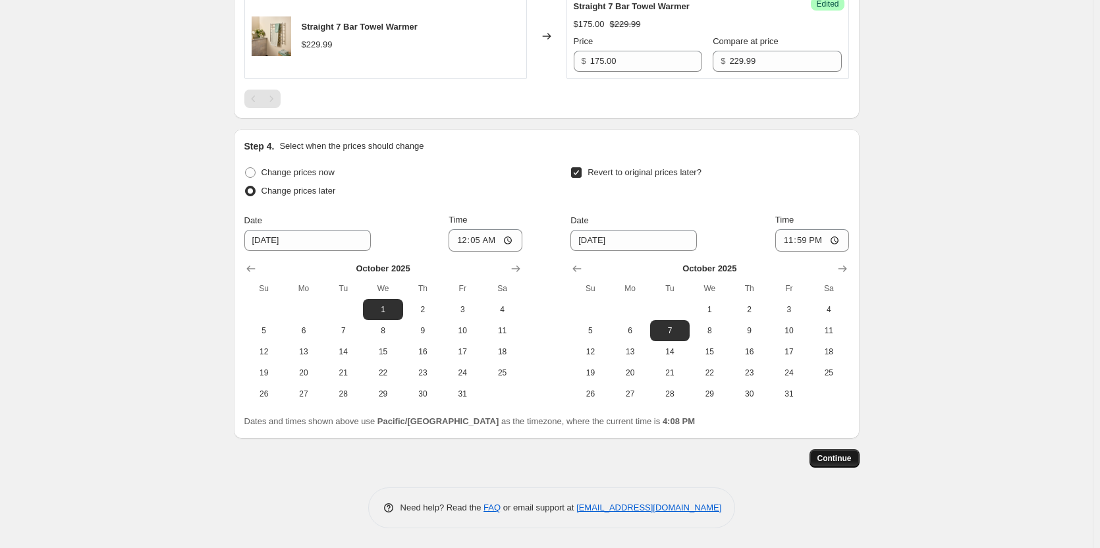
click at [828, 453] on button "Continue" at bounding box center [835, 458] width 50 height 18
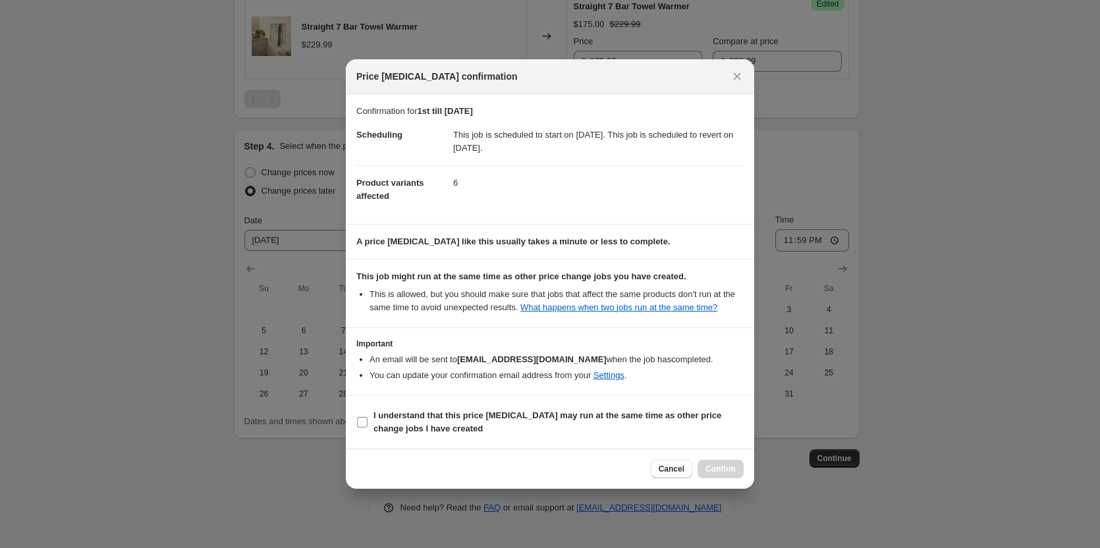
click at [362, 421] on input "I understand that this price [MEDICAL_DATA] may run at the same time as other p…" at bounding box center [362, 422] width 11 height 11
checkbox input "true"
click at [729, 473] on span "Confirm" at bounding box center [721, 469] width 30 height 11
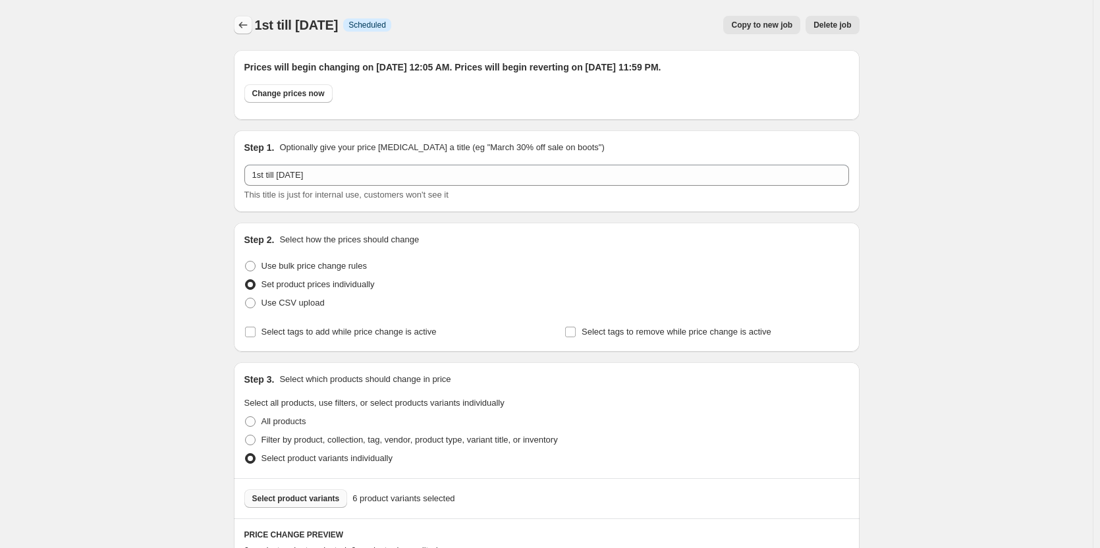
click at [239, 24] on icon "Price change jobs" at bounding box center [243, 24] width 13 height 13
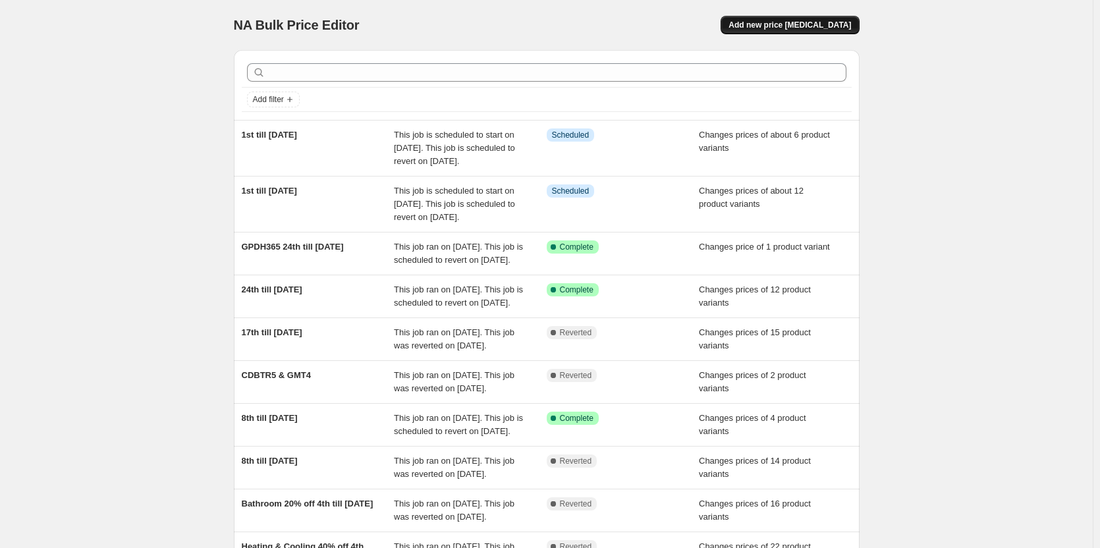
click at [779, 26] on span "Add new price [MEDICAL_DATA]" at bounding box center [790, 25] width 123 height 11
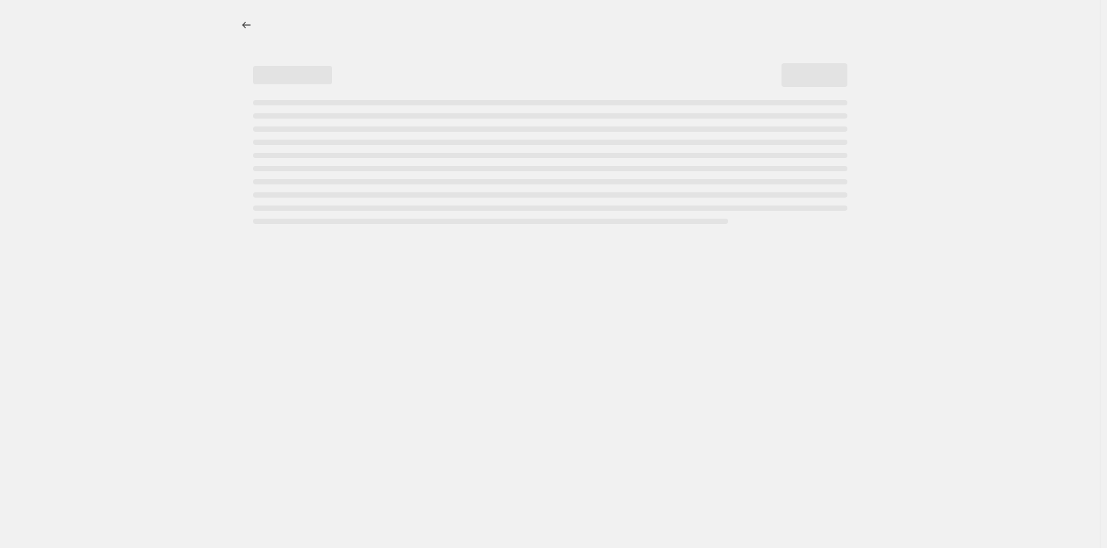
select select "percentage"
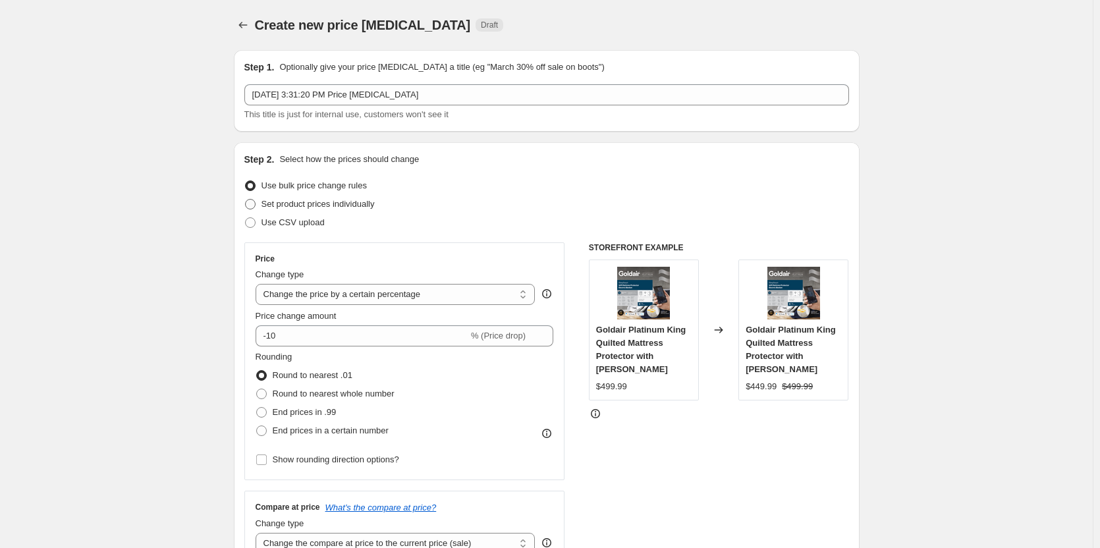
click at [253, 206] on span at bounding box center [250, 204] width 11 height 11
click at [246, 200] on input "Set product prices individually" at bounding box center [245, 199] width 1 height 1
radio input "true"
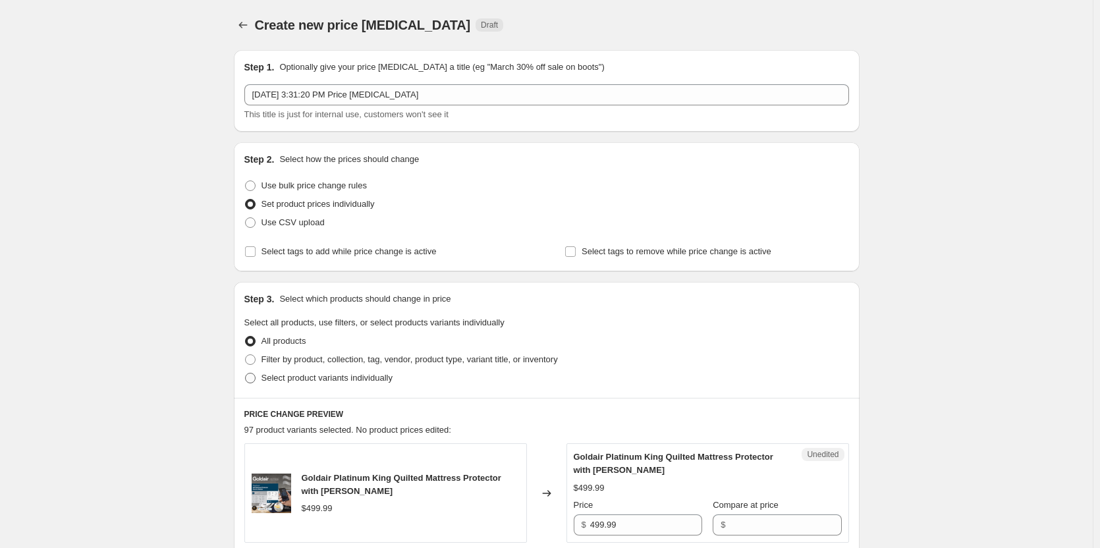
click at [250, 378] on span at bounding box center [250, 378] width 11 height 11
click at [246, 374] on input "Select product variants individually" at bounding box center [245, 373] width 1 height 1
radio input "true"
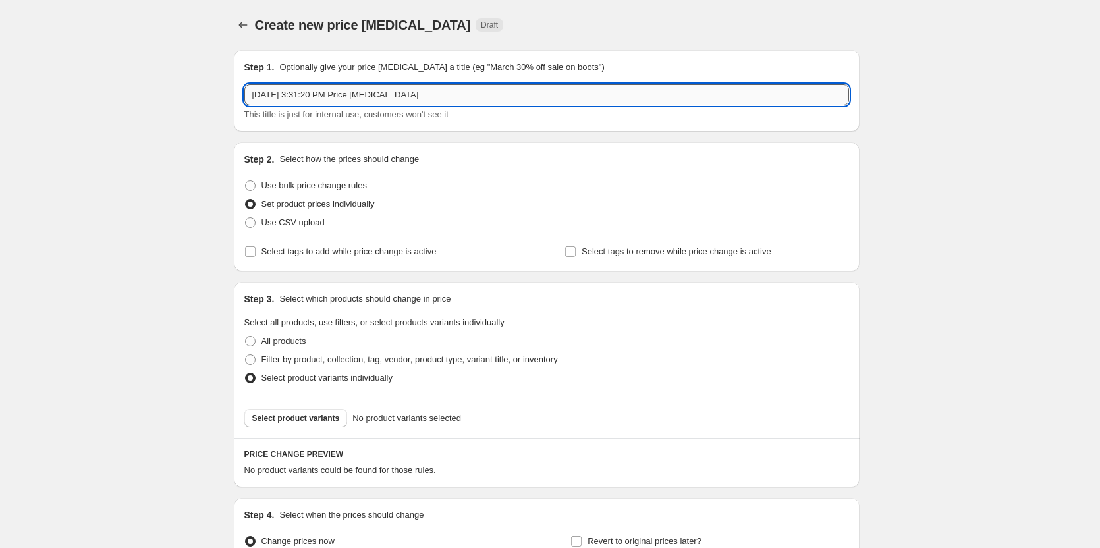
drag, startPoint x: 436, startPoint y: 98, endPoint x: 364, endPoint y: 92, distance: 72.8
click at [409, 92] on input "[DATE] 3:31:20 PM Price [MEDICAL_DATA]" at bounding box center [546, 94] width 605 height 21
drag, startPoint x: 364, startPoint y: 92, endPoint x: 343, endPoint y: 96, distance: 20.9
click at [231, 92] on div "Step 1. Optionally give your price [MEDICAL_DATA] a title (eg "March 30% off sa…" at bounding box center [541, 326] width 636 height 572
click at [465, 84] on div "Step 1. Optionally give your price [MEDICAL_DATA] a title (eg "March 30% off sa…" at bounding box center [546, 91] width 605 height 61
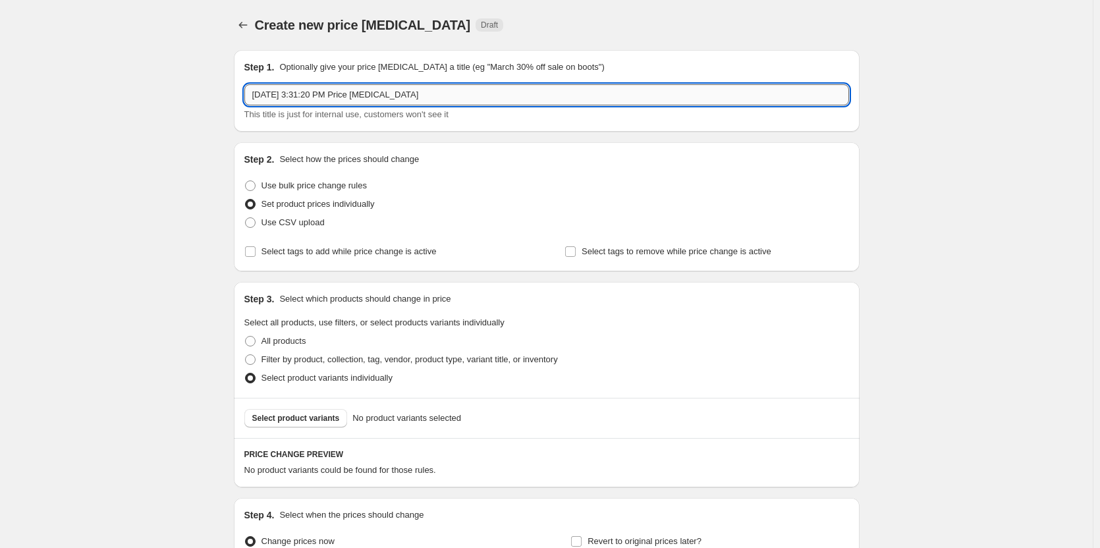
click at [453, 93] on input "[DATE] 3:31:20 PM Price [MEDICAL_DATA]" at bounding box center [546, 94] width 605 height 21
drag, startPoint x: 464, startPoint y: 96, endPoint x: 357, endPoint y: 94, distance: 106.8
click at [432, 94] on input "[DATE] 3:31:20 PM Price [MEDICAL_DATA]" at bounding box center [546, 94] width 605 height 21
click at [367, 94] on input "[DATE] 3:31:20 PM Price [MEDICAL_DATA]" at bounding box center [546, 94] width 605 height 21
drag, startPoint x: 337, startPoint y: 94, endPoint x: 304, endPoint y: 94, distance: 33.6
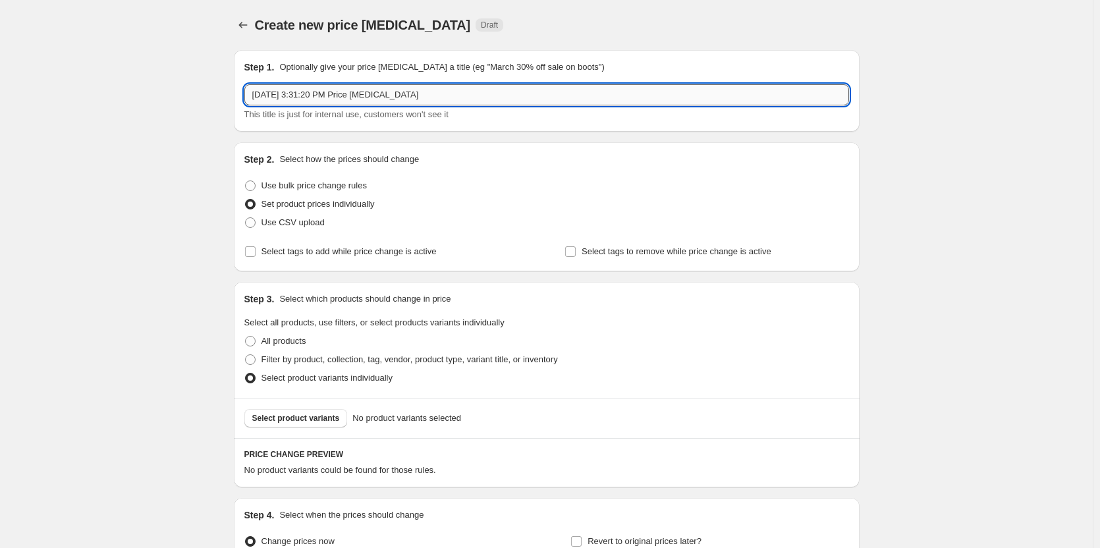
click at [308, 94] on input "[DATE] 3:31:20 PM Price [MEDICAL_DATA]" at bounding box center [546, 94] width 605 height 21
drag, startPoint x: 290, startPoint y: 94, endPoint x: 380, endPoint y: 101, distance: 90.6
click at [304, 101] on input "[DATE] 3:31:20 PM Price [MEDICAL_DATA]" at bounding box center [546, 94] width 605 height 21
click at [453, 97] on input "[DATE] 3:31:20 PM Price [MEDICAL_DATA]" at bounding box center [546, 94] width 605 height 21
drag, startPoint x: 463, startPoint y: 88, endPoint x: 380, endPoint y: 93, distance: 82.5
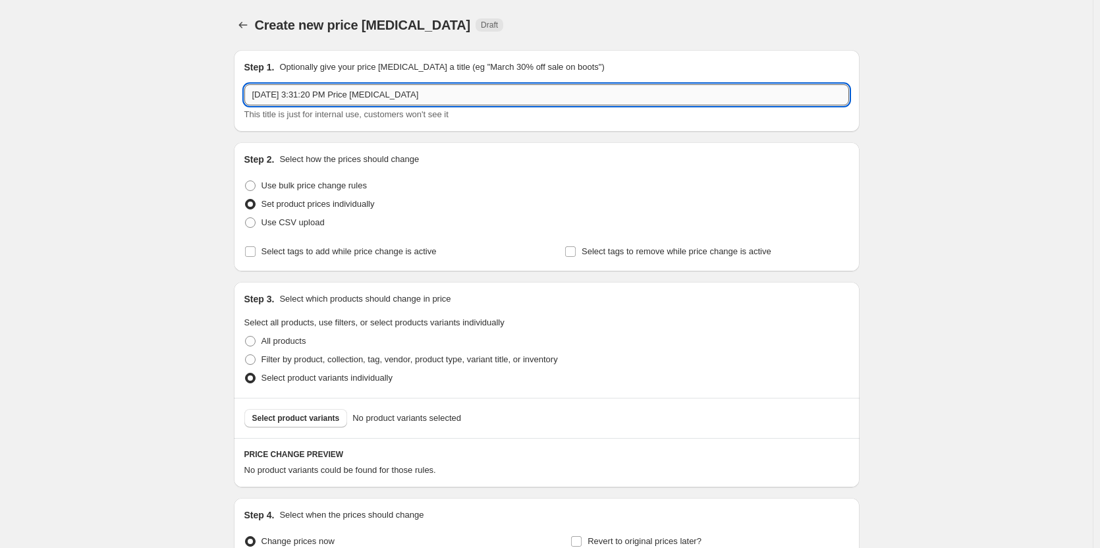
click at [385, 93] on input "[DATE] 3:31:20 PM Price [MEDICAL_DATA]" at bounding box center [546, 94] width 605 height 21
drag, startPoint x: 380, startPoint y: 93, endPoint x: 275, endPoint y: 93, distance: 104.8
click at [275, 93] on input "[DATE] 3:31:20 PM Price [MEDICAL_DATA]" at bounding box center [546, 94] width 605 height 21
click at [432, 91] on input "[DATE] 3:31:20 PM Price [MEDICAL_DATA]" at bounding box center [546, 94] width 605 height 21
type input "S"
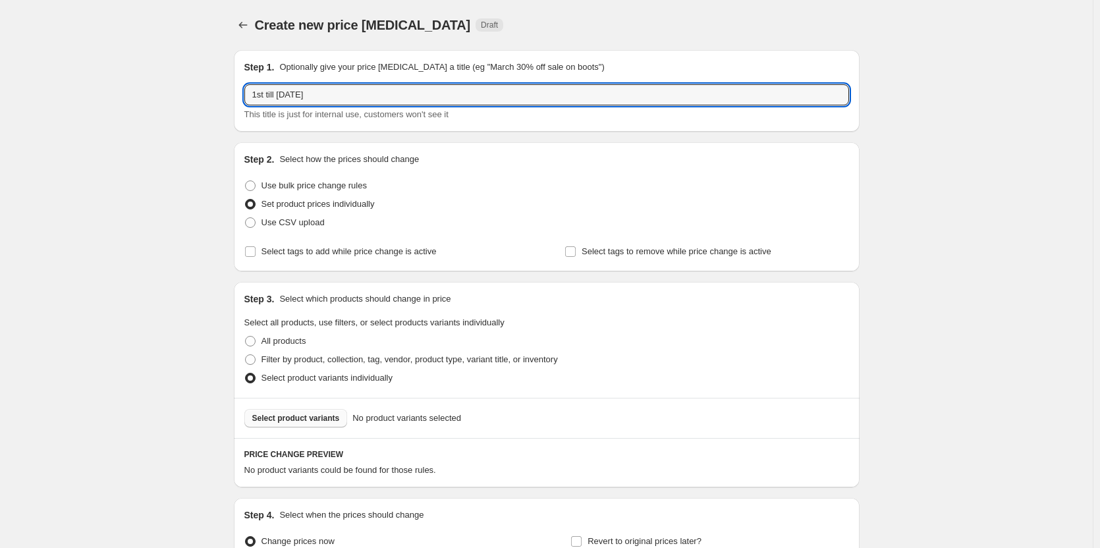
type input "1st till [DATE]"
click at [329, 417] on span "Select product variants" at bounding box center [296, 418] width 88 height 11
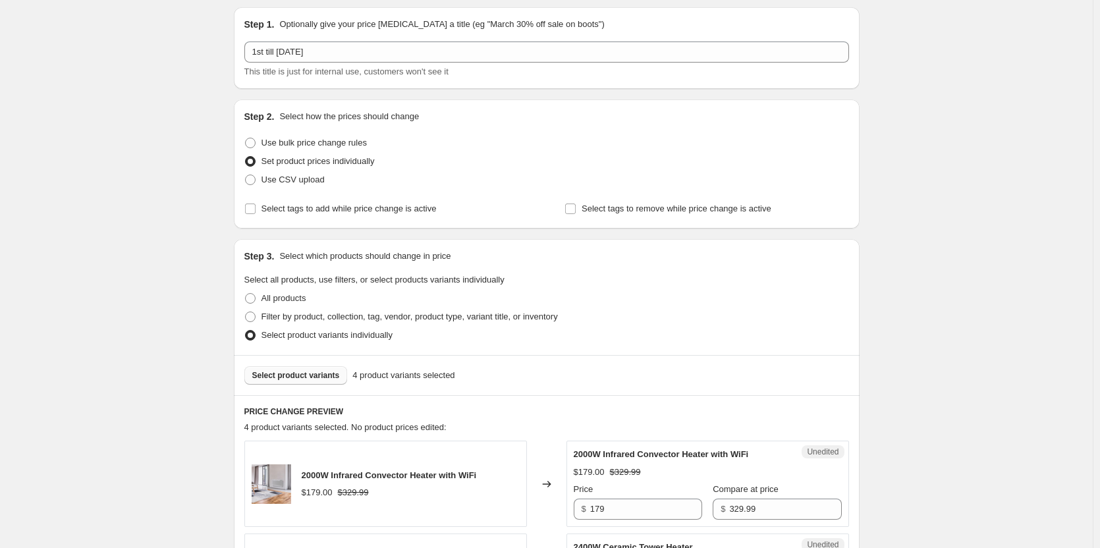
scroll to position [264, 0]
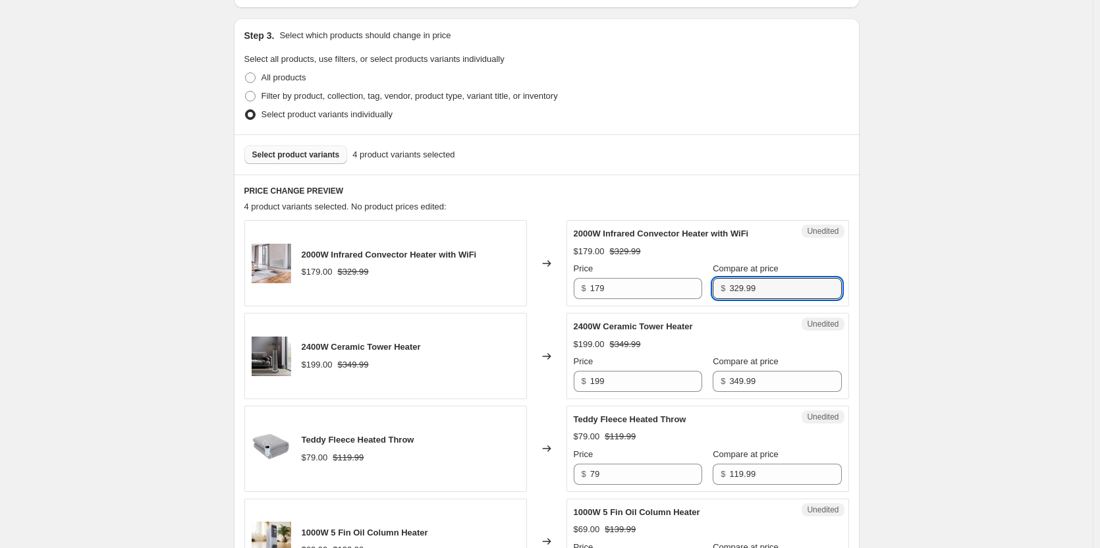
drag, startPoint x: 770, startPoint y: 284, endPoint x: 694, endPoint y: 287, distance: 75.2
click at [694, 287] on div "Price $ 179 Compare at price $ 329.99" at bounding box center [708, 280] width 268 height 37
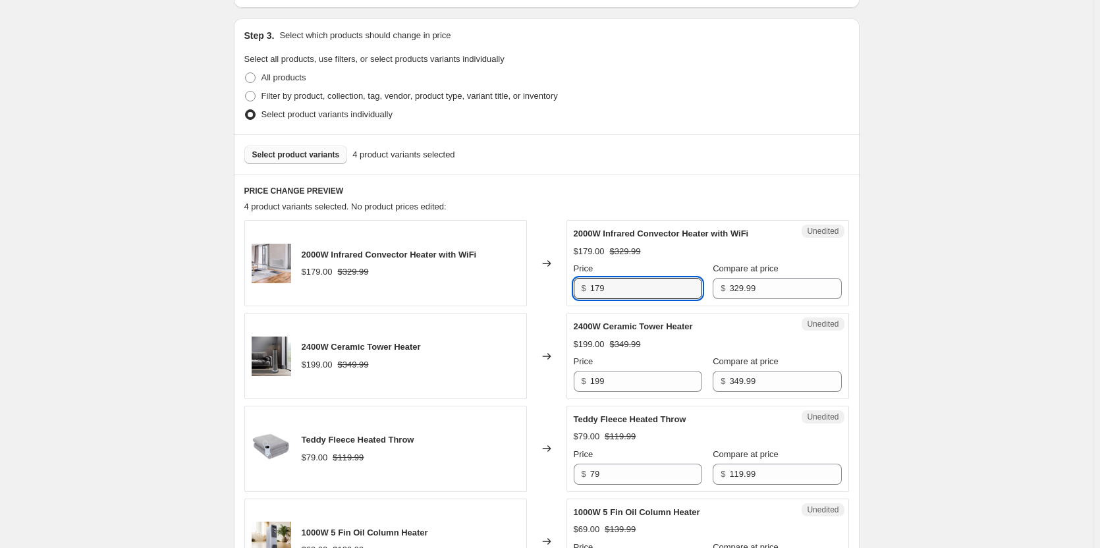
drag, startPoint x: 660, startPoint y: 289, endPoint x: 564, endPoint y: 289, distance: 96.2
click at [564, 289] on div "2000W Infrared Convector Heater with WiFi $179.00 $329.99 Changed to Unedited 2…" at bounding box center [546, 263] width 605 height 86
click at [564, 289] on div "Changed to" at bounding box center [547, 263] width 40 height 86
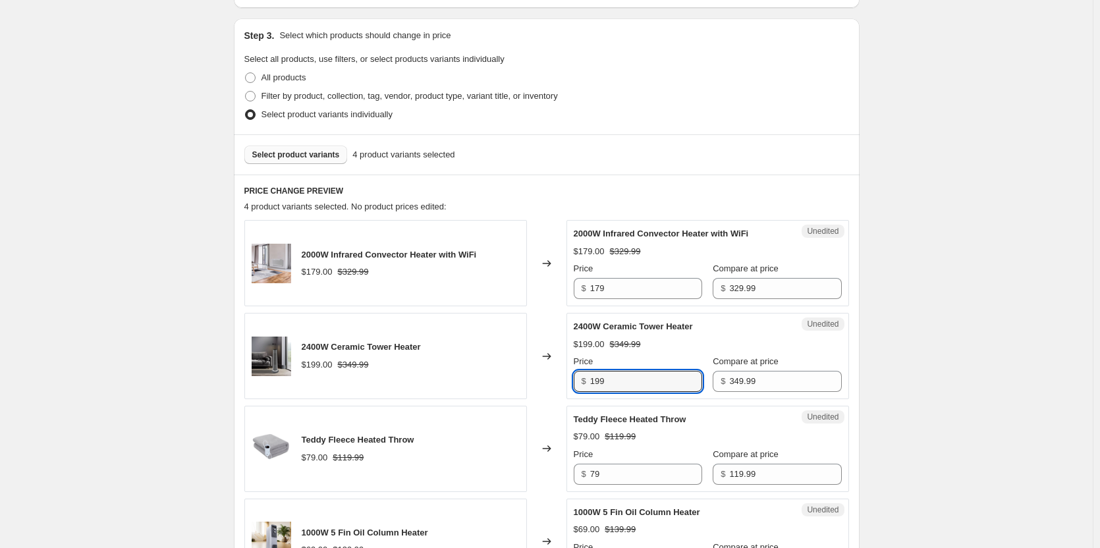
drag, startPoint x: 643, startPoint y: 384, endPoint x: 551, endPoint y: 384, distance: 92.2
click at [551, 384] on div "2400W Ceramic Tower Heater $199.00 $349.99 Changed to Unedited 2400W Ceramic To…" at bounding box center [546, 356] width 605 height 86
type input "209.99"
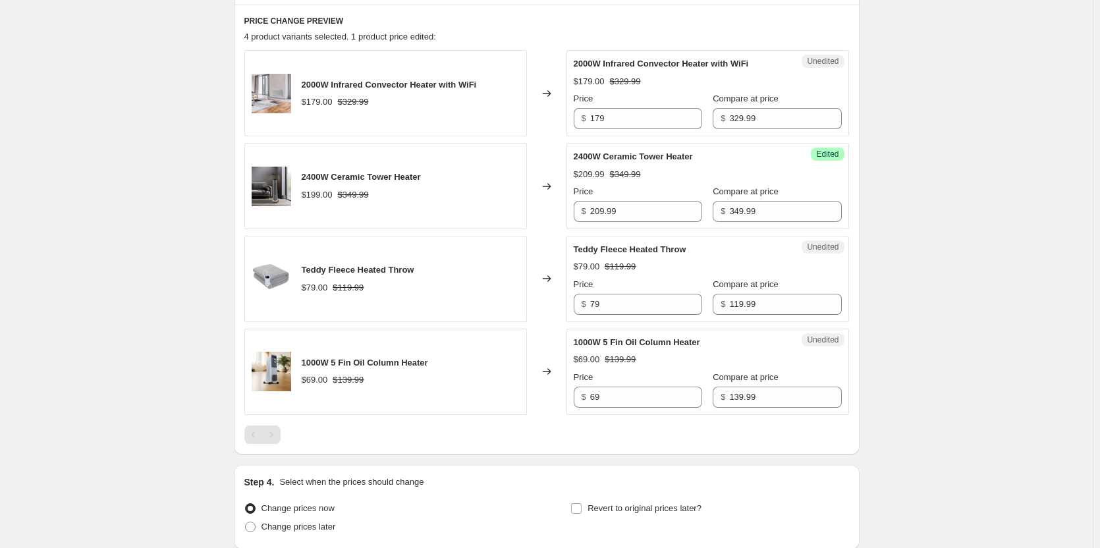
scroll to position [461, 0]
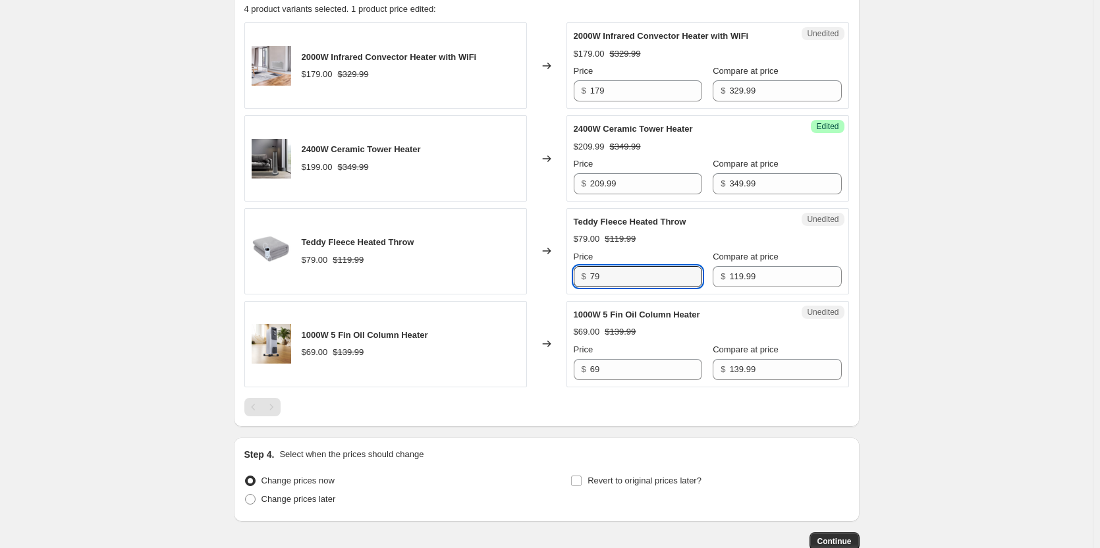
drag, startPoint x: 629, startPoint y: 277, endPoint x: 549, endPoint y: 279, distance: 80.4
click at [549, 279] on div "Teddy Fleece Heated Throw $79.00 $119.99 Changed to Unedited Teddy Fleece Heate…" at bounding box center [546, 251] width 605 height 86
type input "71.99"
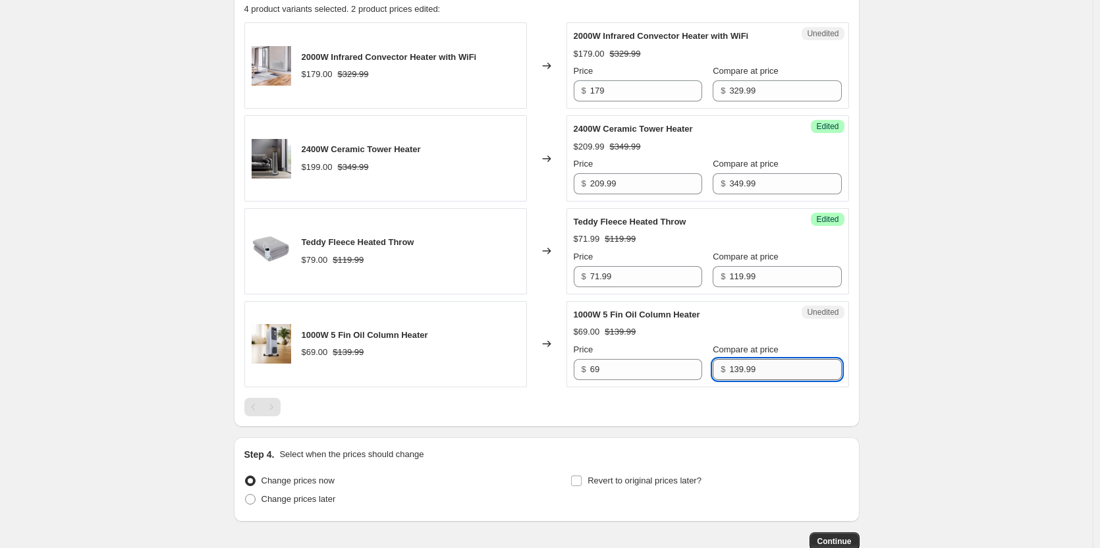
click at [767, 370] on input "139.99" at bounding box center [785, 369] width 112 height 21
drag, startPoint x: 717, startPoint y: 373, endPoint x: 696, endPoint y: 373, distance: 21.1
click at [696, 373] on div "Price $ 69 Compare at price $ 139.99" at bounding box center [708, 361] width 268 height 37
click at [763, 360] on input "139.99" at bounding box center [785, 369] width 112 height 21
drag, startPoint x: 766, startPoint y: 370, endPoint x: 717, endPoint y: 370, distance: 49.4
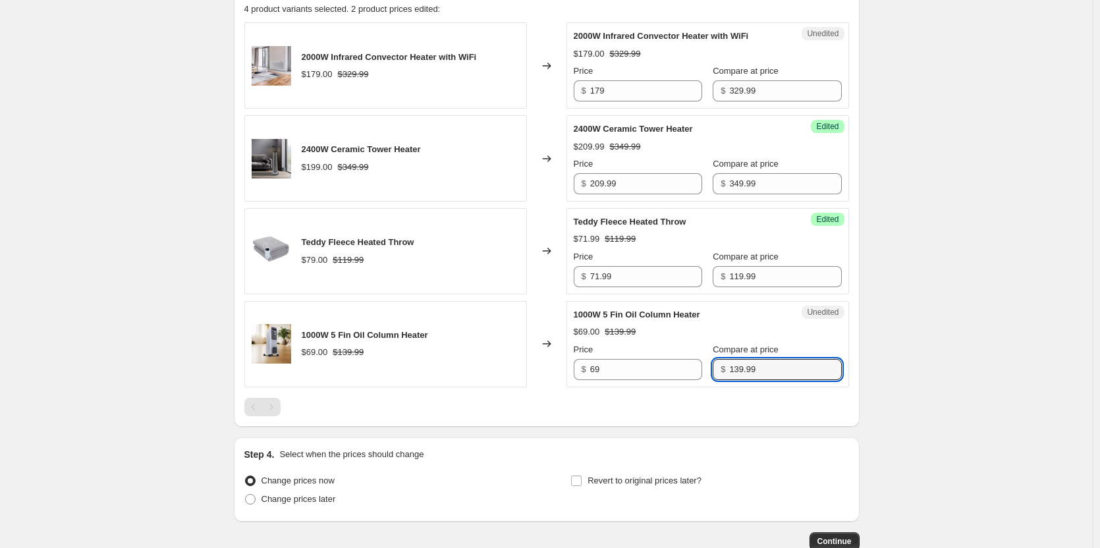
click at [717, 370] on div "$ 139.99" at bounding box center [777, 369] width 128 height 21
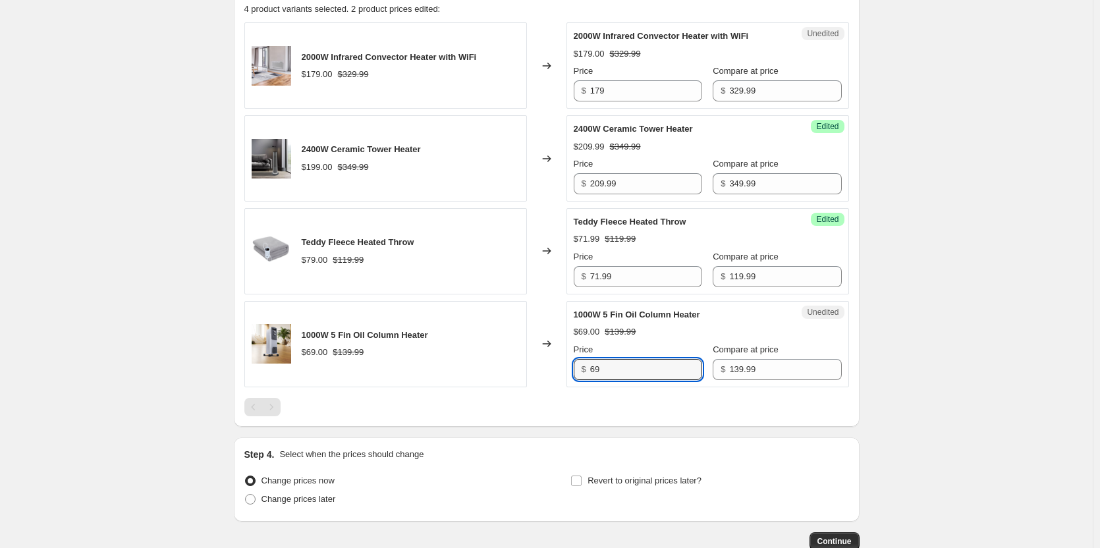
drag, startPoint x: 632, startPoint y: 372, endPoint x: 576, endPoint y: 368, distance: 56.1
click at [576, 368] on div "Unedited 1000W 5 Fin Oil Column Heater $69.00 $139.99 Price $ 69 Compare at pri…" at bounding box center [708, 344] width 283 height 86
type input "83.99"
click at [256, 503] on span at bounding box center [250, 499] width 11 height 11
click at [246, 495] on input "Change prices later" at bounding box center [245, 494] width 1 height 1
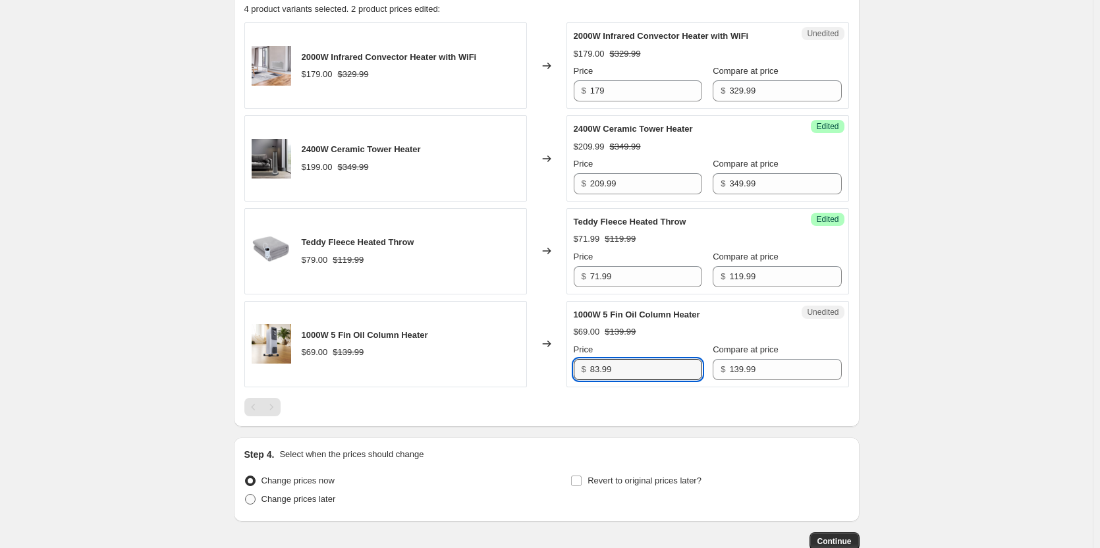
radio input "true"
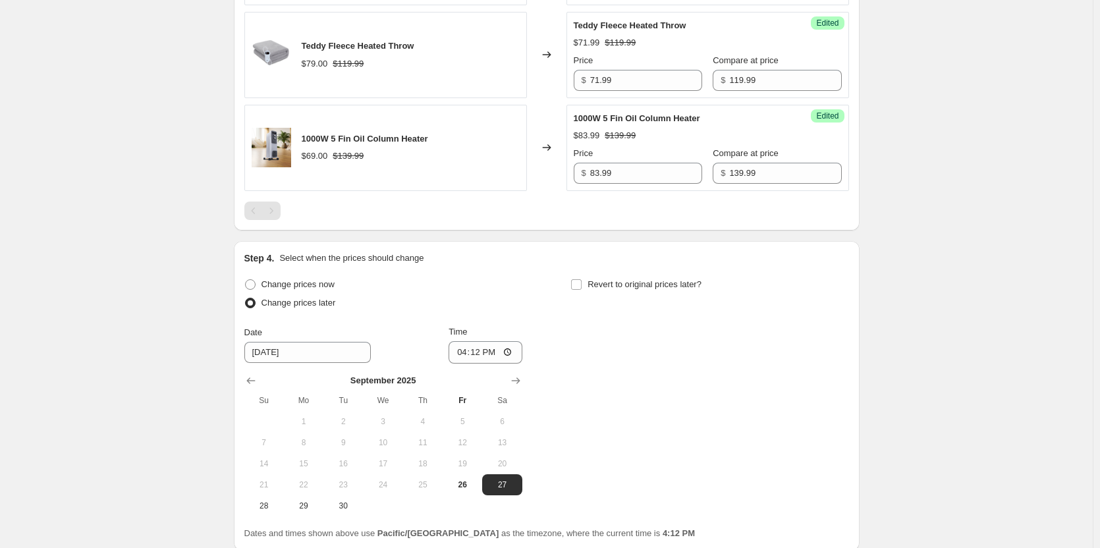
scroll to position [659, 0]
click at [530, 383] on div "Change prices now Change prices later Date [DATE] Time 16:[DATE] Mo Tu We Th Fr…" at bounding box center [546, 394] width 605 height 241
click at [522, 380] on icon "Show next month, October 2025" at bounding box center [515, 379] width 13 height 13
click at [391, 424] on span "1" at bounding box center [382, 420] width 29 height 11
type input "[DATE]"
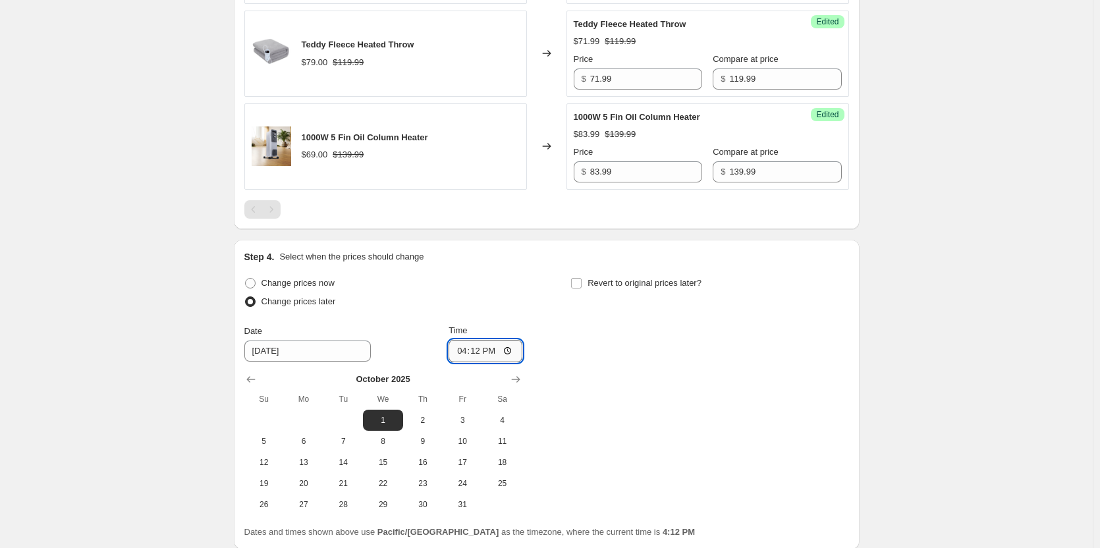
click at [512, 353] on input "16:12" at bounding box center [486, 351] width 74 height 22
type input "00:05"
drag, startPoint x: 624, startPoint y: 397, endPoint x: 627, endPoint y: 380, distance: 17.3
click at [624, 397] on div "Change prices now Change prices later Date [DATE] Time 00:[DATE] Mo Tu We Th Fr…" at bounding box center [546, 394] width 605 height 241
click at [582, 287] on input "Revert to original prices later?" at bounding box center [576, 283] width 11 height 11
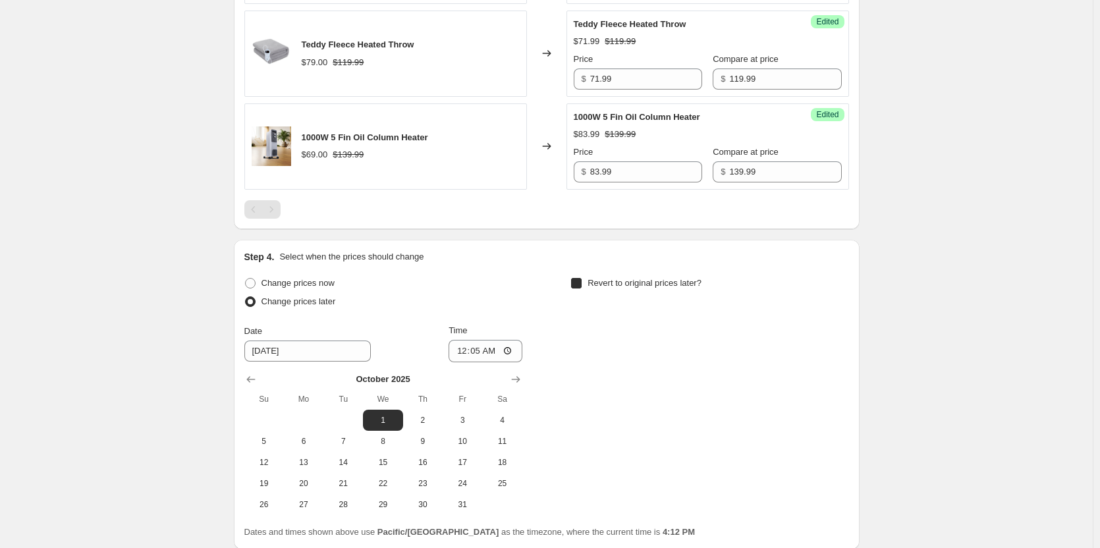
checkbox input "true"
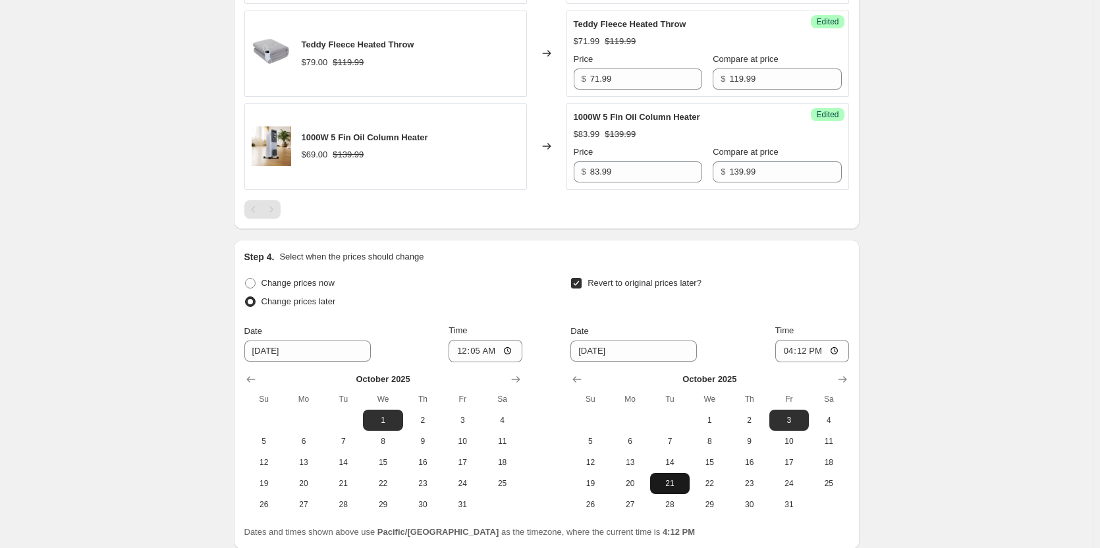
click at [660, 481] on span "21" at bounding box center [670, 483] width 29 height 11
type input "[DATE]"
click at [839, 355] on input "16:12" at bounding box center [813, 351] width 74 height 22
type input "23:59"
click at [967, 426] on div "Create new price [MEDICAL_DATA]. This page is ready Create new price [MEDICAL_D…" at bounding box center [546, 0] width 1093 height 1318
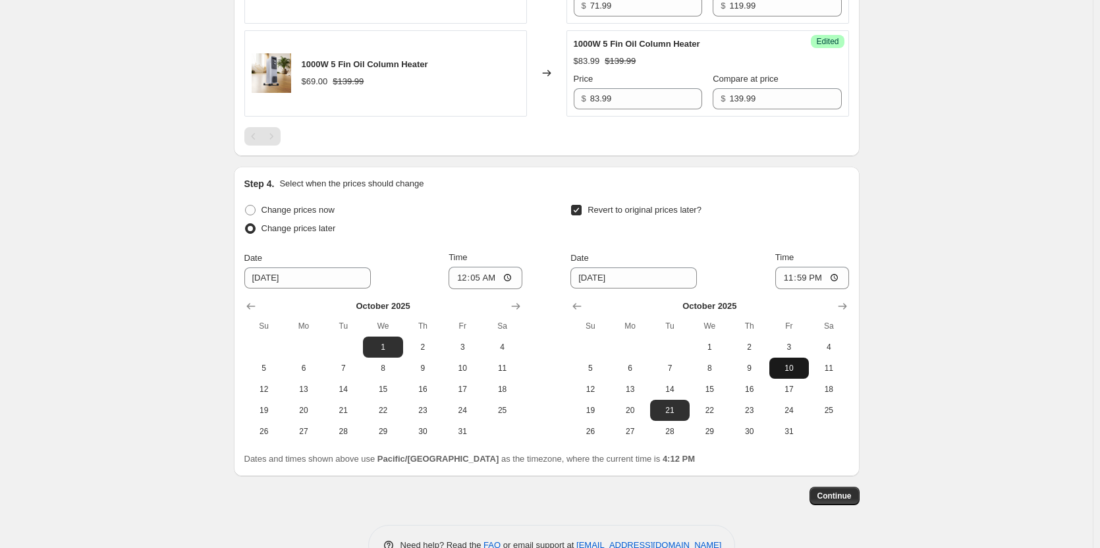
scroll to position [770, 0]
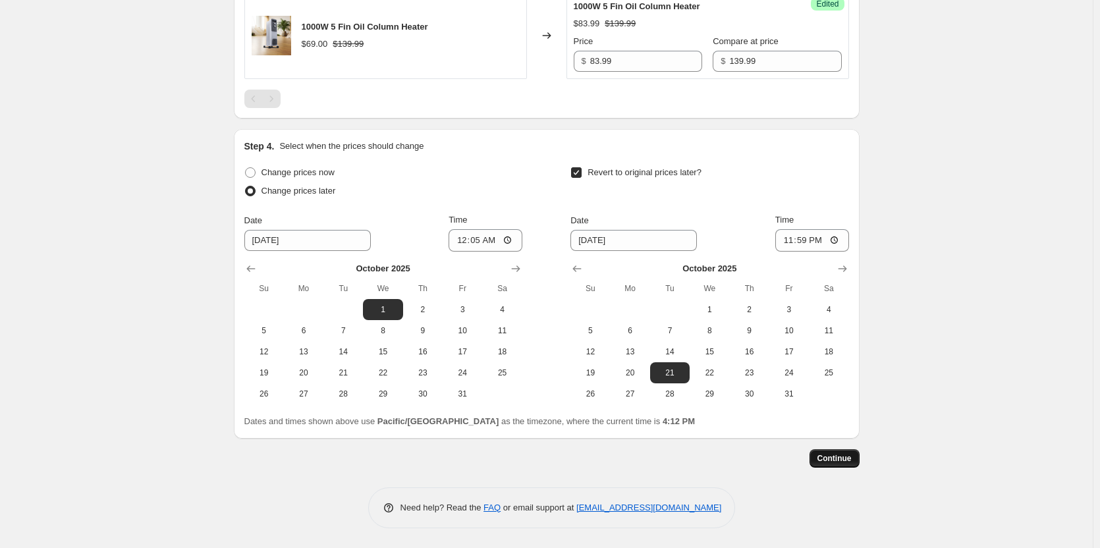
click at [837, 459] on span "Continue" at bounding box center [835, 458] width 34 height 11
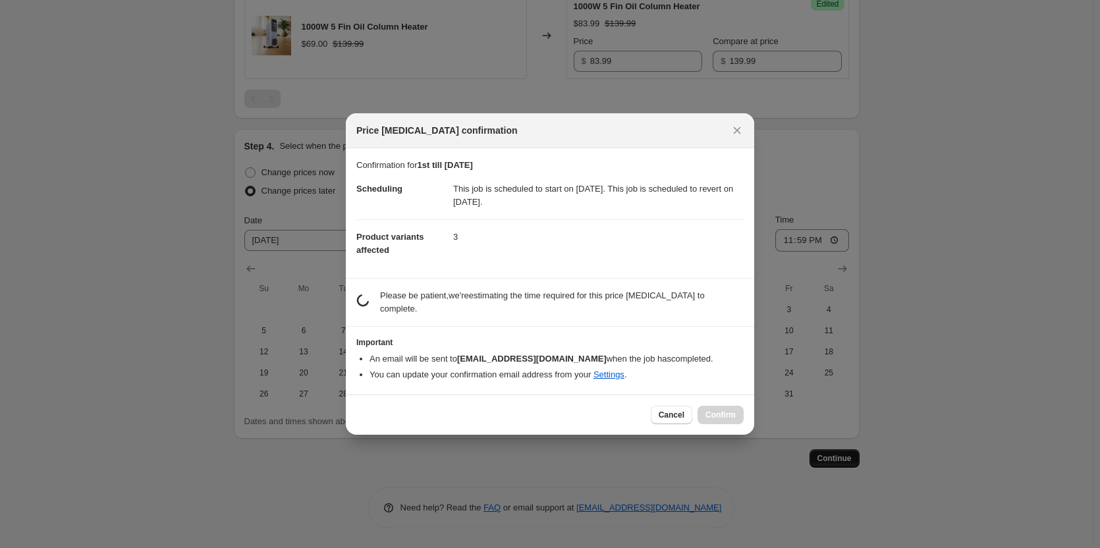
scroll to position [0, 0]
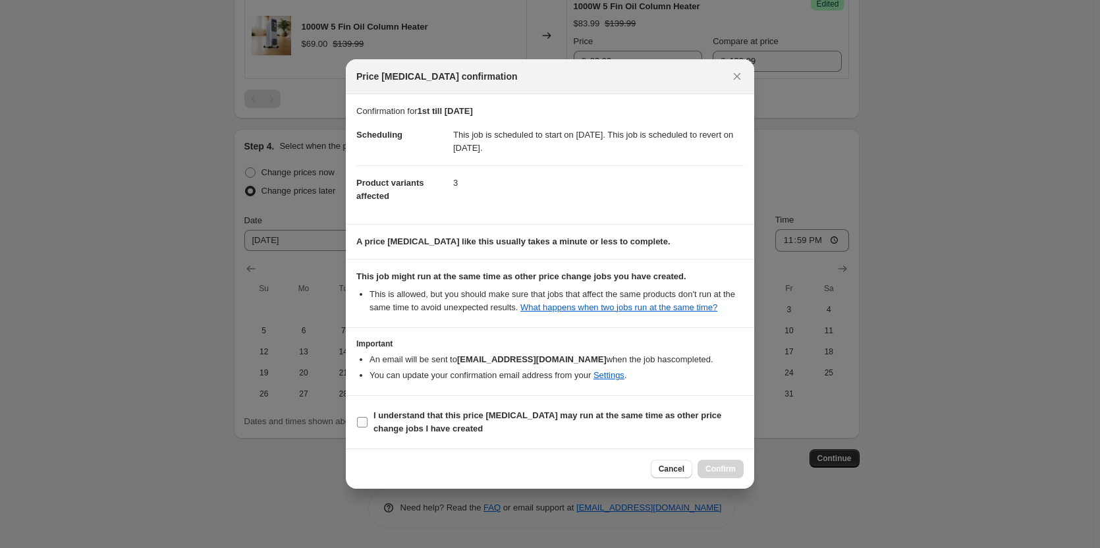
click at [362, 420] on input "I understand that this price [MEDICAL_DATA] may run at the same time as other p…" at bounding box center [362, 422] width 11 height 11
checkbox input "true"
click at [718, 467] on span "Confirm" at bounding box center [721, 469] width 30 height 11
